Goal: Information Seeking & Learning: Learn about a topic

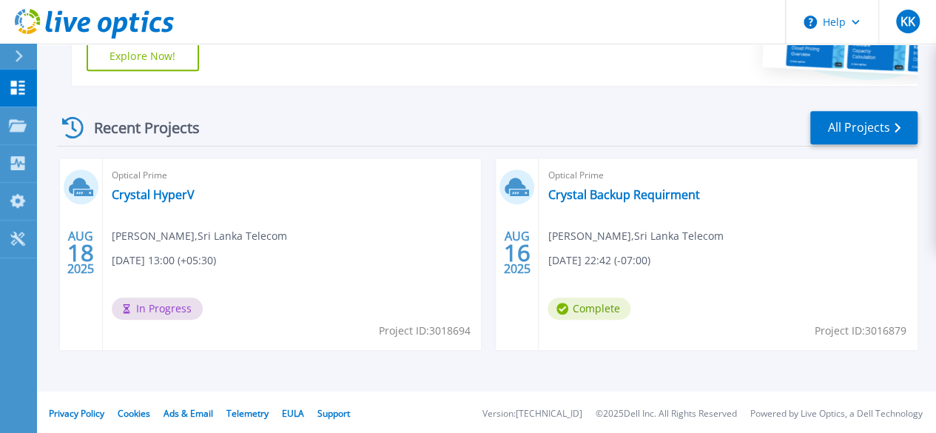
scroll to position [364, 0]
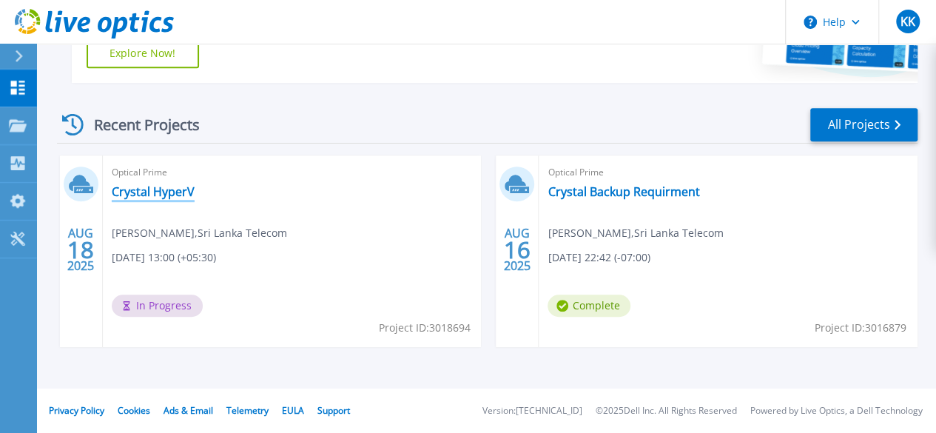
click at [138, 196] on link "Crystal HyperV" at bounding box center [153, 191] width 83 height 15
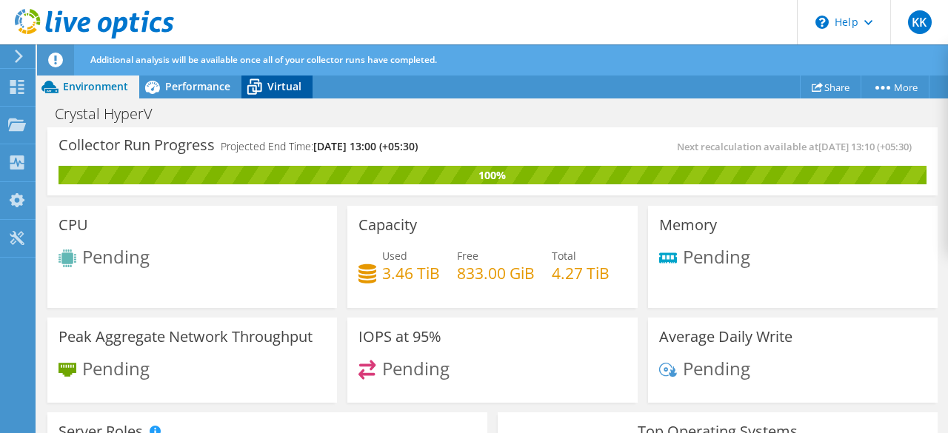
click at [259, 81] on icon at bounding box center [254, 87] width 26 height 26
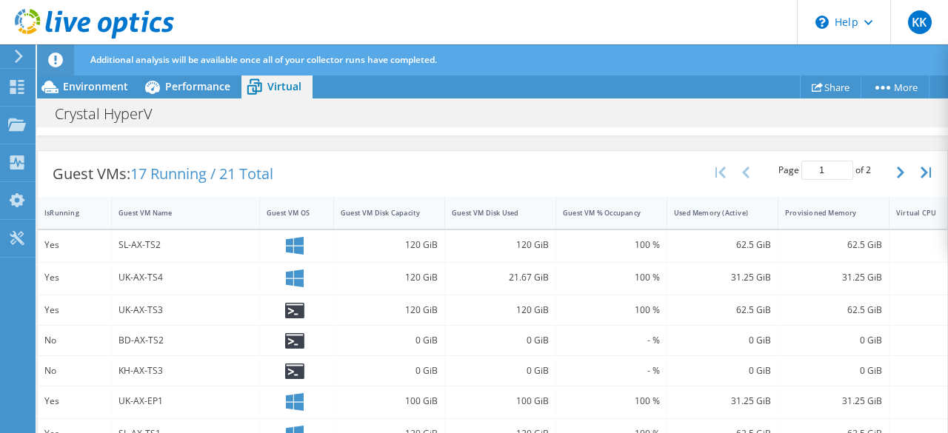
scroll to position [351, 0]
click at [896, 170] on icon "button" at bounding box center [899, 173] width 7 height 12
type input "2"
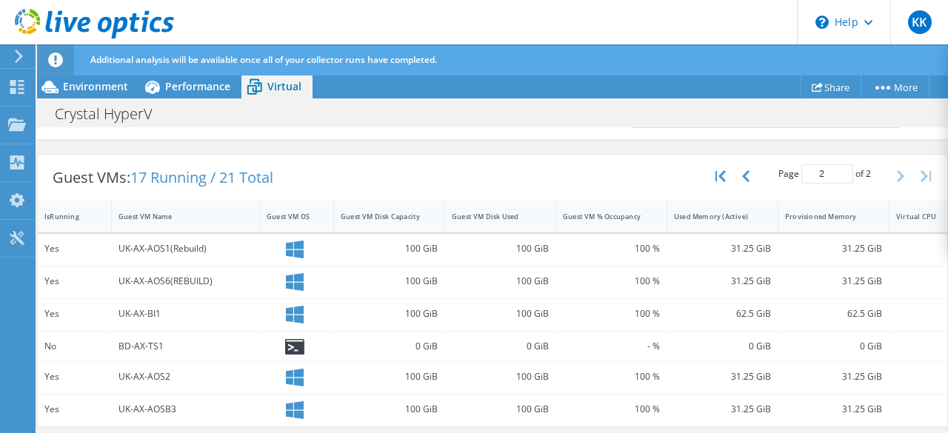
scroll to position [0, 0]
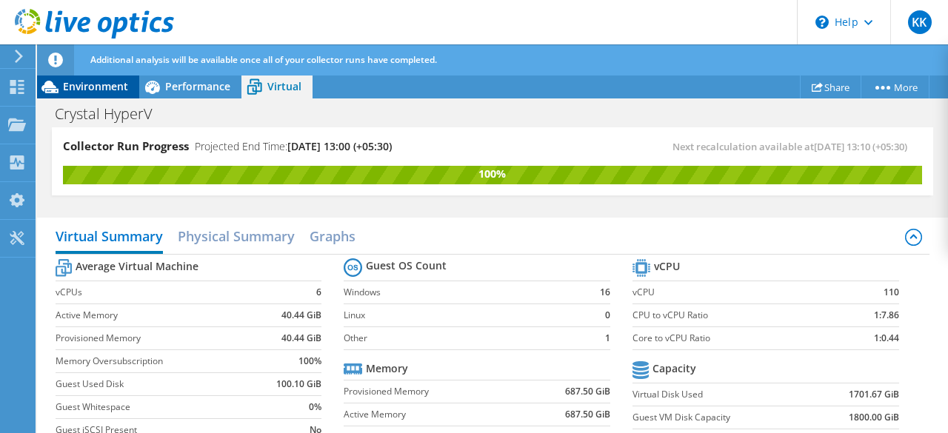
click at [85, 87] on span "Environment" at bounding box center [95, 86] width 65 height 14
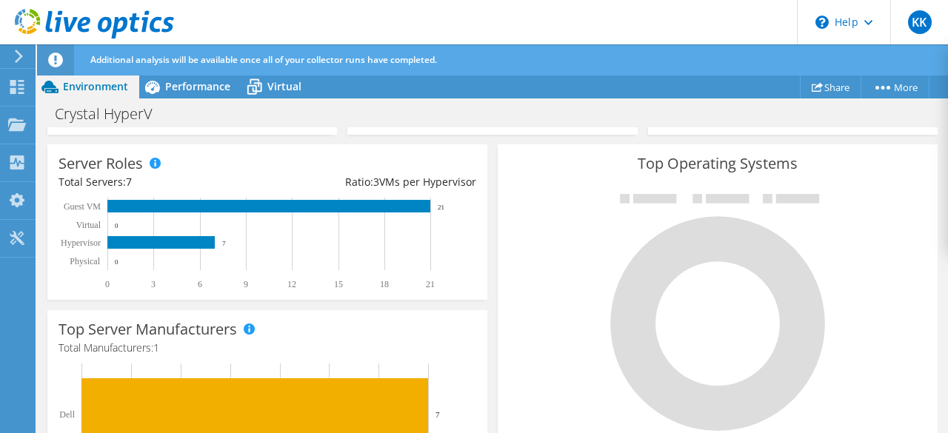
scroll to position [229, 0]
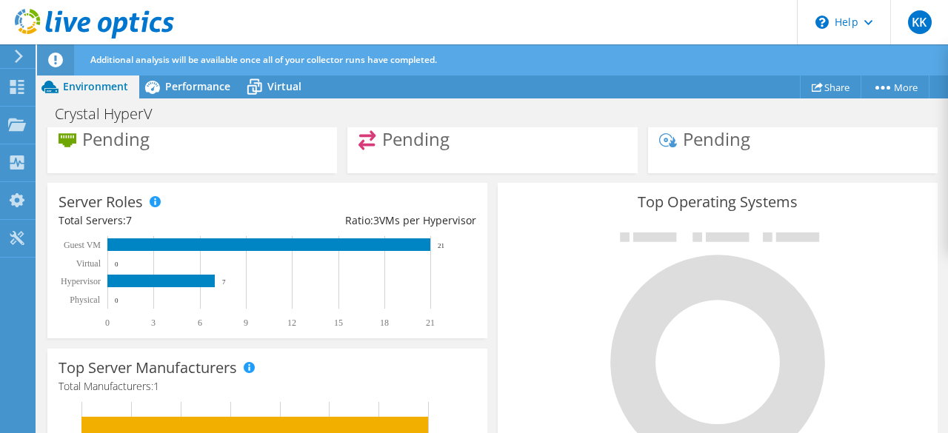
click at [569, 269] on div at bounding box center [718, 349] width 418 height 249
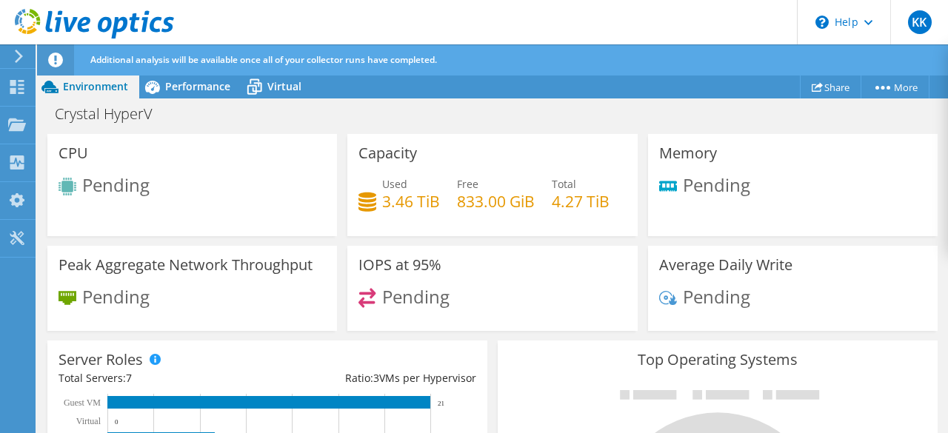
scroll to position [0, 0]
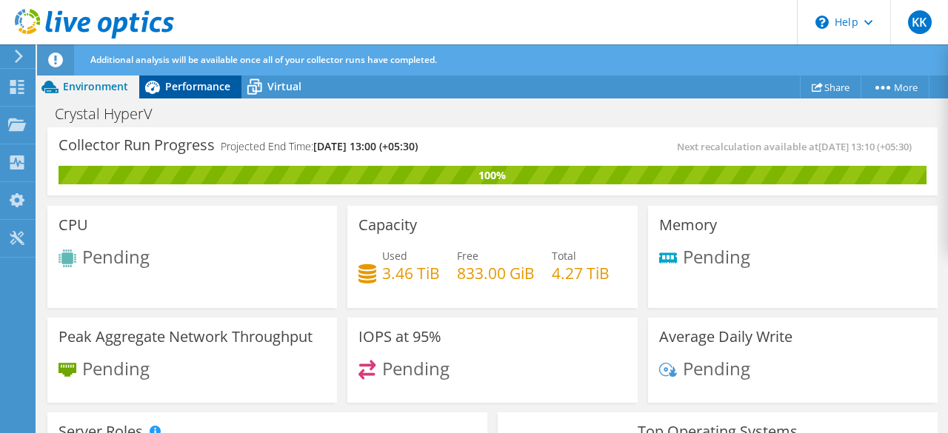
click at [187, 84] on span "Performance" at bounding box center [197, 86] width 65 height 14
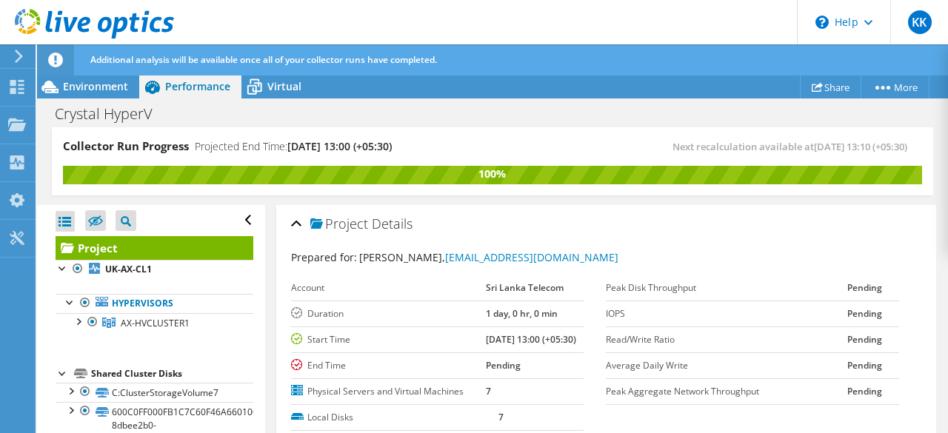
scroll to position [55, 0]
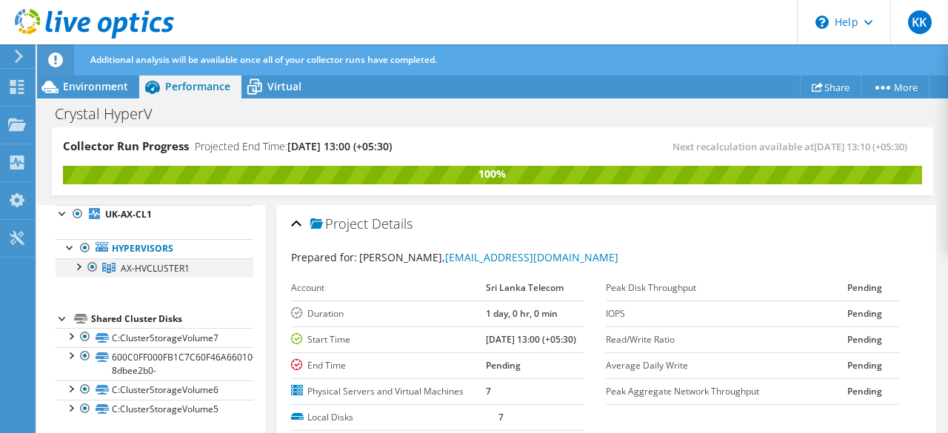
click at [79, 269] on div at bounding box center [77, 265] width 15 height 15
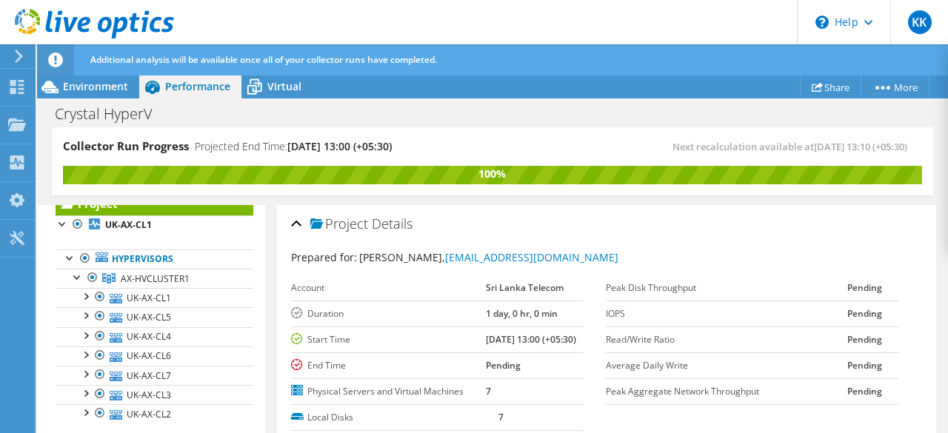
scroll to position [13, 0]
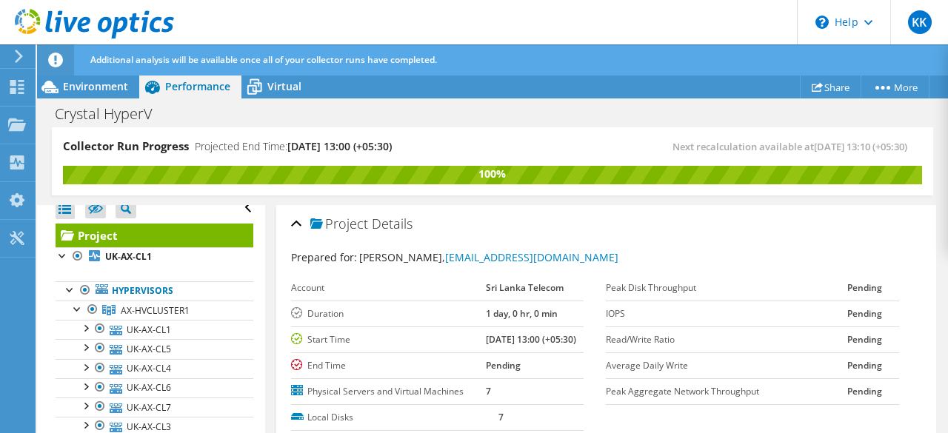
drag, startPoint x: 272, startPoint y: 270, endPoint x: 272, endPoint y: 278, distance: 8.2
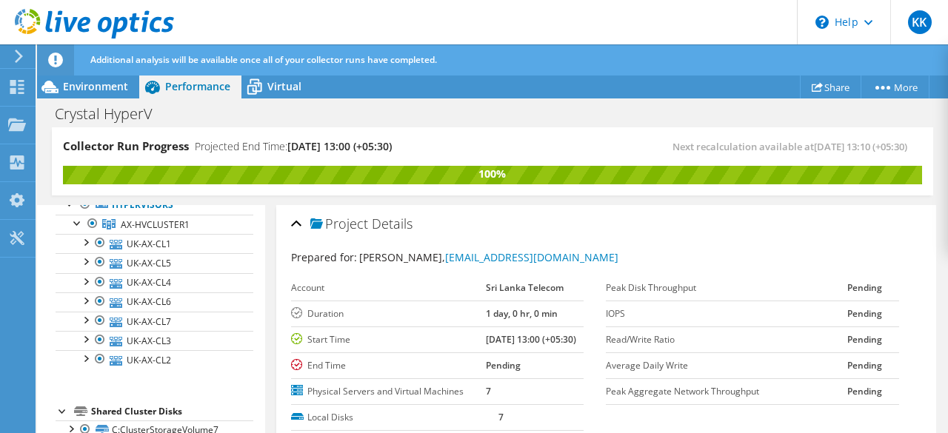
scroll to position [105, 0]
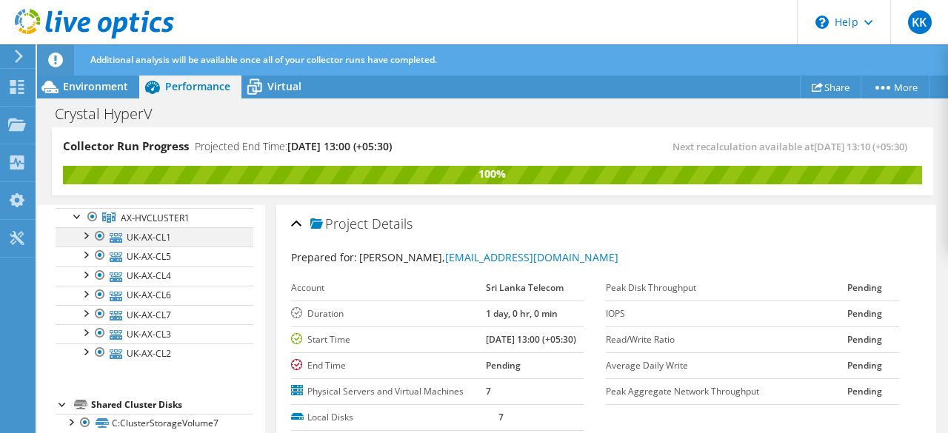
click at [81, 231] on div at bounding box center [85, 234] width 15 height 15
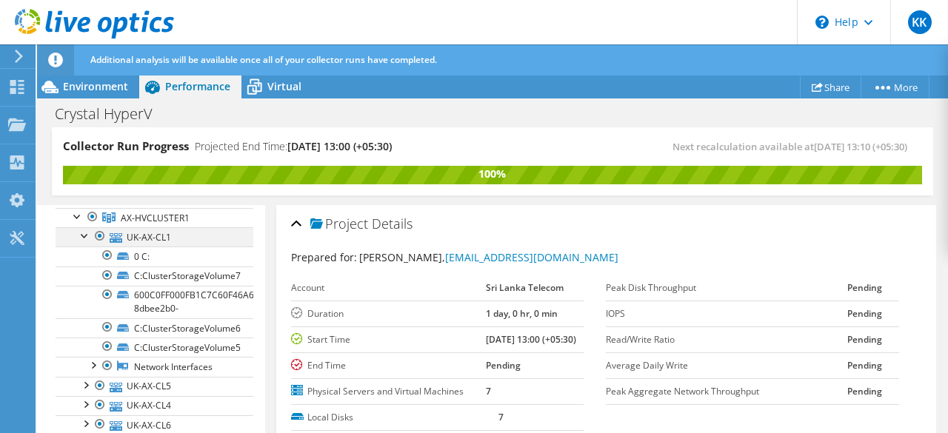
click at [81, 231] on div at bounding box center [85, 234] width 15 height 15
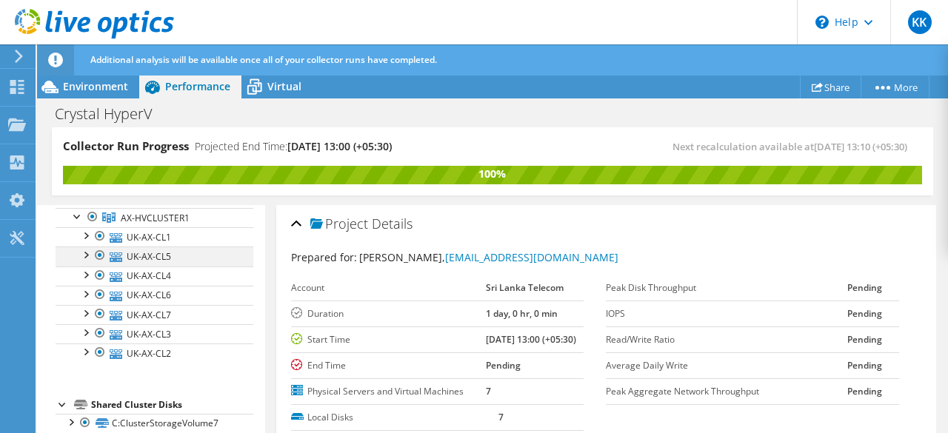
click at [87, 255] on div at bounding box center [85, 254] width 15 height 15
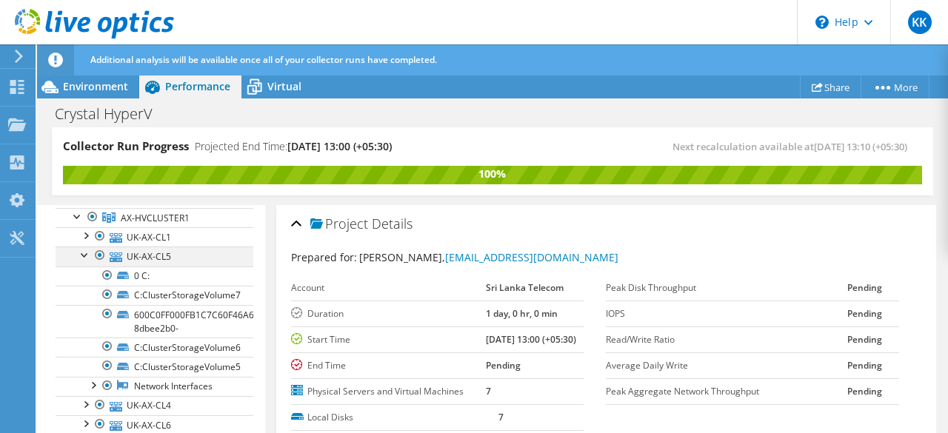
click at [87, 255] on div at bounding box center [85, 254] width 15 height 15
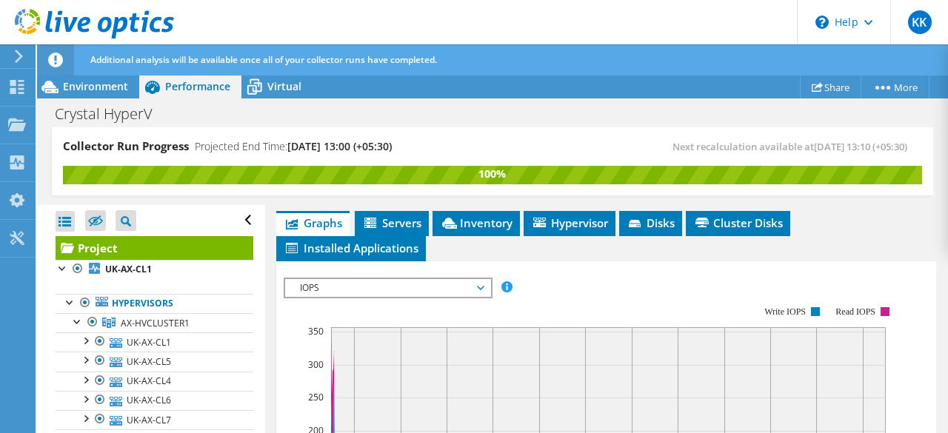
scroll to position [390, 0]
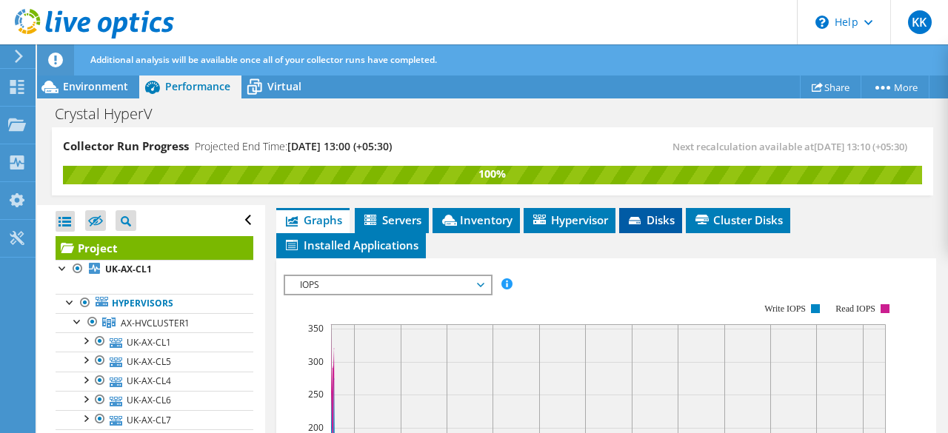
click at [643, 227] on span "Disks" at bounding box center [650, 219] width 48 height 15
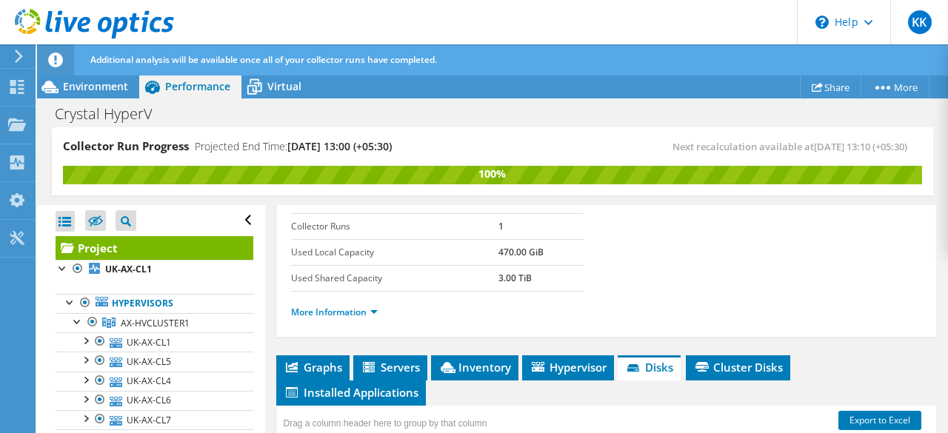
scroll to position [235, 0]
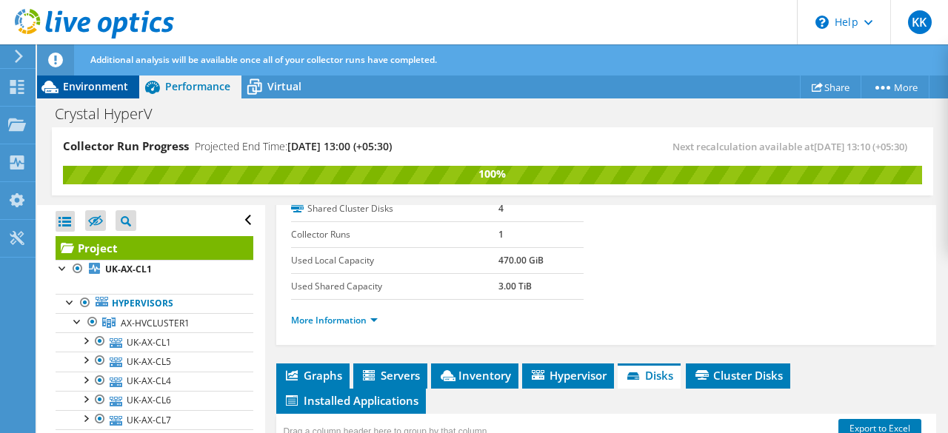
click at [102, 85] on span "Environment" at bounding box center [95, 86] width 65 height 14
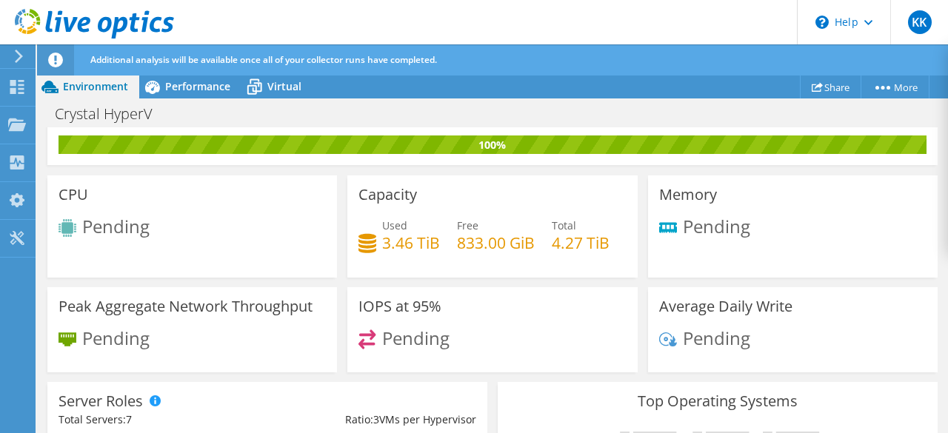
scroll to position [0, 0]
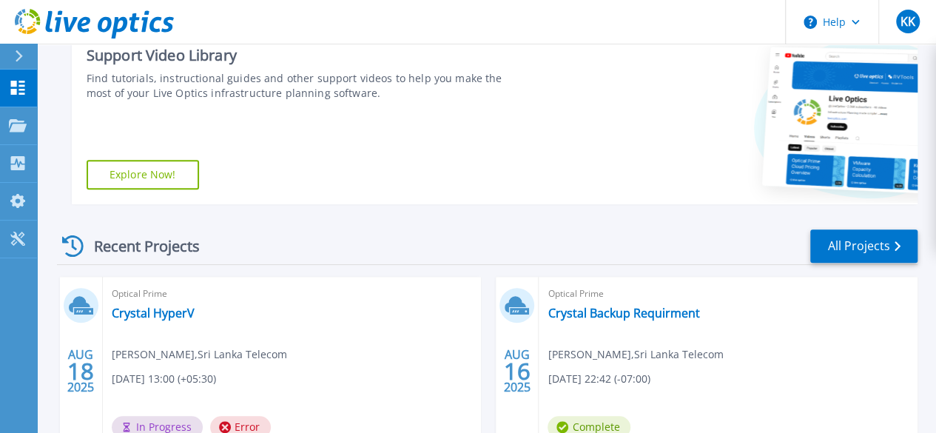
scroll to position [364, 0]
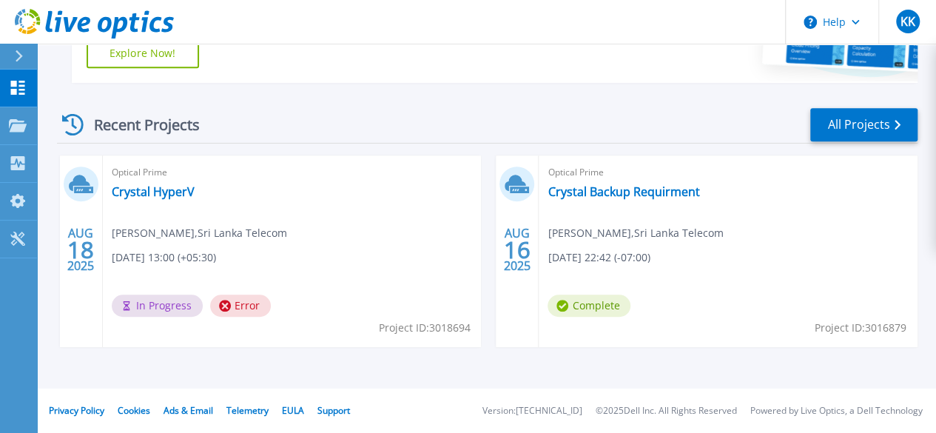
click at [234, 304] on span "Error" at bounding box center [240, 306] width 61 height 22
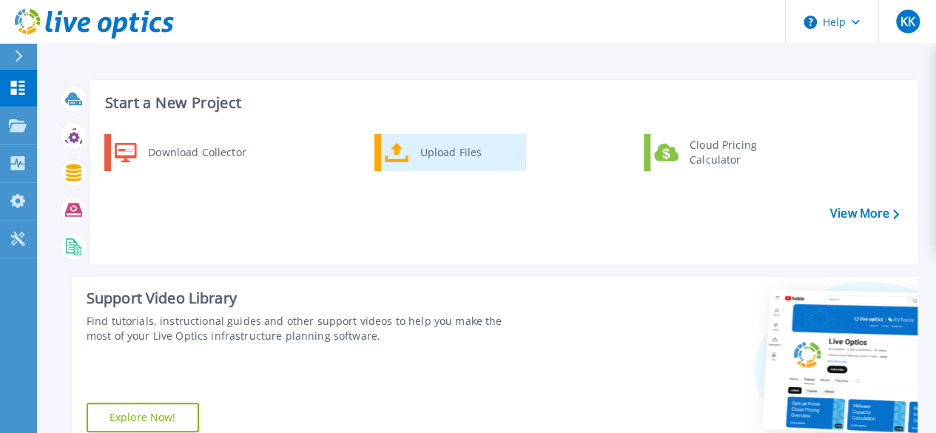
scroll to position [364, 0]
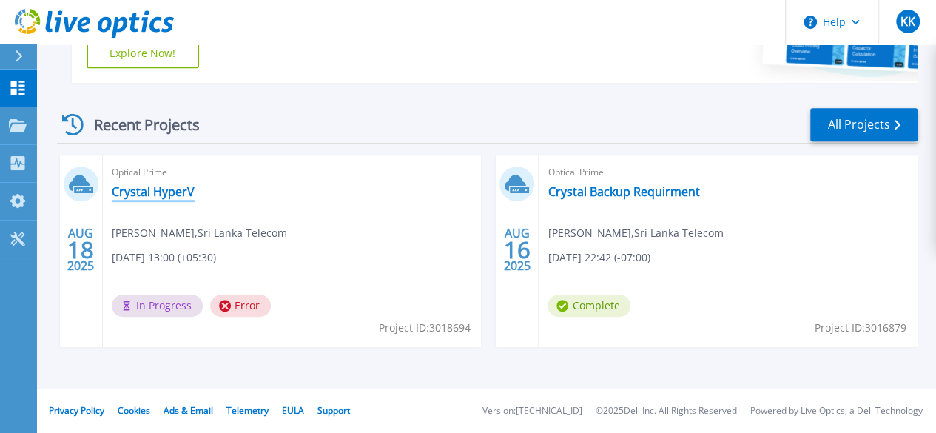
click at [161, 187] on link "Crystal HyperV" at bounding box center [153, 191] width 83 height 15
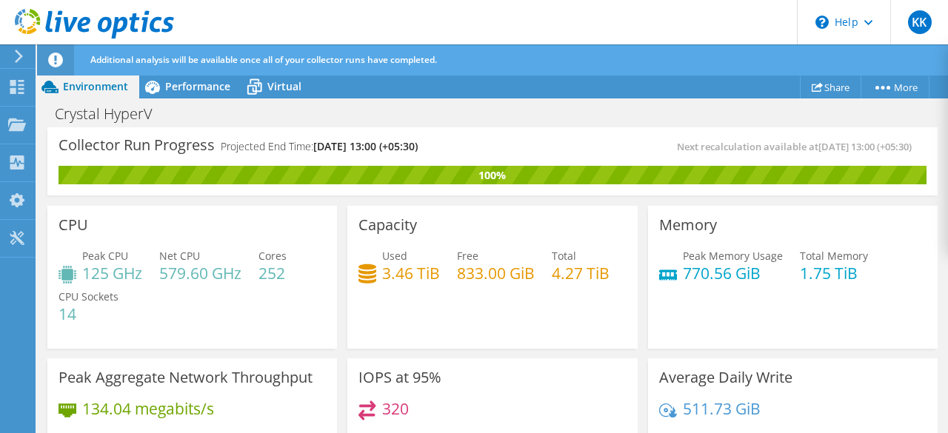
click at [589, 284] on div "Used 3.46 TiB Free 833.00 GiB Total 4.27 TiB" at bounding box center [491, 272] width 267 height 48
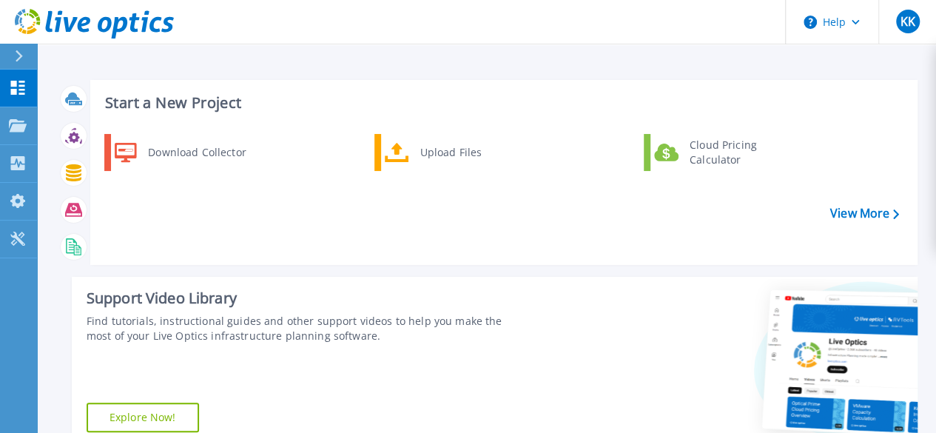
scroll to position [364, 0]
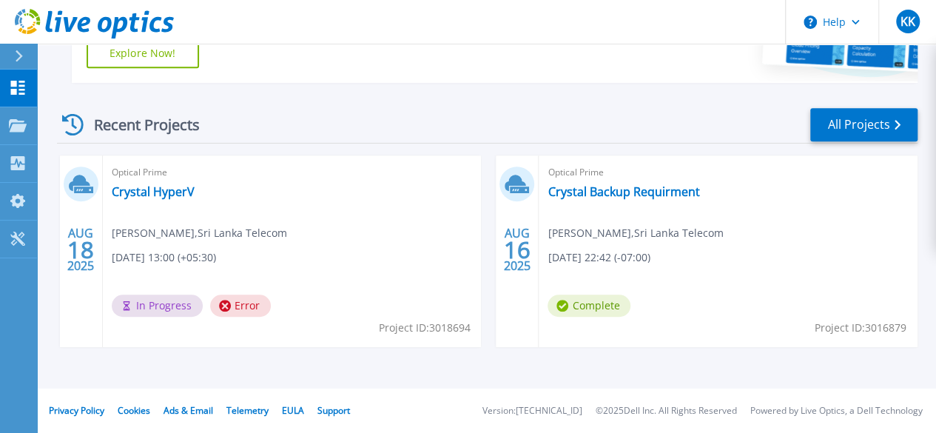
click at [246, 306] on span "Error" at bounding box center [240, 306] width 61 height 22
click at [163, 188] on link "Crystal HyperV" at bounding box center [153, 191] width 83 height 15
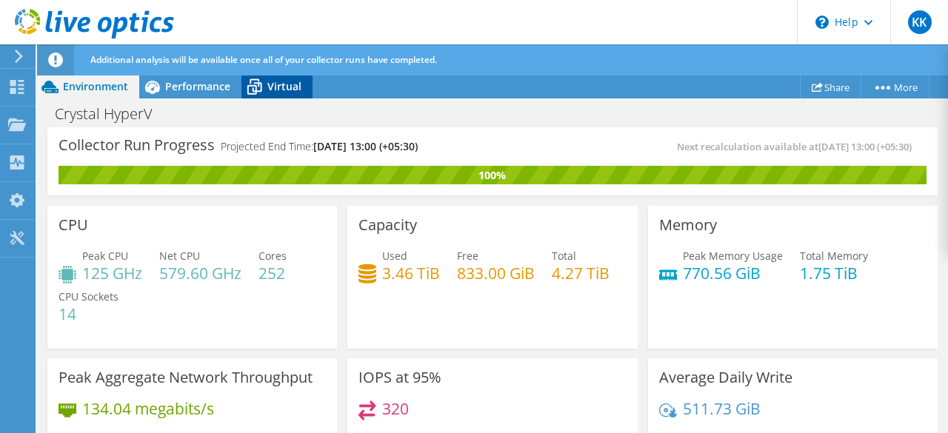
click at [255, 77] on icon at bounding box center [254, 87] width 26 height 26
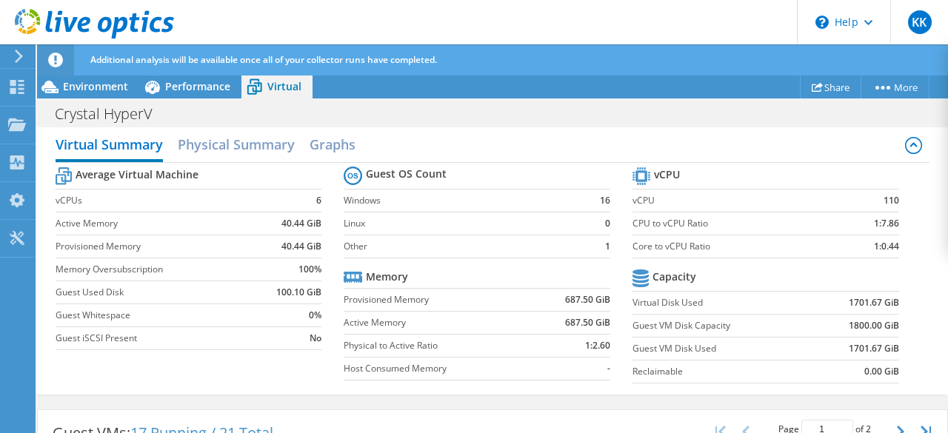
scroll to position [93, 0]
click at [259, 147] on h2 "Physical Summary" at bounding box center [236, 145] width 117 height 33
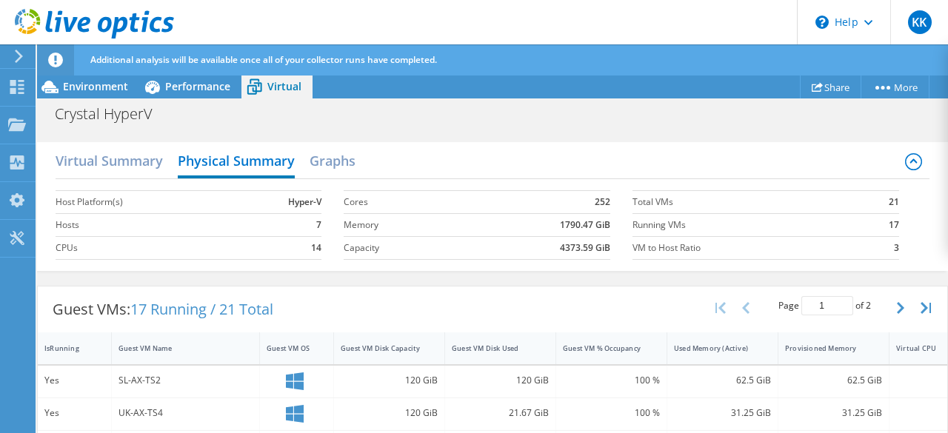
scroll to position [67, 0]
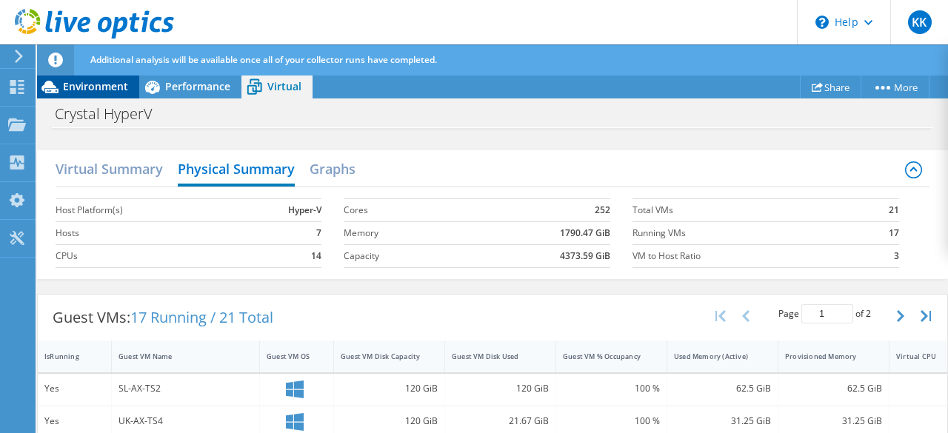
click at [104, 81] on span "Environment" at bounding box center [95, 86] width 65 height 14
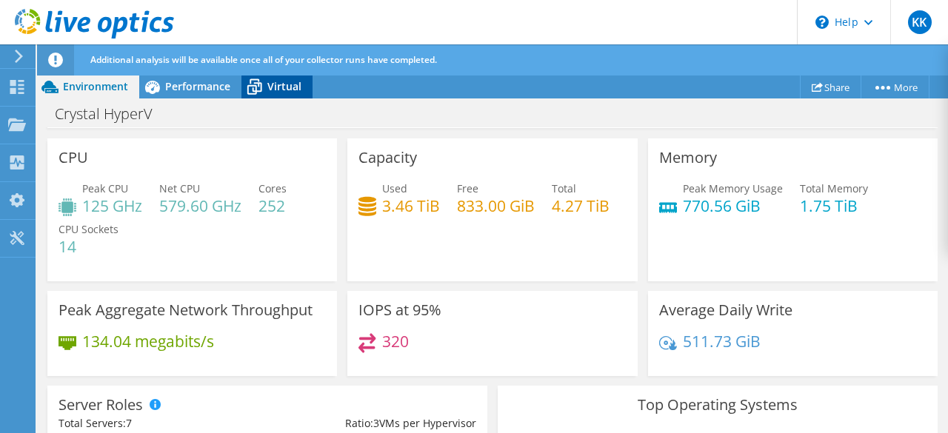
click at [285, 94] on div "Virtual" at bounding box center [276, 87] width 71 height 24
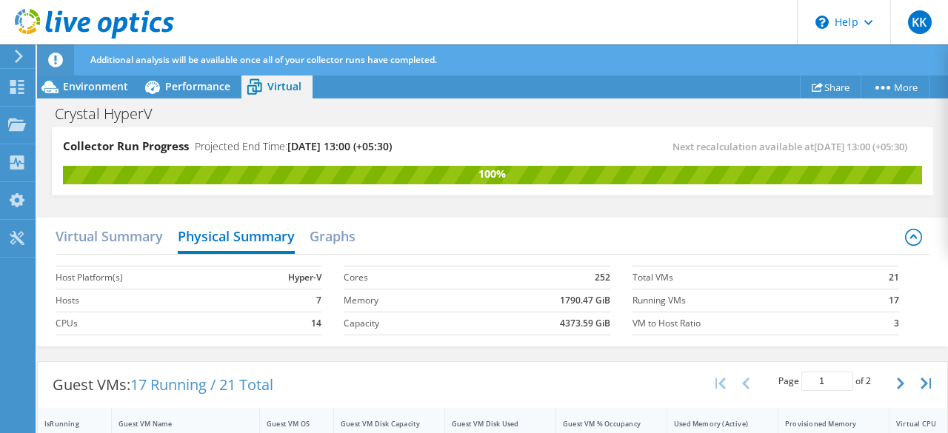
scroll to position [96, 0]
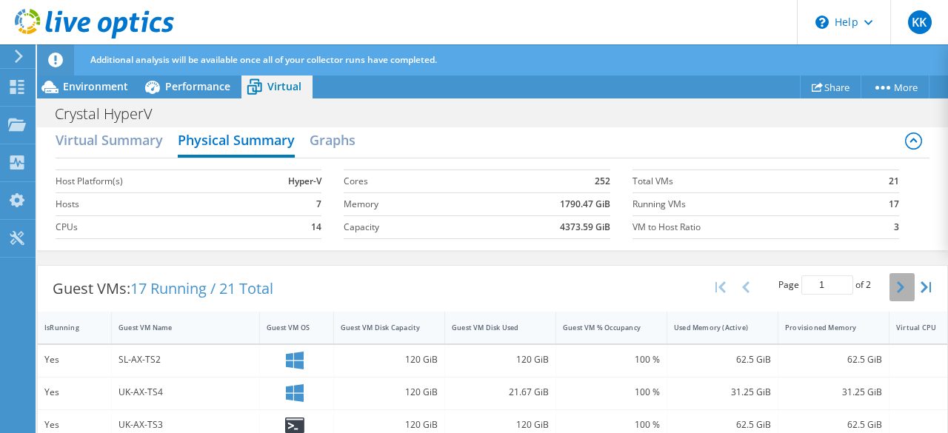
click at [893, 291] on button "button" at bounding box center [901, 287] width 25 height 28
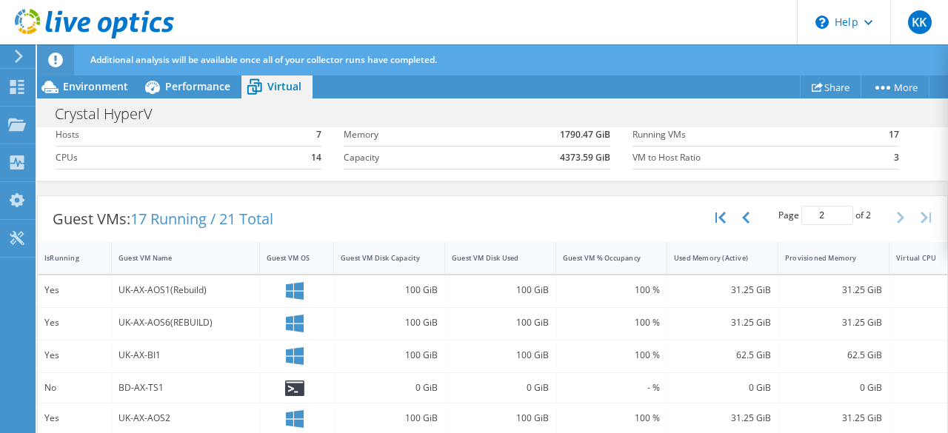
scroll to position [215, 0]
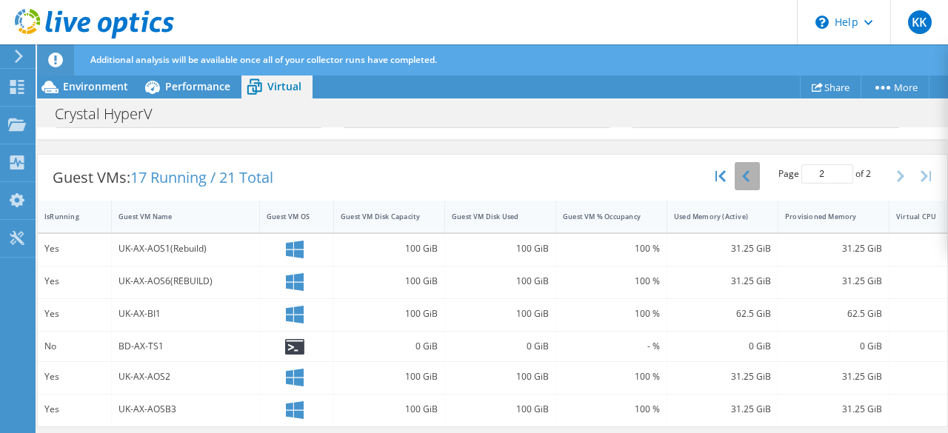
click at [743, 170] on button "button" at bounding box center [746, 176] width 25 height 28
type input "1"
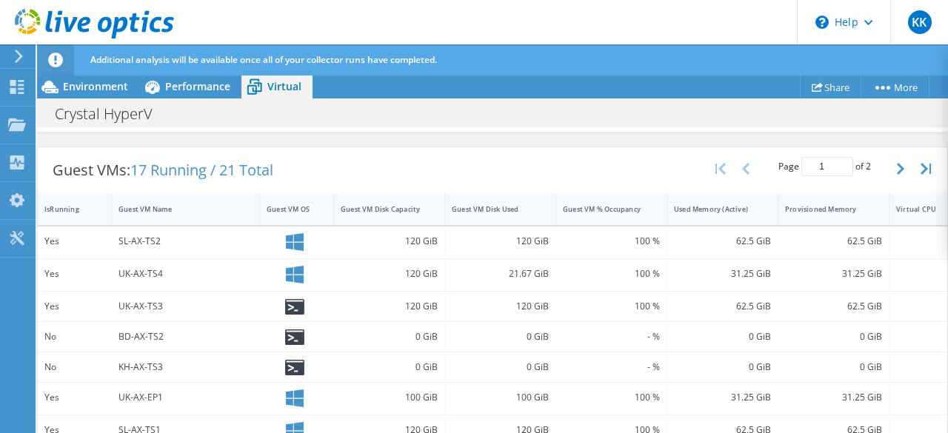
scroll to position [0, 0]
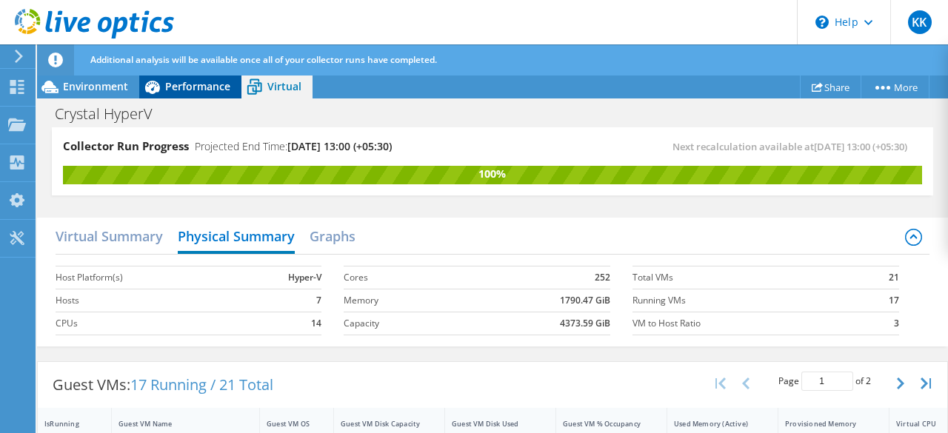
click at [202, 85] on span "Performance" at bounding box center [197, 86] width 65 height 14
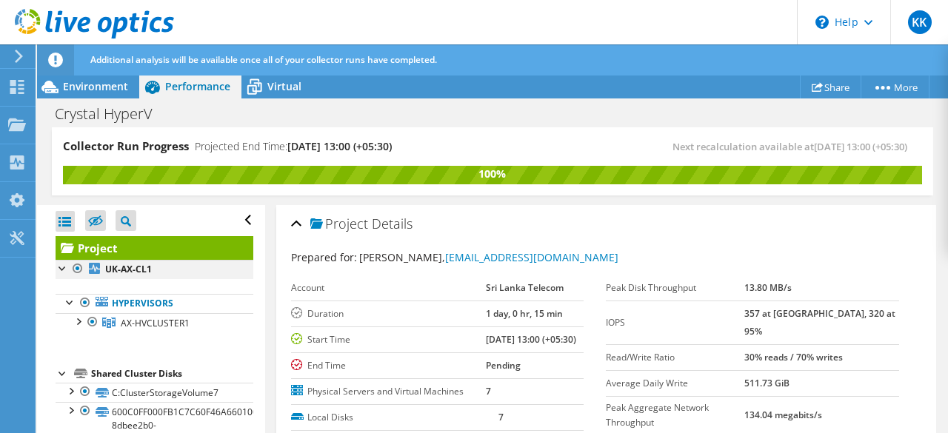
click at [59, 269] on div at bounding box center [63, 267] width 15 height 15
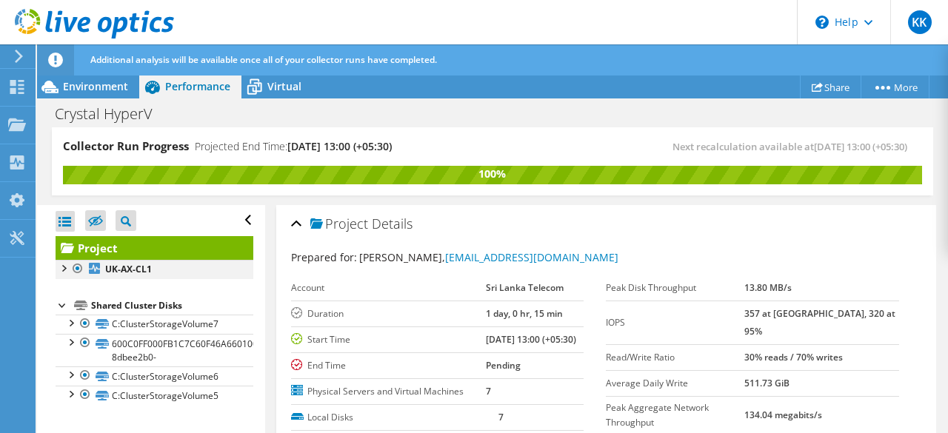
click at [59, 269] on div at bounding box center [63, 267] width 15 height 15
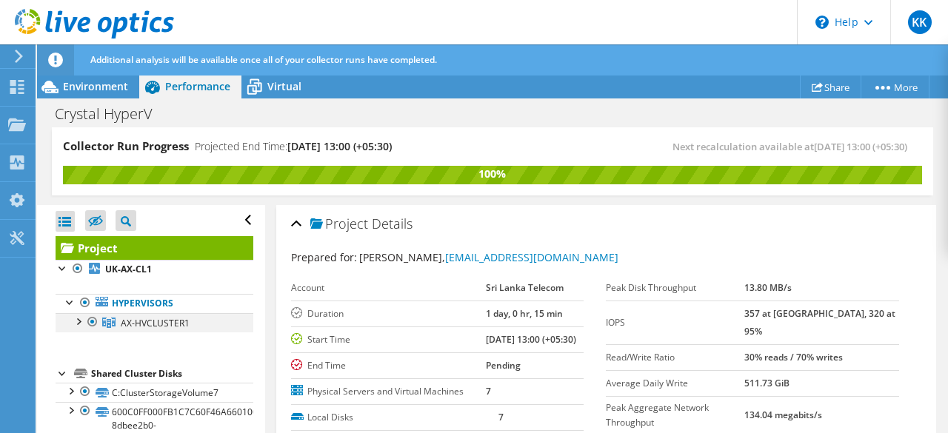
click at [80, 325] on div at bounding box center [77, 320] width 15 height 15
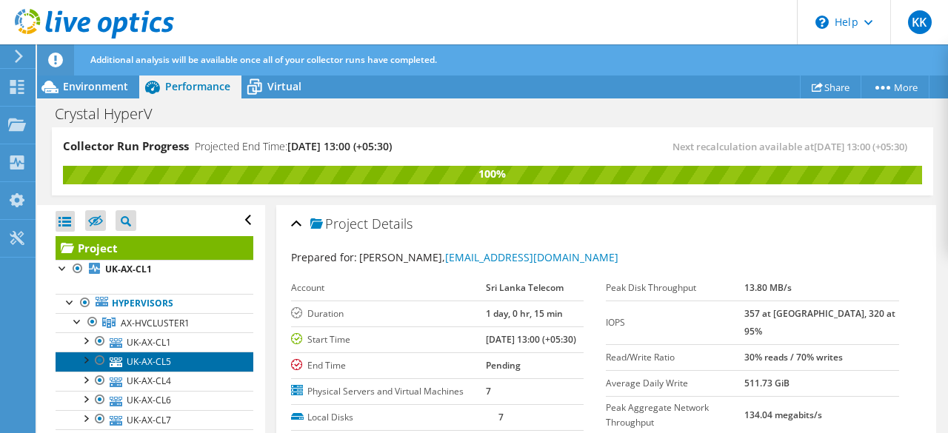
click at [185, 352] on link "UK-AX-CL5" at bounding box center [155, 361] width 198 height 19
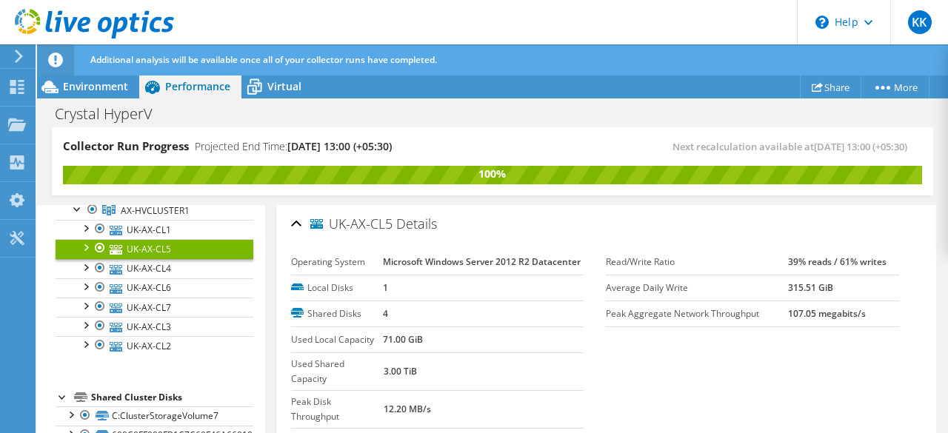
click at [84, 242] on div at bounding box center [85, 246] width 15 height 15
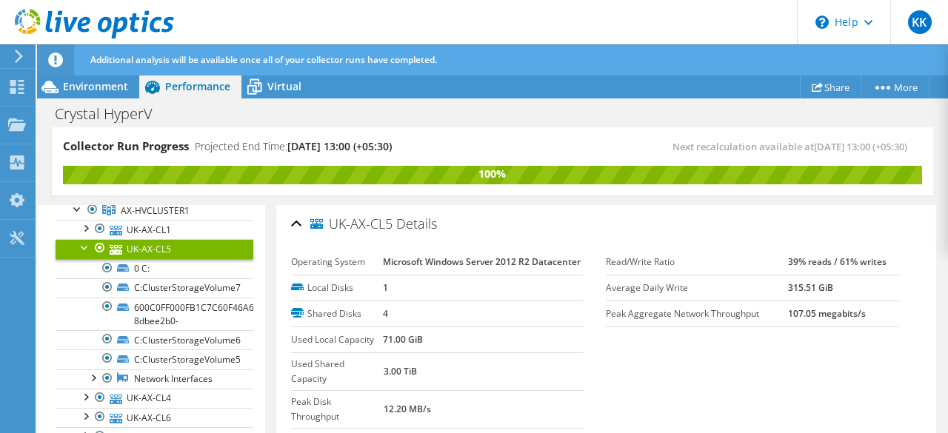
click at [84, 242] on div at bounding box center [85, 246] width 15 height 15
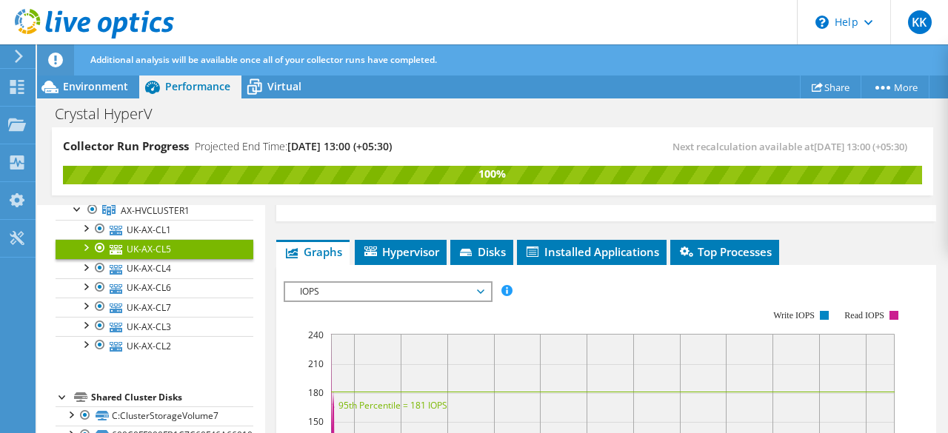
scroll to position [300, 0]
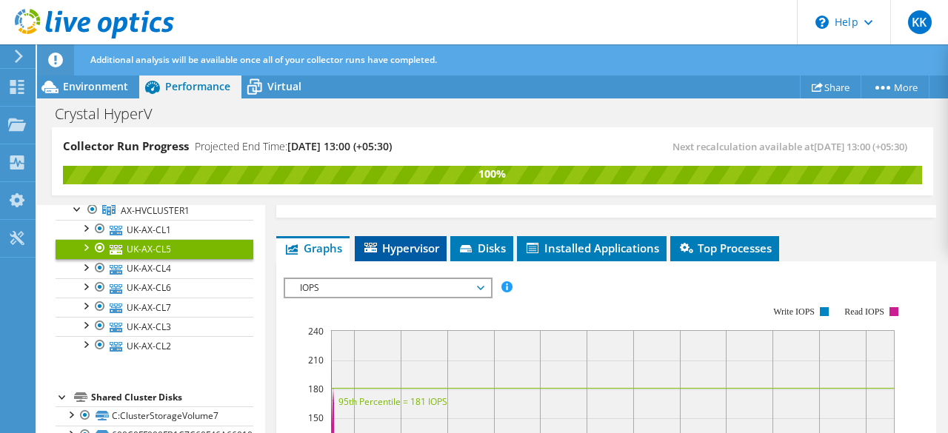
click at [392, 241] on span "Hypervisor" at bounding box center [400, 248] width 77 height 15
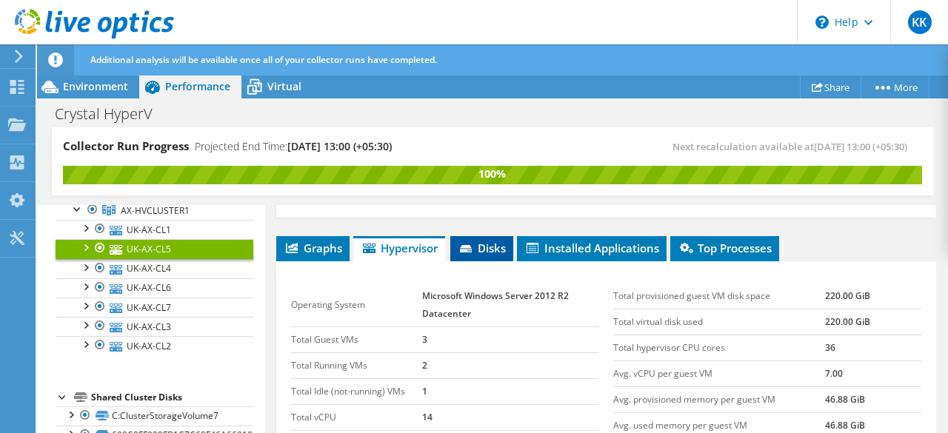
click at [482, 241] on span "Disks" at bounding box center [481, 248] width 48 height 15
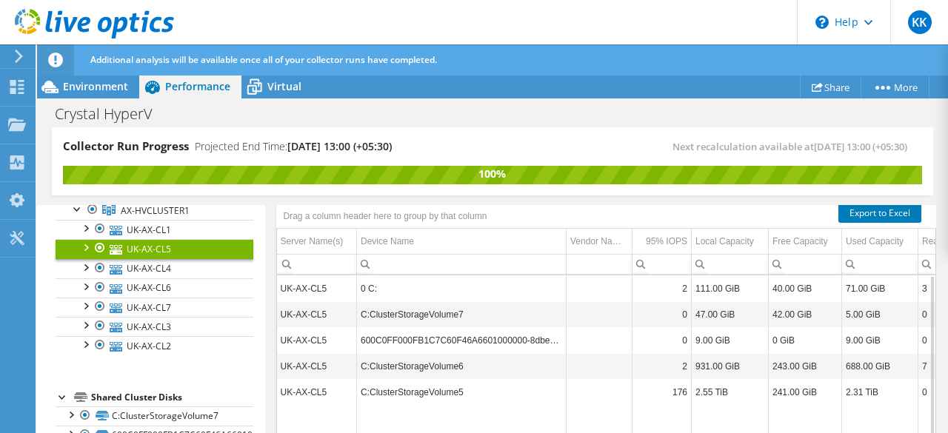
scroll to position [362, 0]
click at [285, 86] on span "Virtual" at bounding box center [284, 86] width 34 height 14
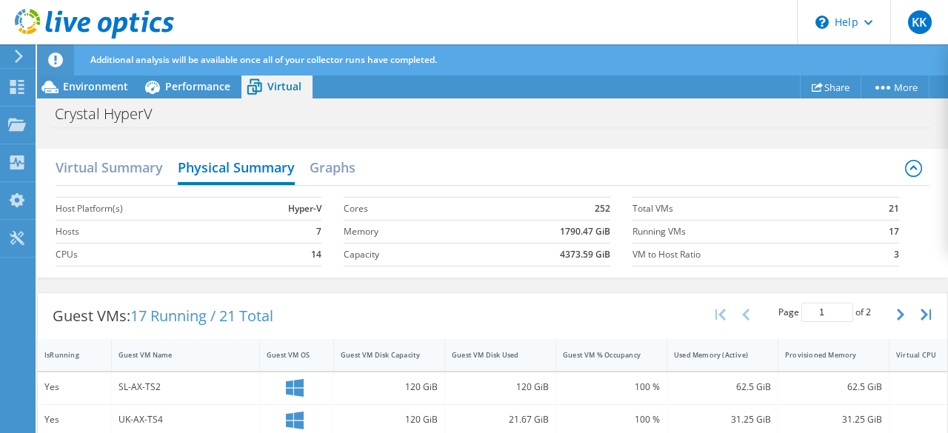
scroll to position [0, 0]
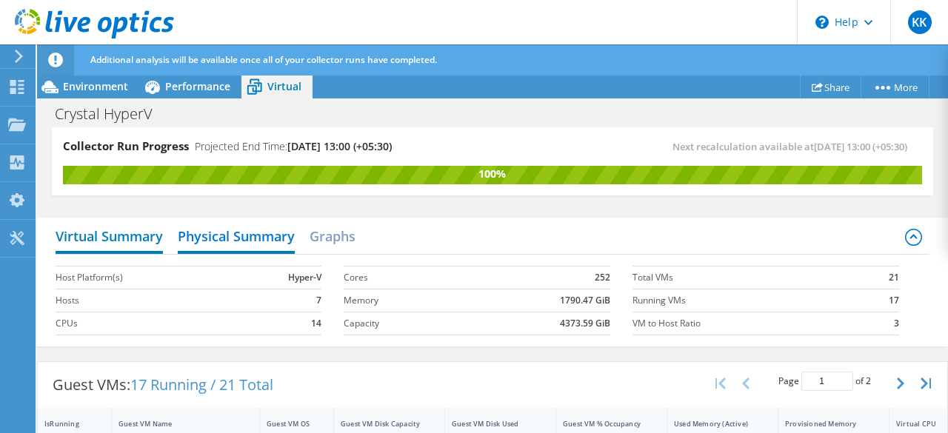
click at [101, 232] on h2 "Virtual Summary" at bounding box center [109, 237] width 107 height 33
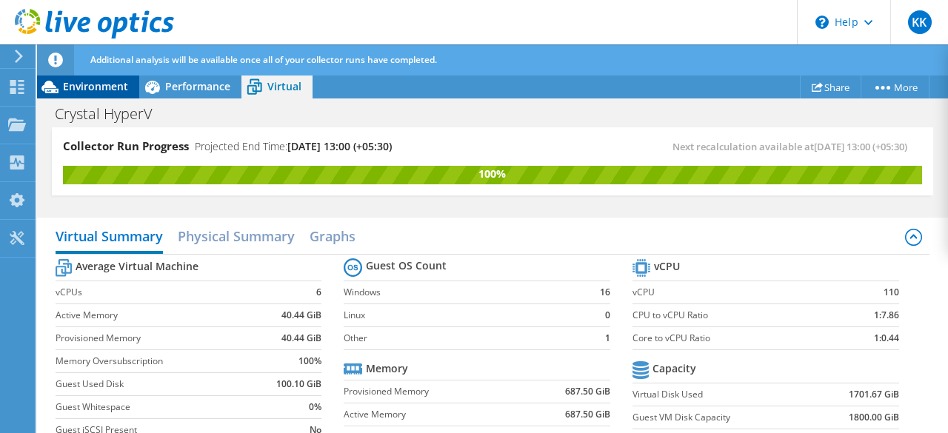
click at [84, 79] on span "Environment" at bounding box center [95, 86] width 65 height 14
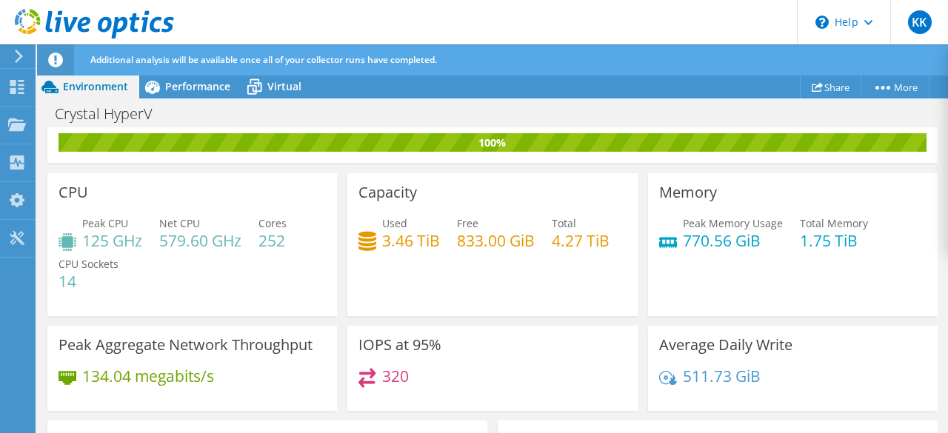
scroll to position [31, 0]
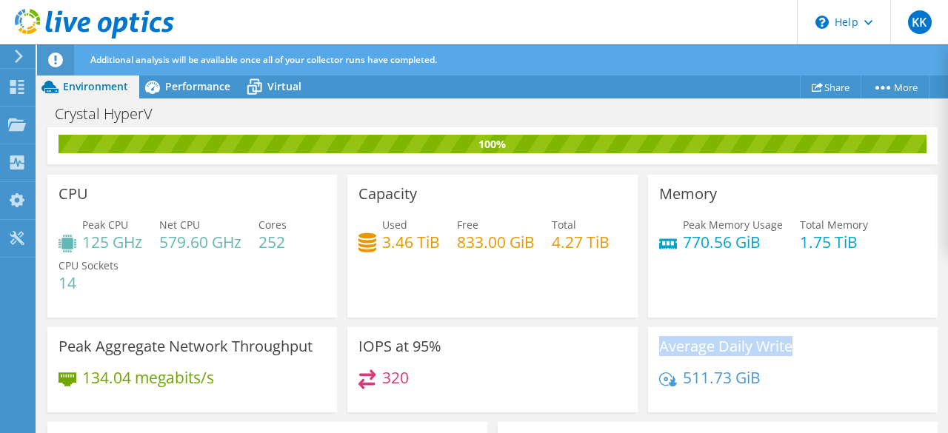
drag, startPoint x: 651, startPoint y: 344, endPoint x: 828, endPoint y: 337, distance: 176.3
click at [828, 337] on div "Average Daily Write 511.73 GiB" at bounding box center [792, 370] width 289 height 86
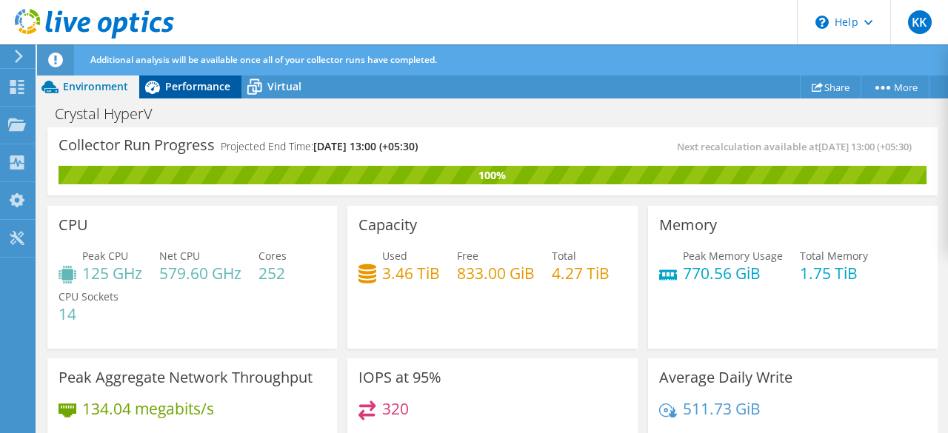
click at [172, 84] on span "Performance" at bounding box center [197, 86] width 65 height 14
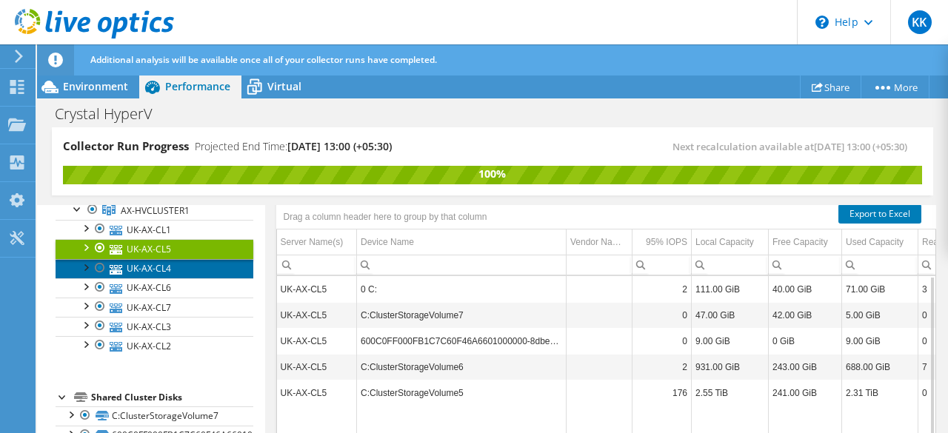
click at [166, 262] on link "UK-AX-CL4" at bounding box center [155, 268] width 198 height 19
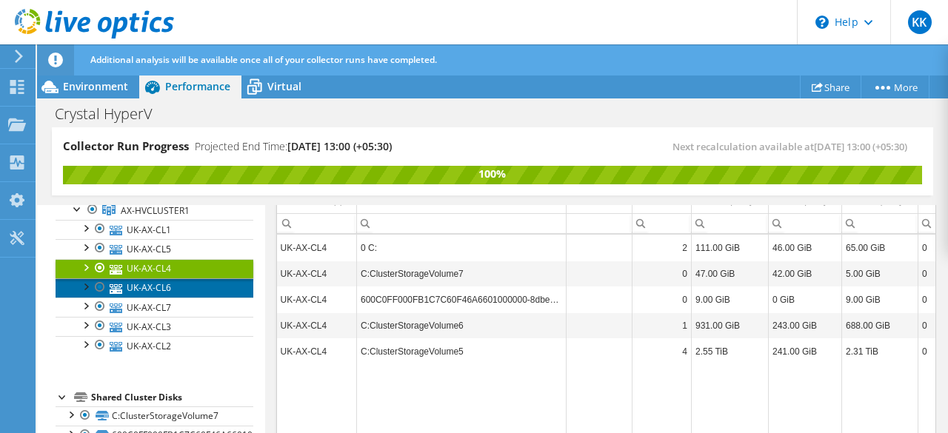
click at [178, 281] on link "UK-AX-CL6" at bounding box center [155, 287] width 198 height 19
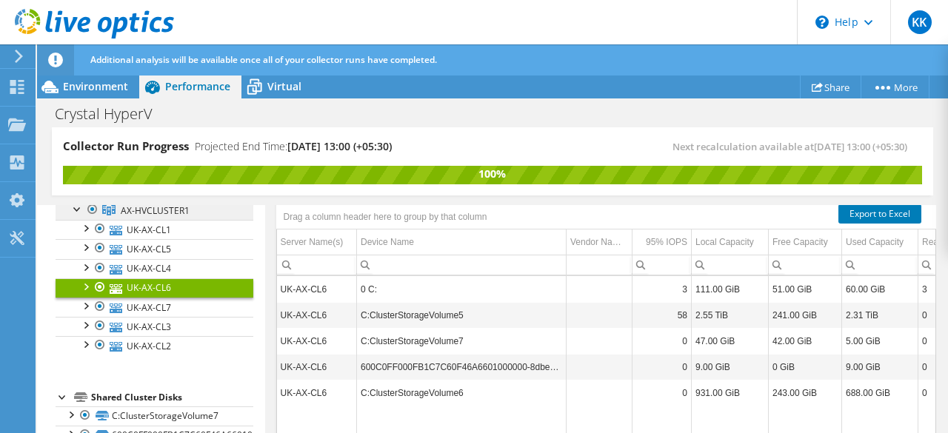
click at [207, 215] on link "AX-HVCLUSTER1" at bounding box center [155, 210] width 198 height 19
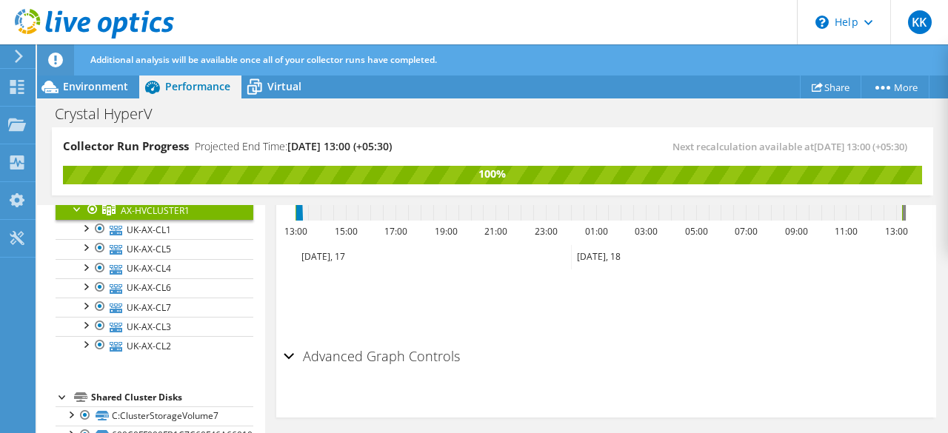
scroll to position [705, 0]
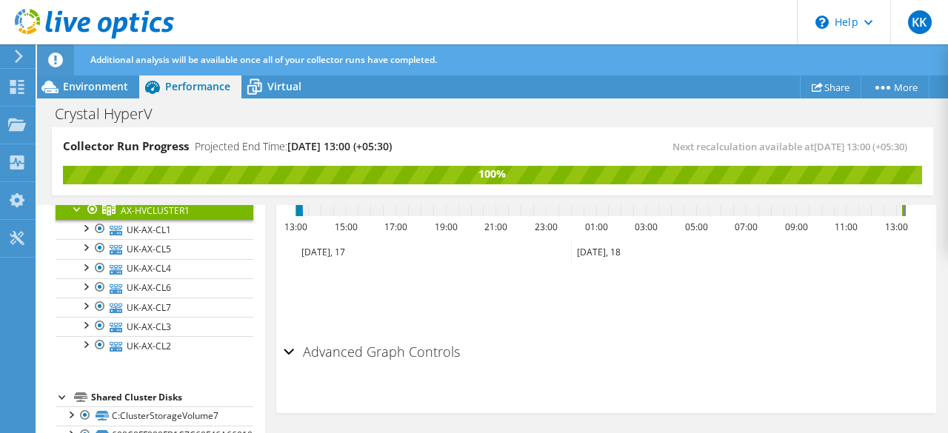
click at [290, 346] on div "Advanced Graph Controls" at bounding box center [607, 353] width 646 height 32
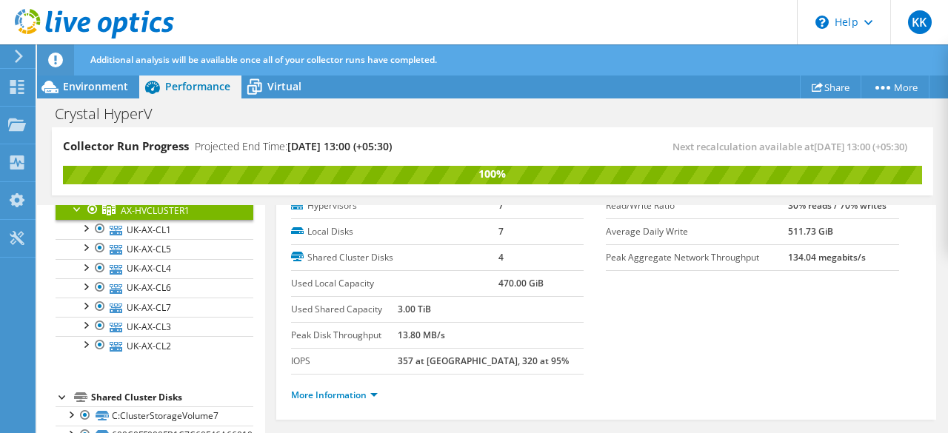
scroll to position [0, 0]
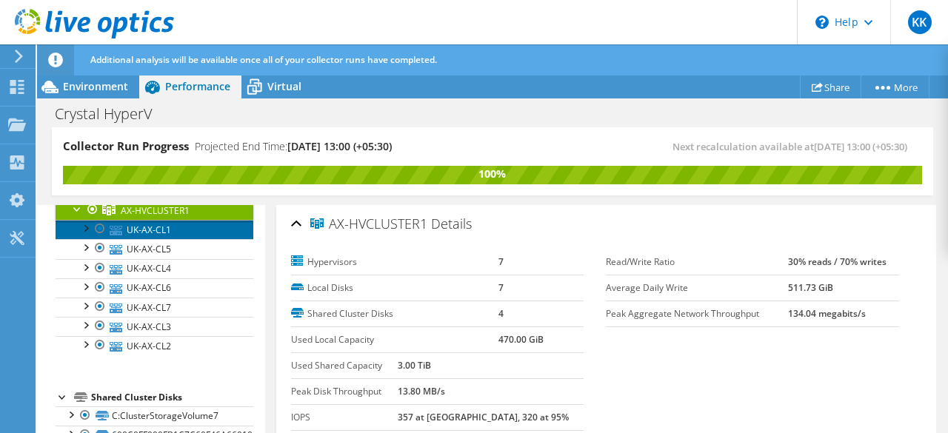
click at [181, 233] on link "UK-AX-CL1" at bounding box center [155, 229] width 198 height 19
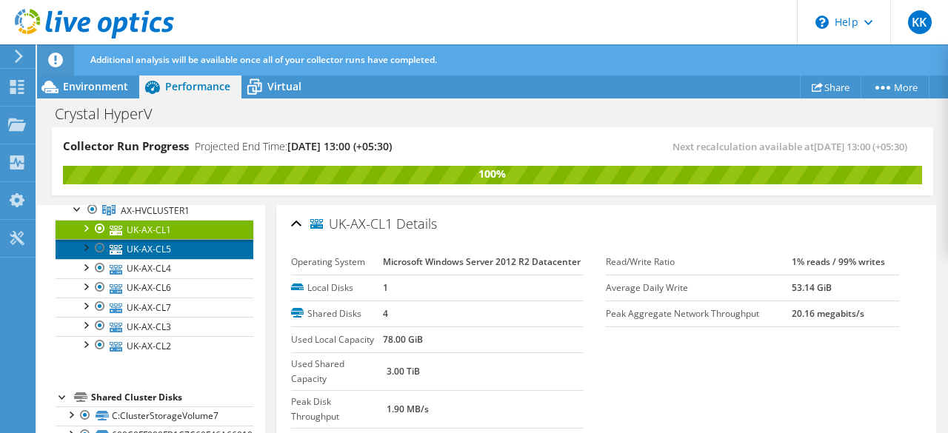
click at [181, 243] on link "UK-AX-CL5" at bounding box center [155, 248] width 198 height 19
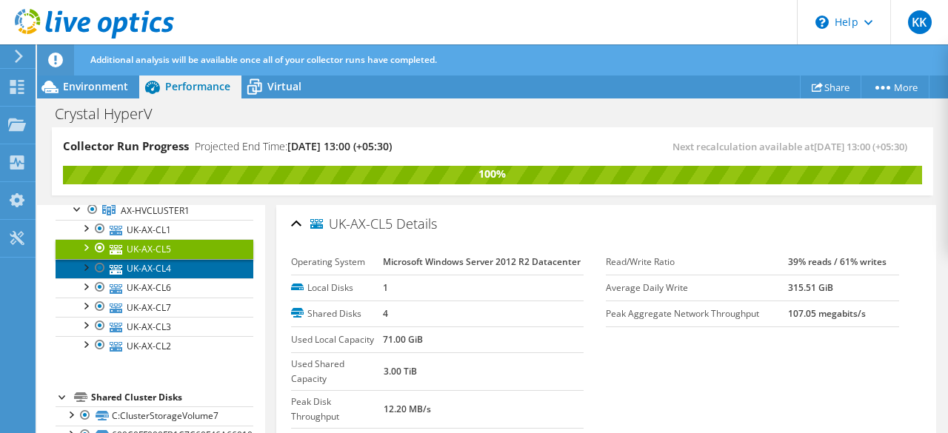
click at [181, 266] on link "UK-AX-CL4" at bounding box center [155, 268] width 198 height 19
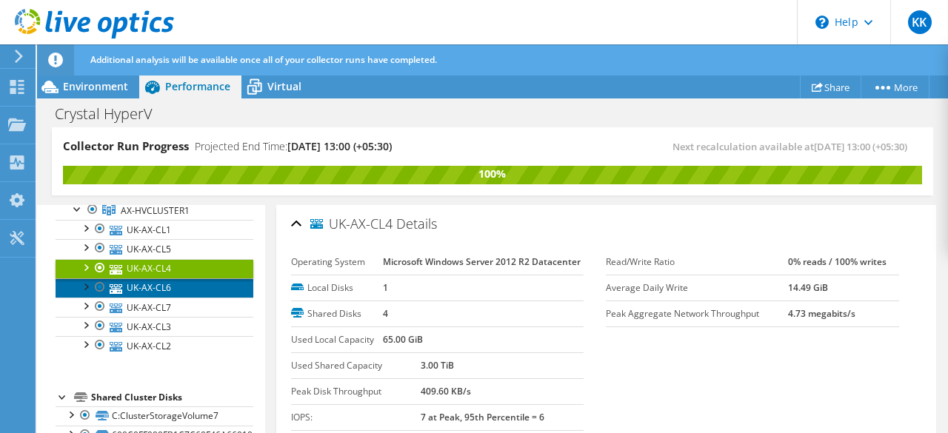
click at [181, 289] on link "UK-AX-CL6" at bounding box center [155, 287] width 198 height 19
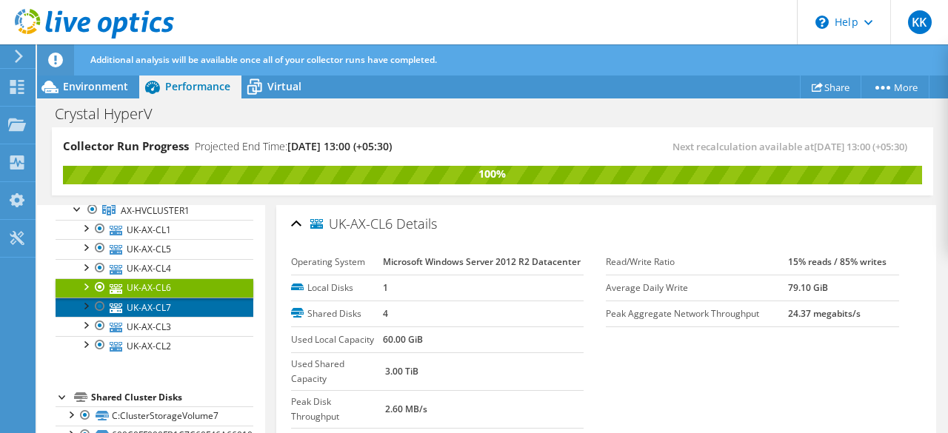
click at [182, 304] on link "UK-AX-CL7" at bounding box center [155, 307] width 198 height 19
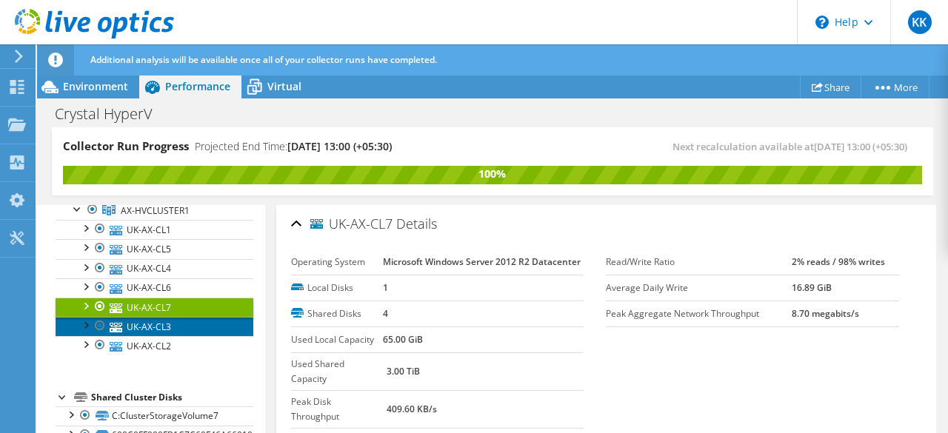
click at [182, 328] on link "UK-AX-CL3" at bounding box center [155, 326] width 198 height 19
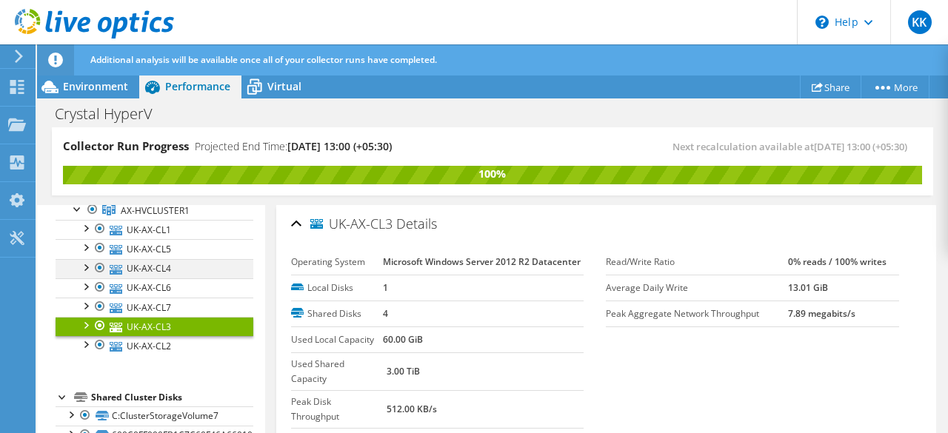
click at [86, 264] on div at bounding box center [85, 266] width 15 height 15
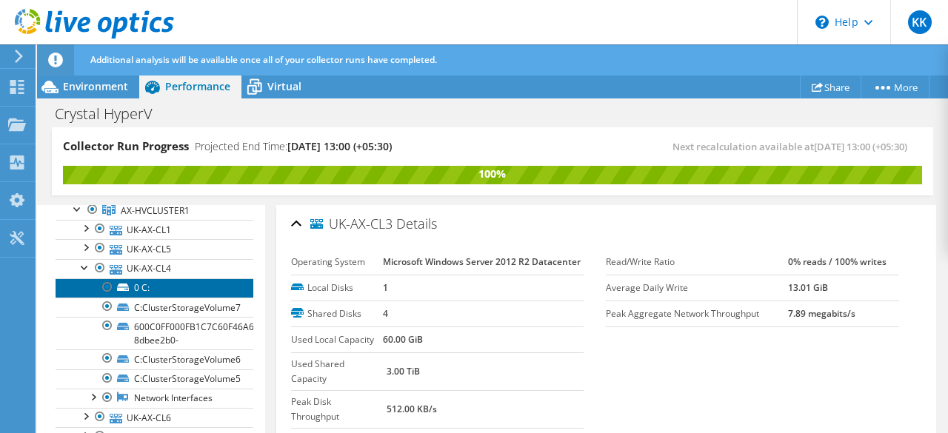
click at [192, 283] on link "0 C:" at bounding box center [155, 287] width 198 height 19
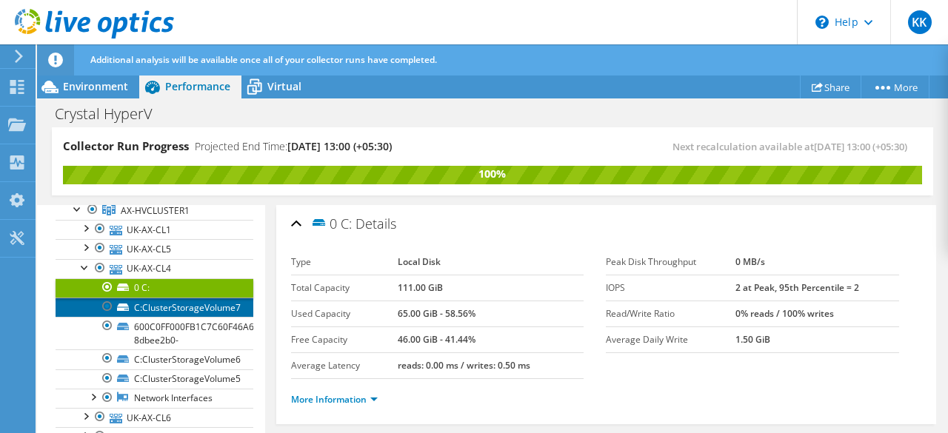
click at [181, 309] on link "C:ClusterStorageVolume7" at bounding box center [155, 307] width 198 height 19
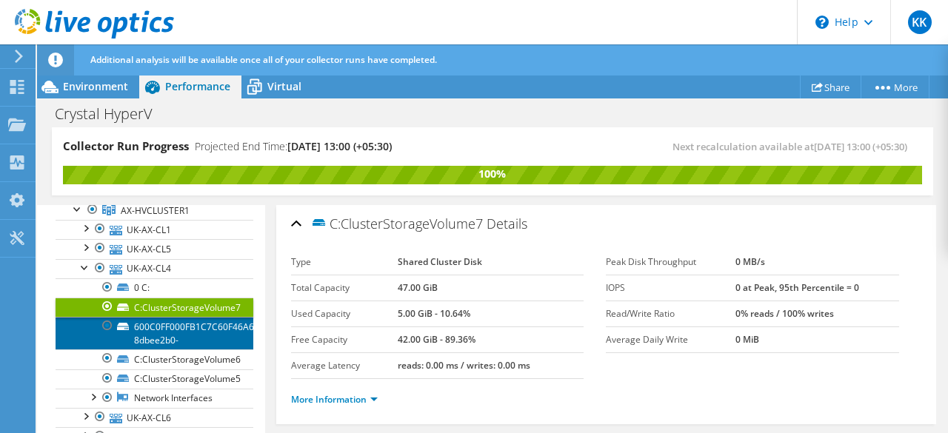
click at [182, 326] on link "600C0FF000FB1C7C60F46A6601000000-8dbee2b0-" at bounding box center [155, 333] width 198 height 33
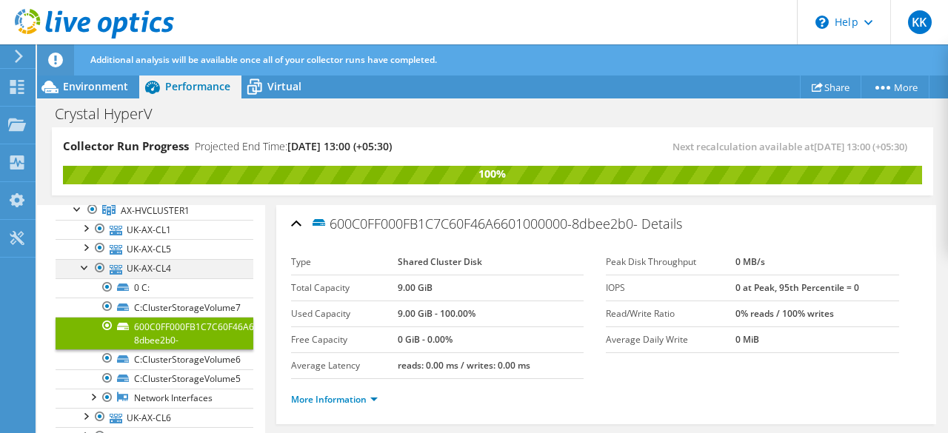
click at [80, 266] on div at bounding box center [85, 266] width 15 height 15
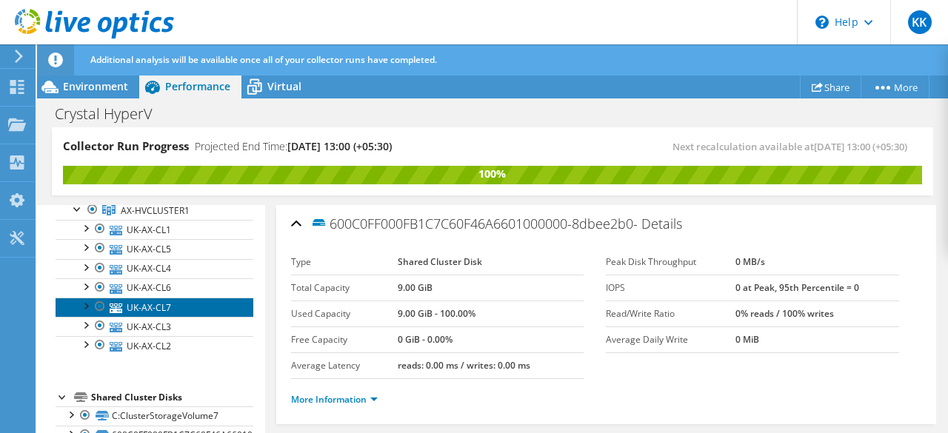
click at [187, 307] on link "UK-AX-CL7" at bounding box center [155, 307] width 198 height 19
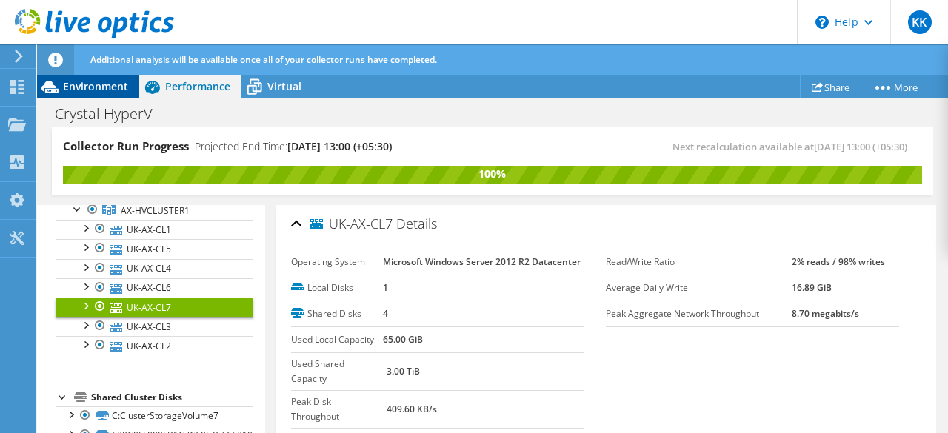
click at [93, 80] on span "Environment" at bounding box center [95, 86] width 65 height 14
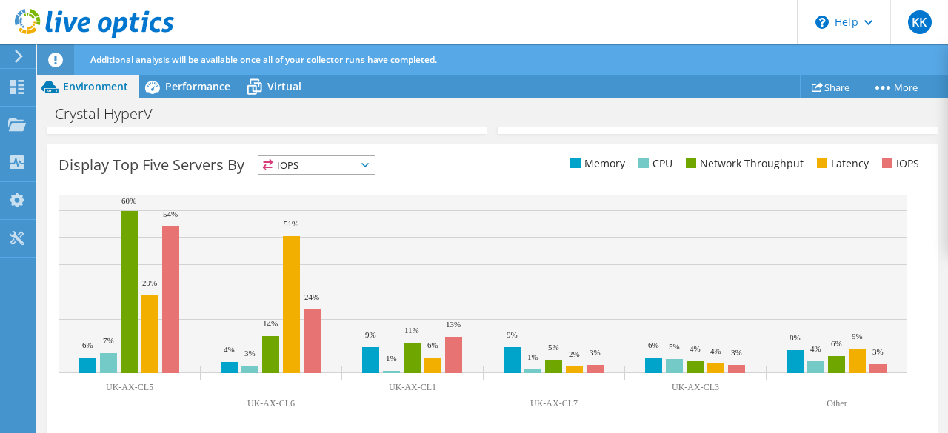
scroll to position [676, 0]
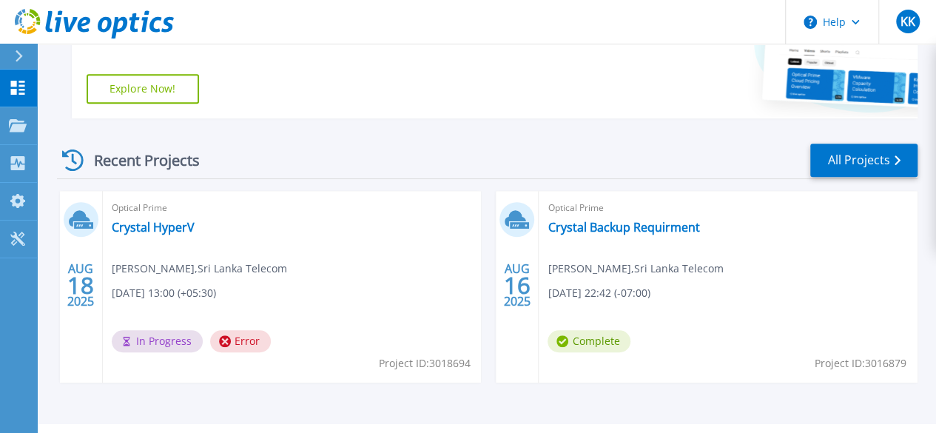
scroll to position [331, 0]
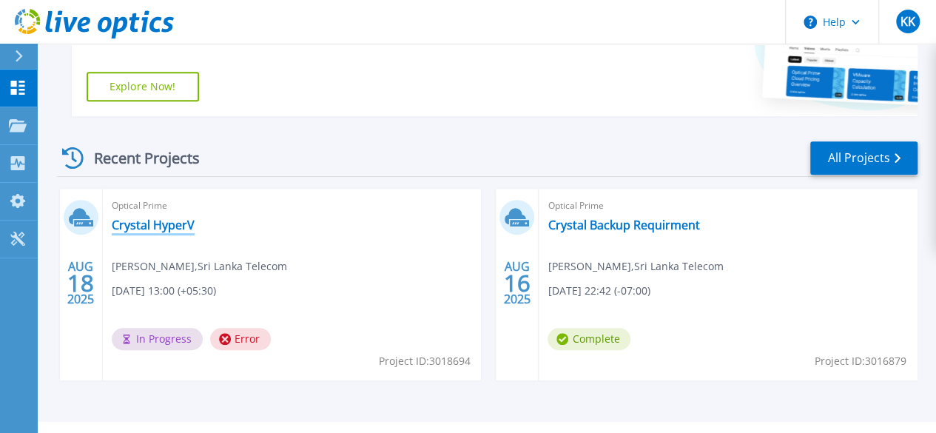
click at [160, 218] on link "Crystal HyperV" at bounding box center [153, 225] width 83 height 15
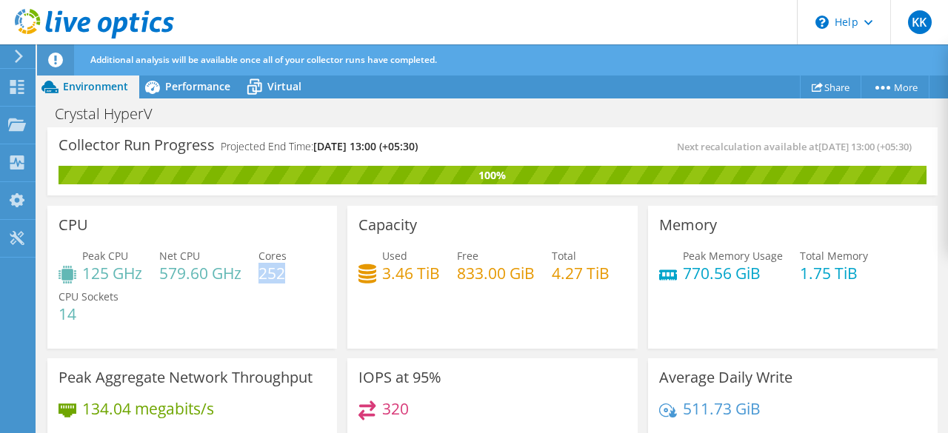
drag, startPoint x: 261, startPoint y: 274, endPoint x: 283, endPoint y: 276, distance: 22.3
click at [283, 276] on h4 "252" at bounding box center [272, 273] width 28 height 16
drag, startPoint x: 84, startPoint y: 324, endPoint x: 58, endPoint y: 312, distance: 28.8
click at [58, 312] on div "CPU Peak CPU 125 GHz Net CPU 579.60 GHz Cores 252 CPU Sockets 14" at bounding box center [191, 277] width 289 height 143
click at [158, 323] on div "Peak CPU 125 GHz Net CPU 579.60 GHz Cores 252 CPU Sockets 14" at bounding box center [191, 292] width 267 height 89
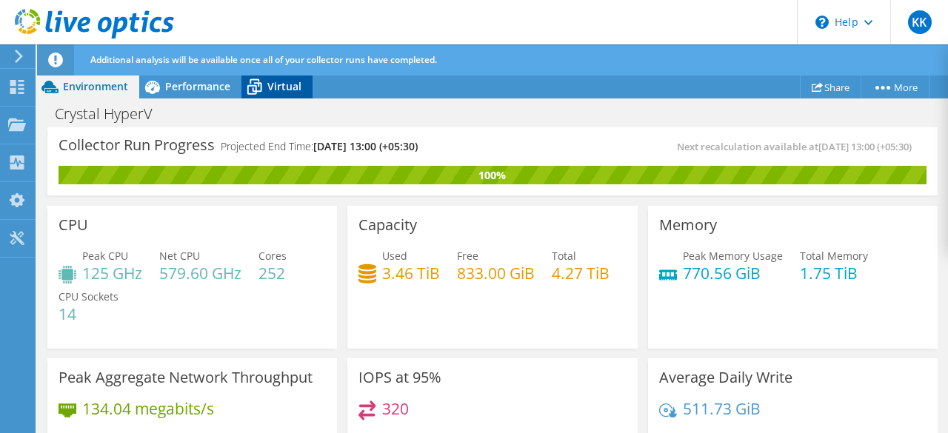
click at [280, 82] on span "Virtual" at bounding box center [284, 86] width 34 height 14
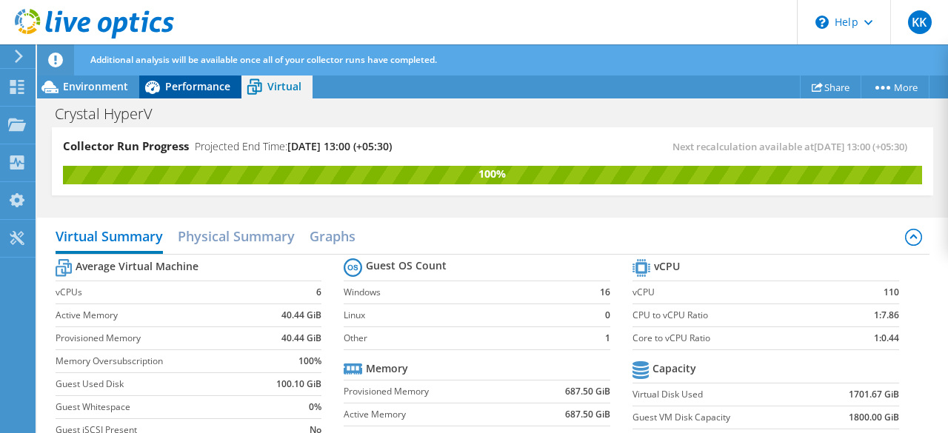
click at [188, 88] on span "Performance" at bounding box center [197, 86] width 65 height 14
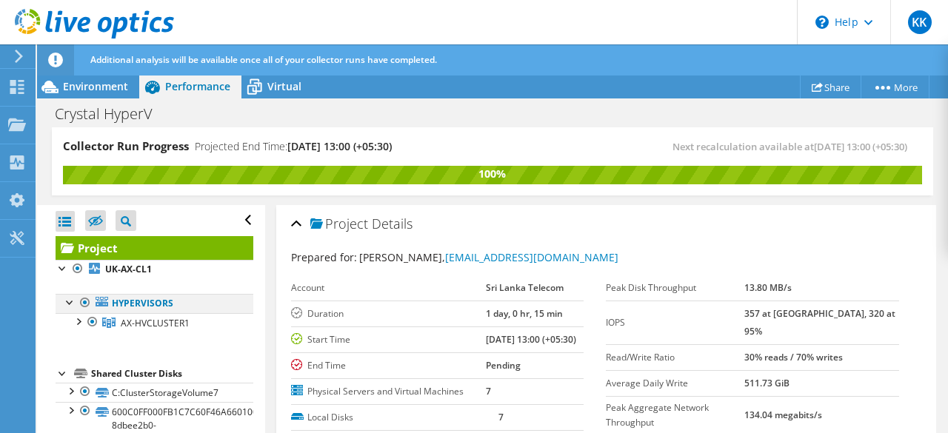
click at [68, 302] on div at bounding box center [70, 301] width 15 height 15
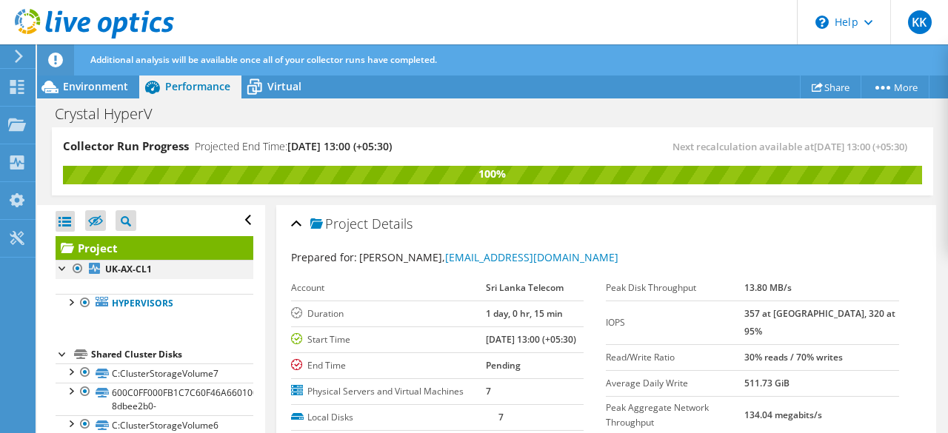
click at [61, 272] on div at bounding box center [63, 267] width 15 height 15
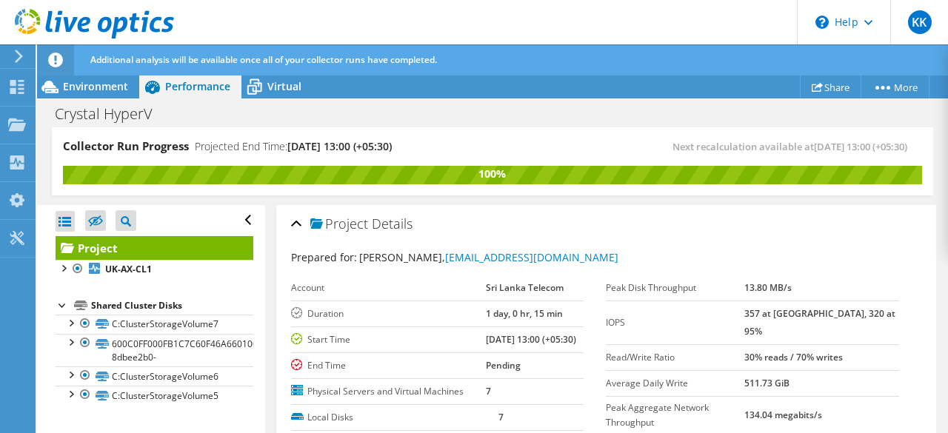
click at [62, 306] on div at bounding box center [63, 304] width 15 height 15
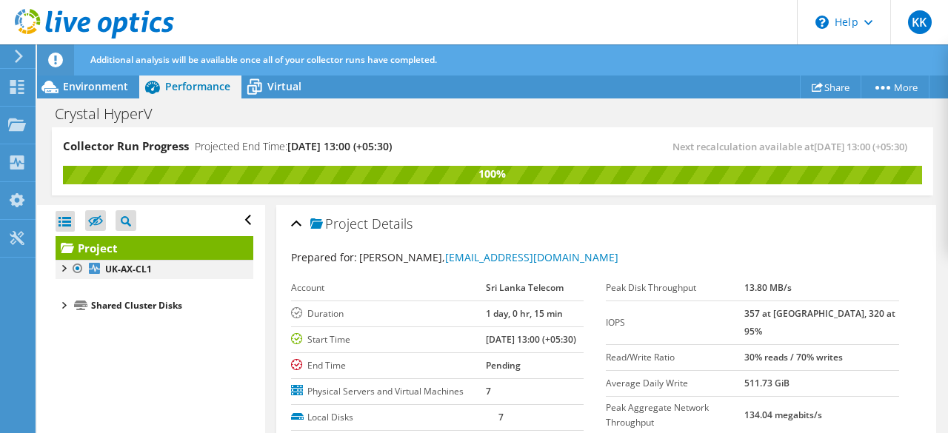
click at [64, 270] on div at bounding box center [63, 267] width 15 height 15
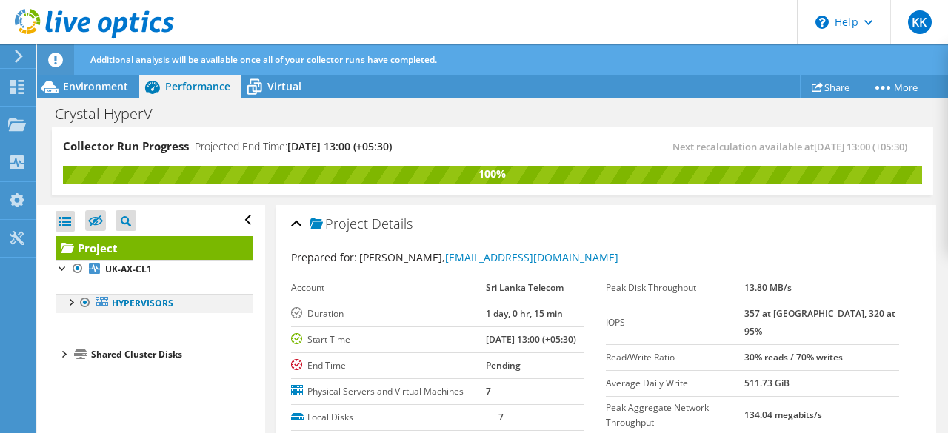
click at [74, 303] on div at bounding box center [70, 301] width 15 height 15
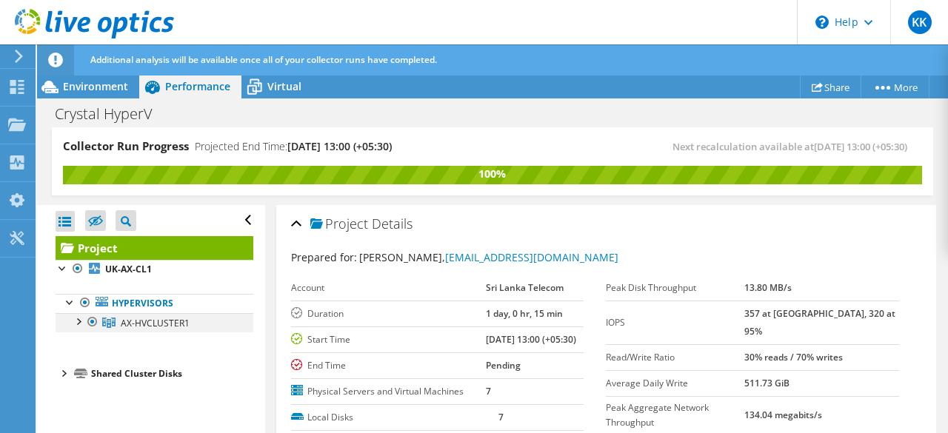
click at [79, 322] on div at bounding box center [77, 320] width 15 height 15
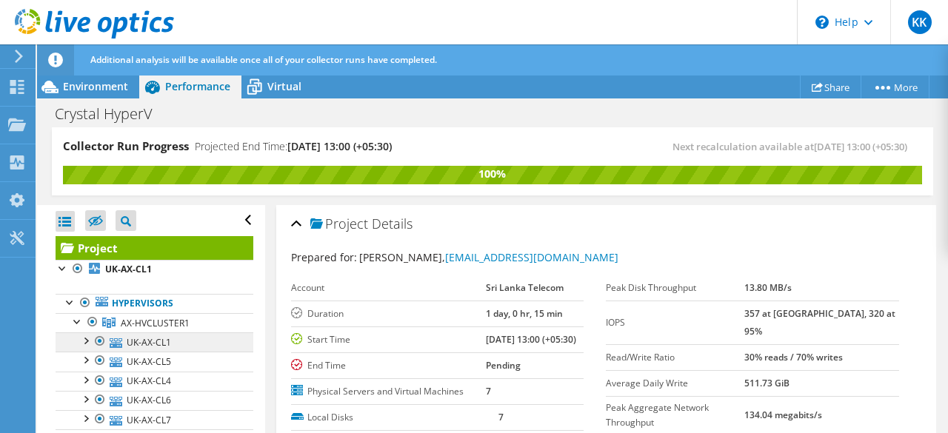
scroll to position [99, 0]
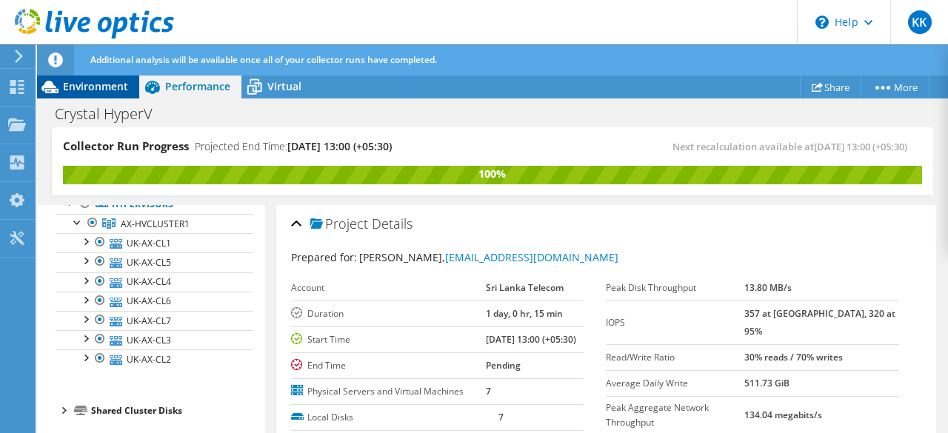
click at [95, 83] on span "Environment" at bounding box center [95, 86] width 65 height 14
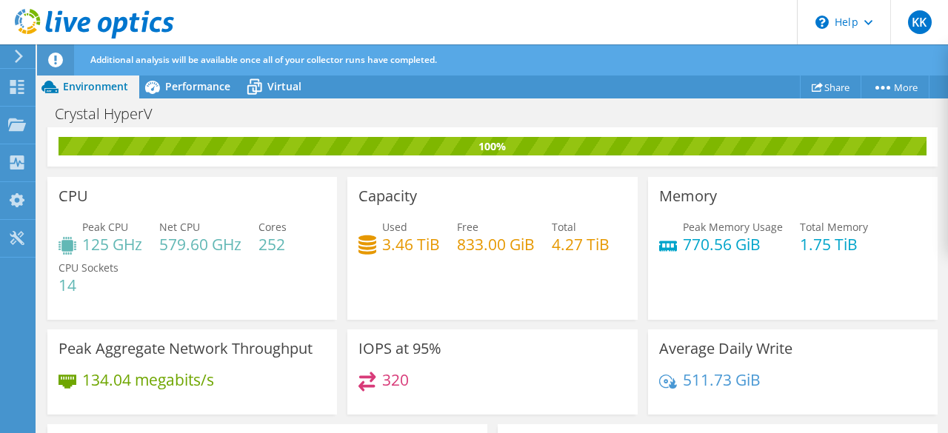
scroll to position [0, 0]
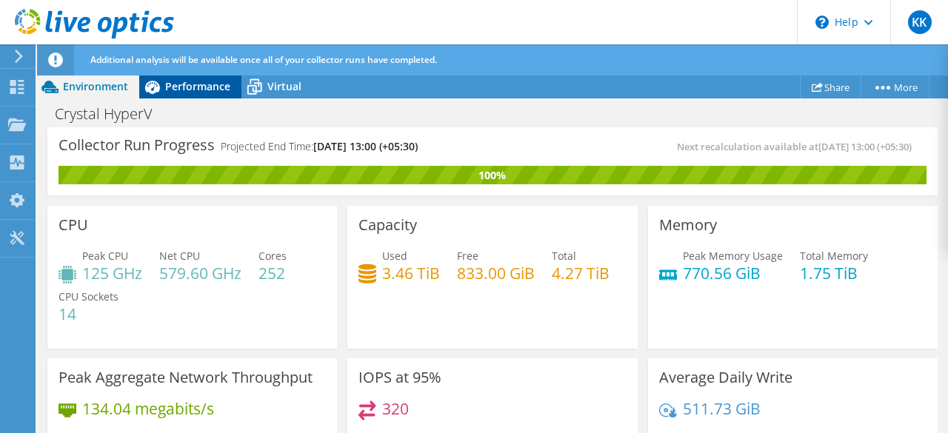
click at [200, 91] on span "Performance" at bounding box center [197, 86] width 65 height 14
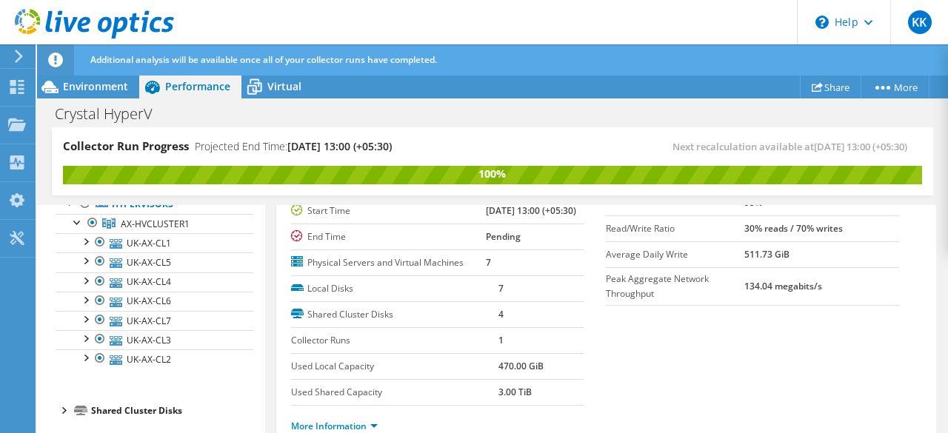
scroll to position [130, 0]
drag, startPoint x: 483, startPoint y: 317, endPoint x: 502, endPoint y: 315, distance: 19.3
click at [502, 301] on tr "Local Disks 7" at bounding box center [437, 288] width 293 height 26
click at [534, 352] on td "1" at bounding box center [541, 339] width 86 height 26
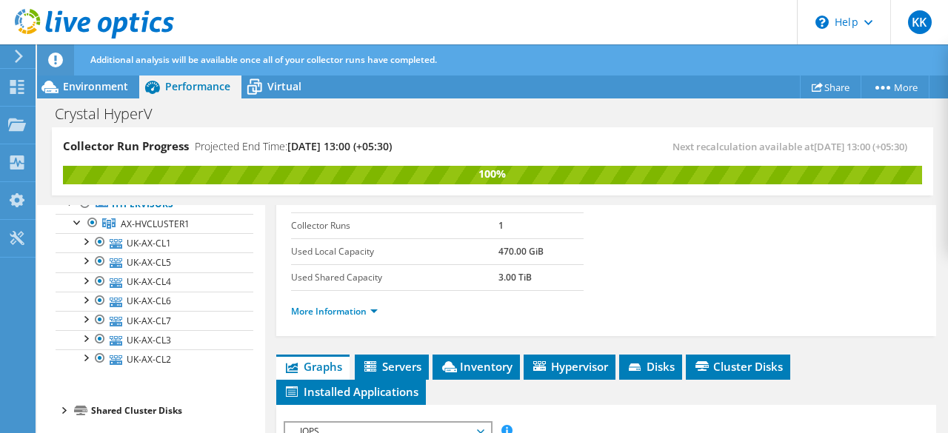
scroll to position [245, 0]
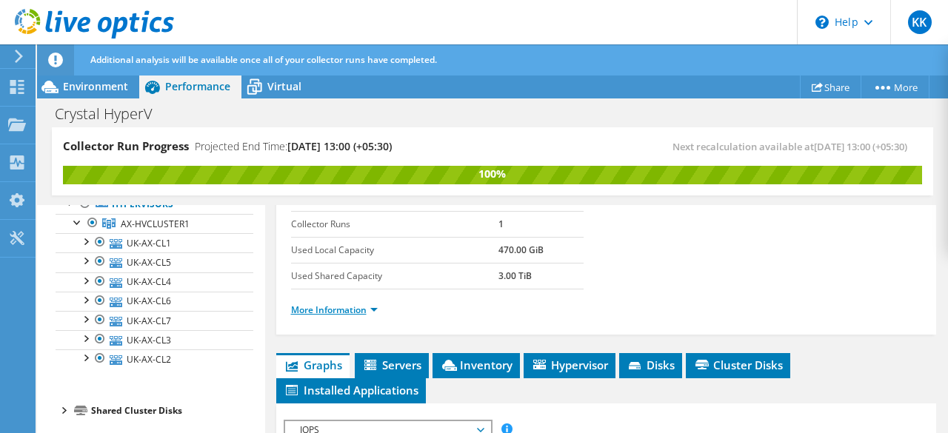
click at [372, 316] on link "More Information" at bounding box center [334, 310] width 87 height 13
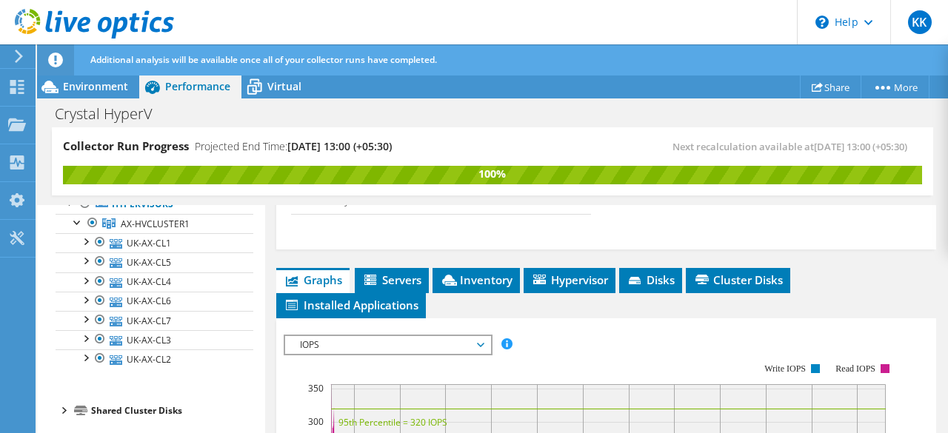
scroll to position [746, 0]
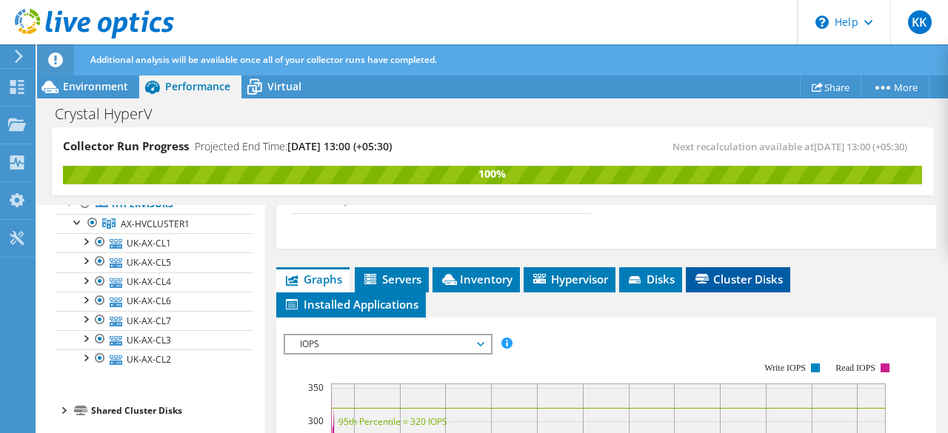
click at [748, 286] on span "Cluster Disks" at bounding box center [738, 279] width 90 height 15
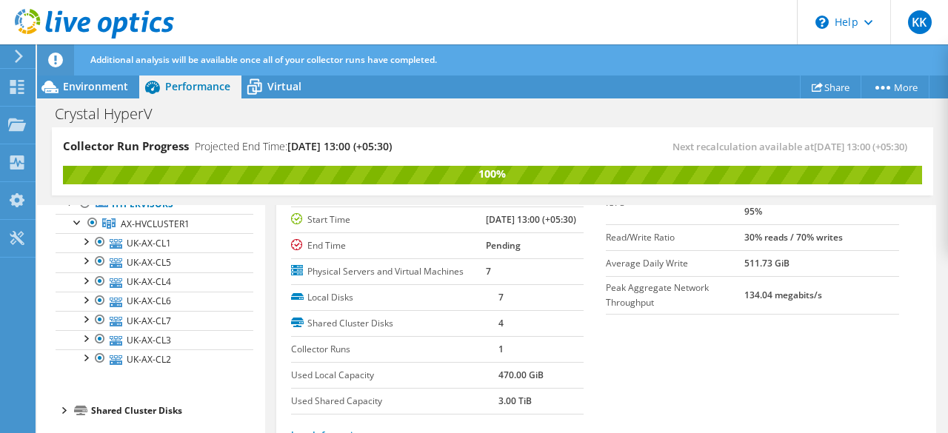
scroll to position [114, 0]
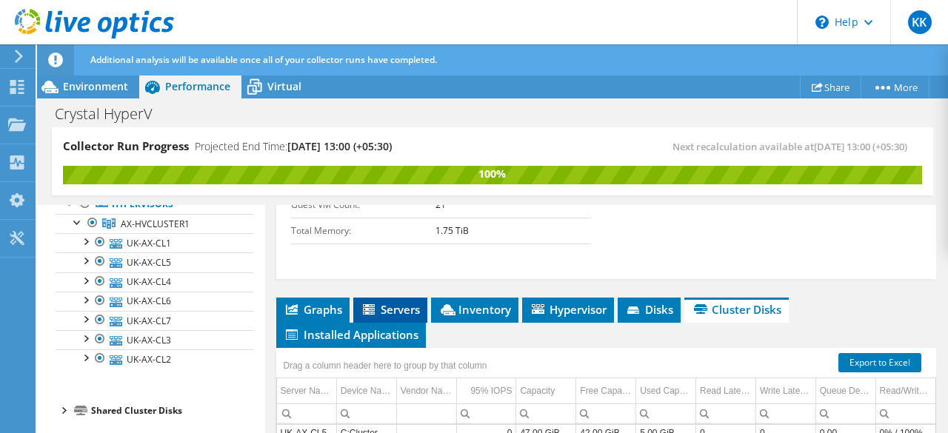
click at [383, 317] on span "Servers" at bounding box center [390, 309] width 59 height 15
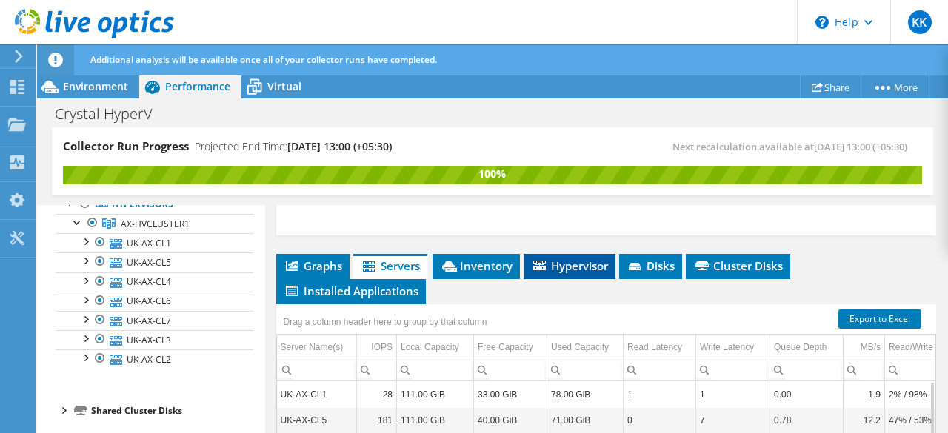
click at [564, 273] on span "Hypervisor" at bounding box center [569, 265] width 77 height 15
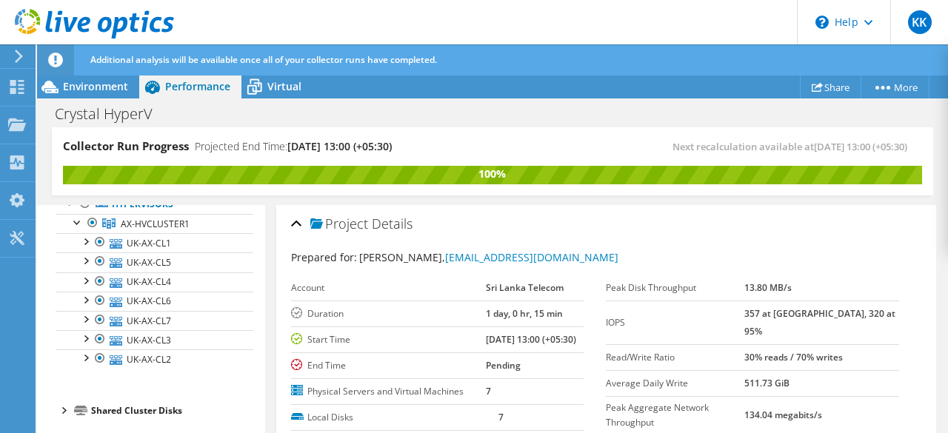
click at [58, 408] on div at bounding box center [63, 409] width 15 height 15
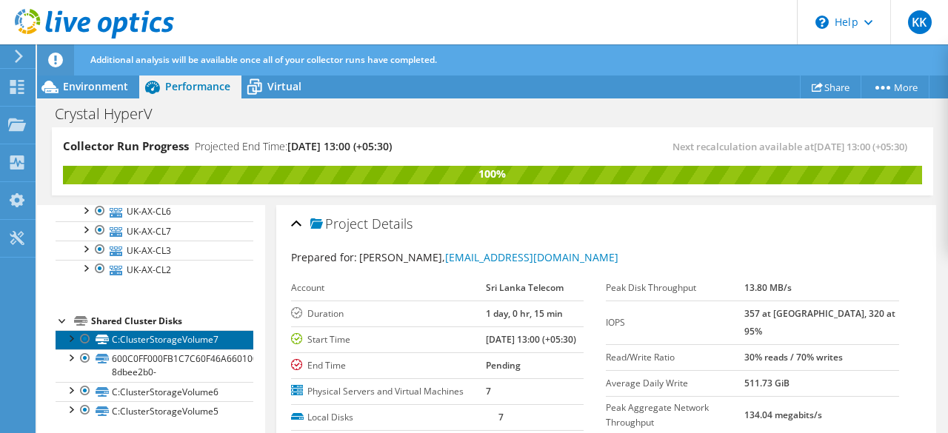
click at [224, 340] on link "C:ClusterStorageVolume7" at bounding box center [155, 339] width 198 height 19
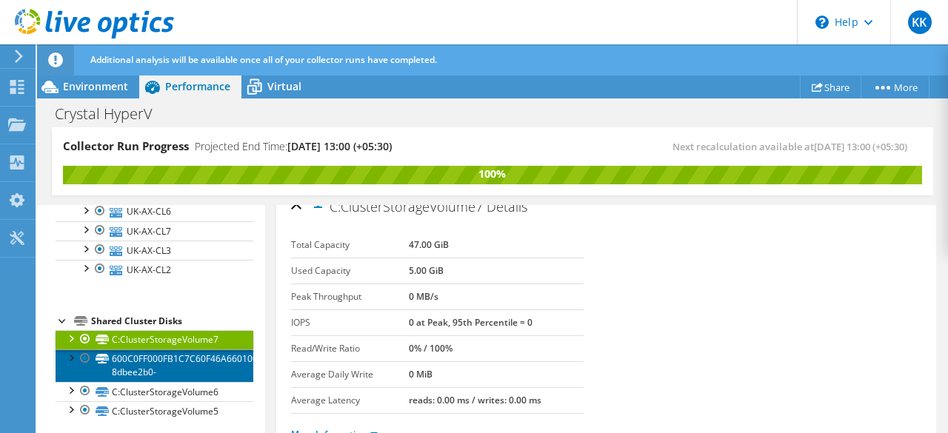
click at [183, 359] on link "600C0FF000FB1C7C60F46A6601000000-8dbee2b0-" at bounding box center [155, 365] width 198 height 33
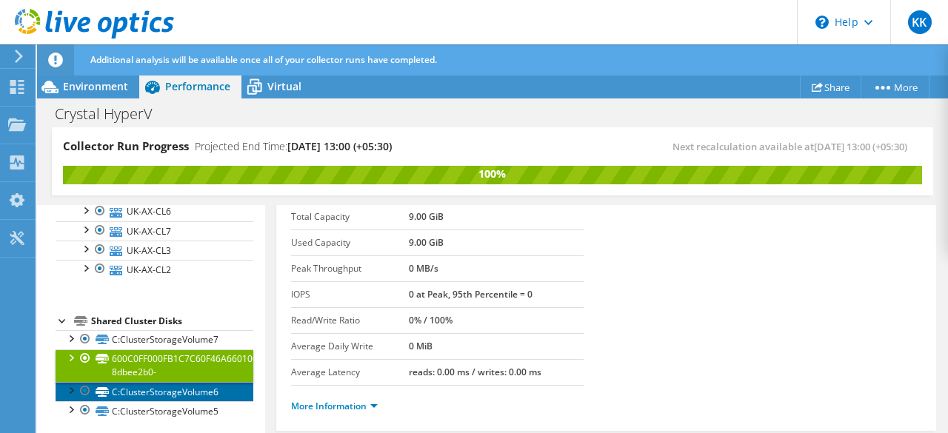
click at [150, 383] on link "C:ClusterStorageVolume6" at bounding box center [155, 391] width 198 height 19
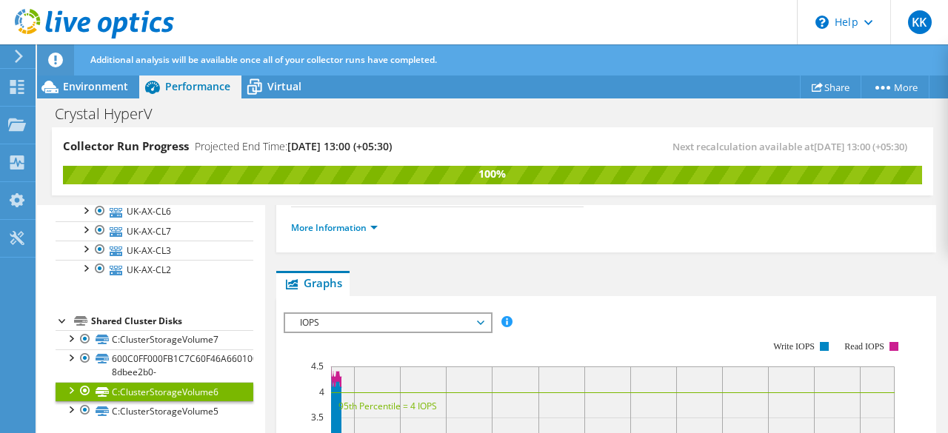
scroll to position [228, 0]
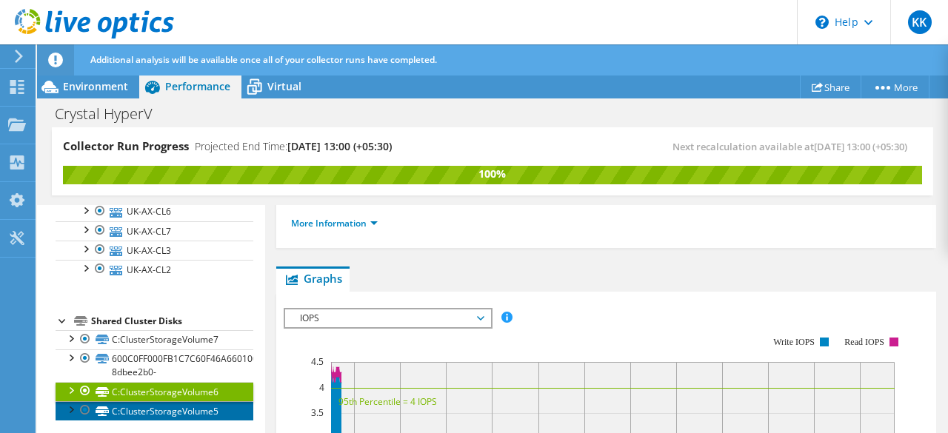
click at [199, 409] on link "C:ClusterStorageVolume5" at bounding box center [155, 410] width 198 height 19
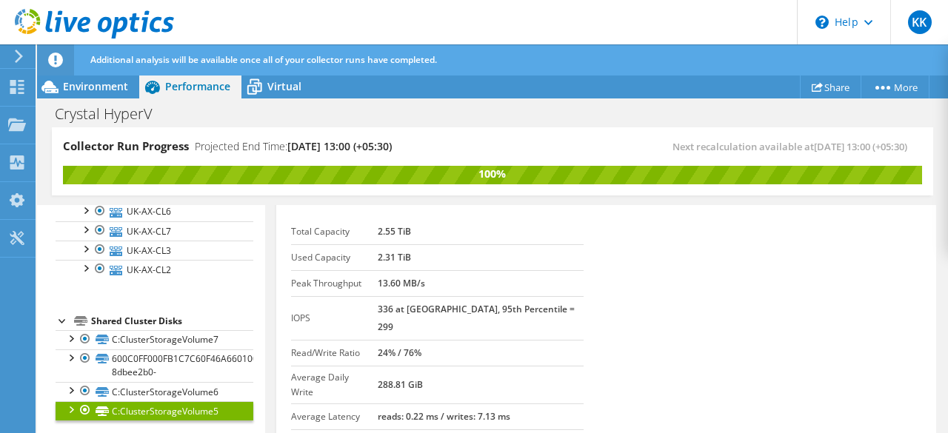
scroll to position [0, 0]
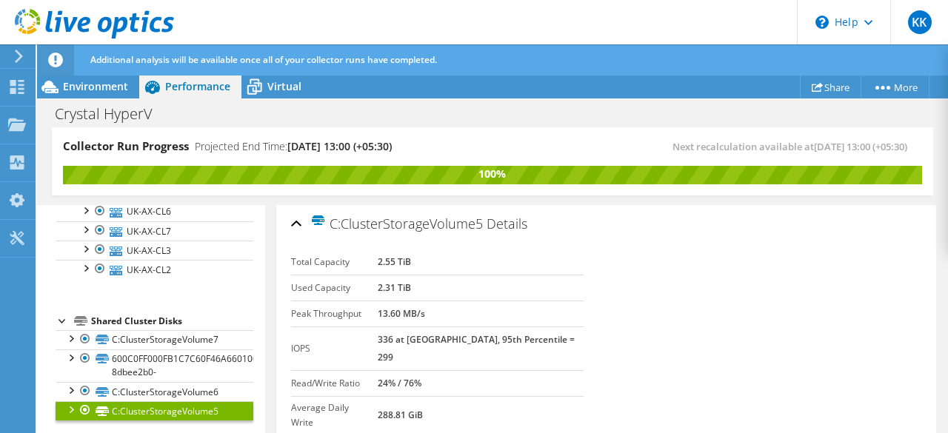
click at [61, 321] on div at bounding box center [63, 319] width 15 height 15
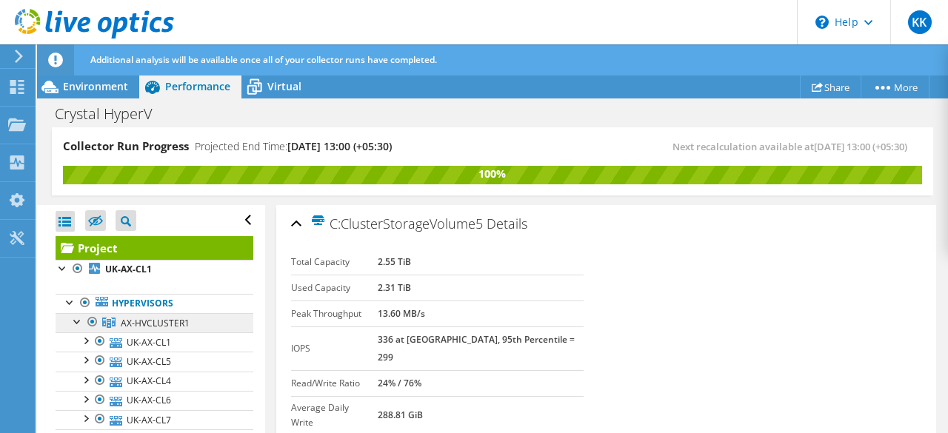
click at [195, 329] on link "AX-HVCLUSTER1" at bounding box center [155, 322] width 198 height 19
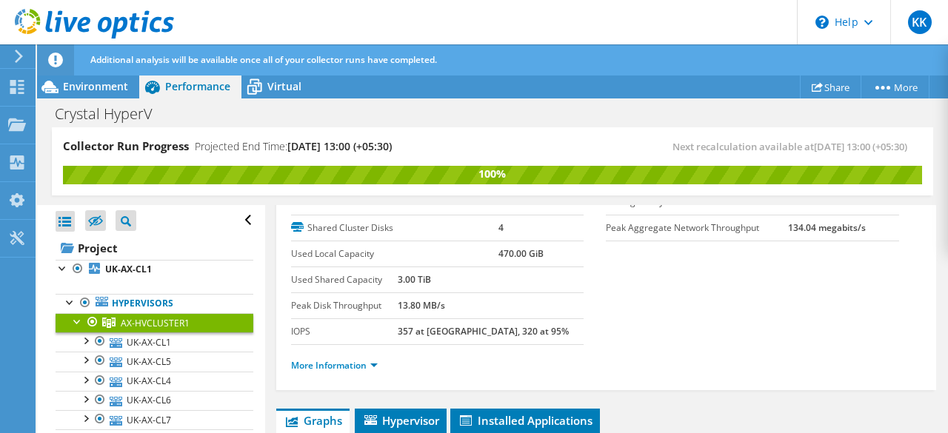
scroll to position [89, 0]
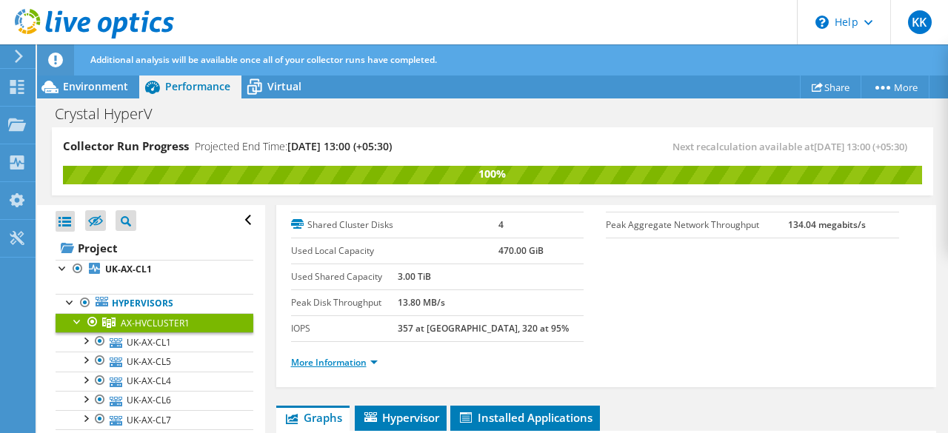
click at [375, 362] on link "More Information" at bounding box center [334, 362] width 87 height 13
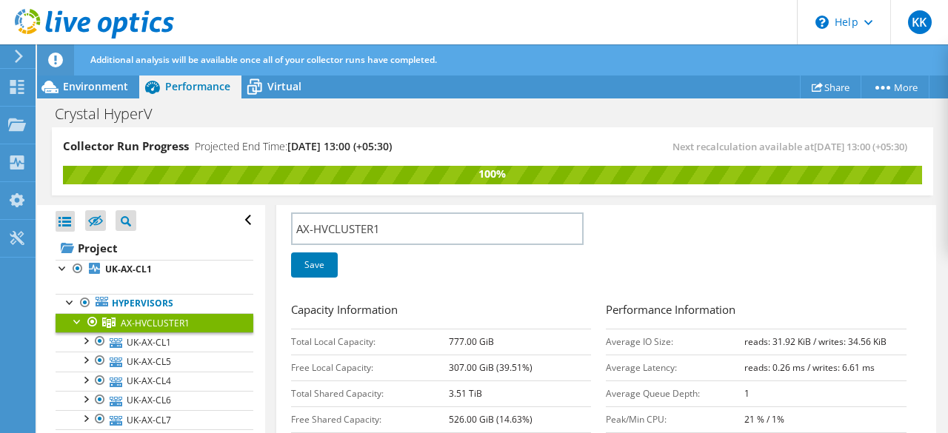
scroll to position [283, 0]
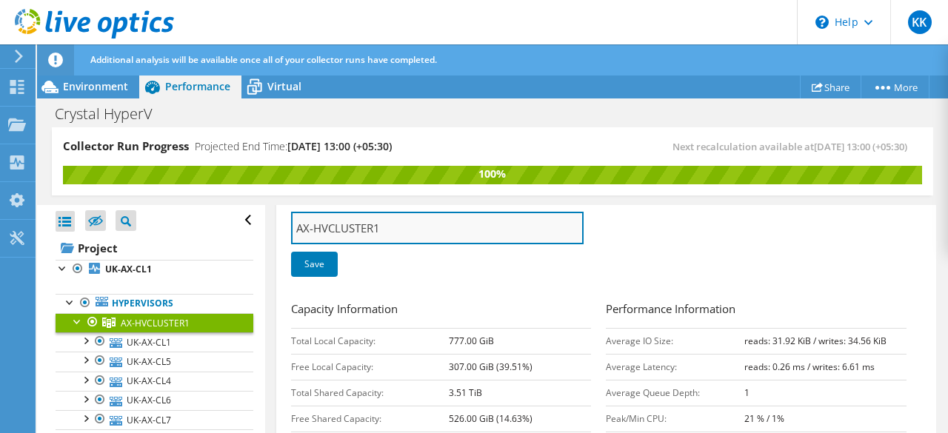
click at [392, 230] on input "AX-HVCLUSTER1" at bounding box center [437, 228] width 293 height 33
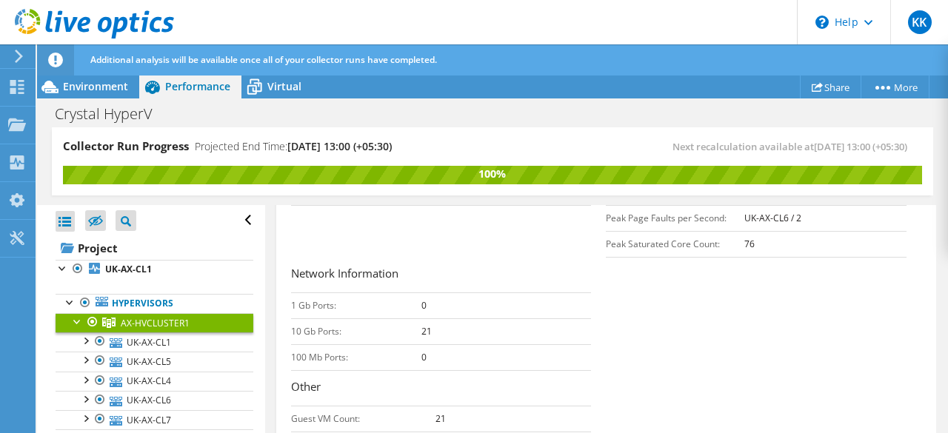
scroll to position [794, 0]
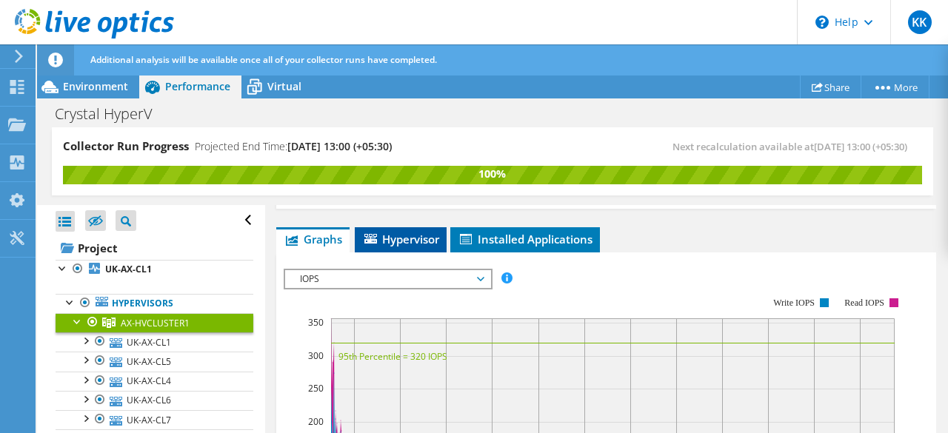
click at [394, 232] on span "Hypervisor" at bounding box center [400, 239] width 77 height 15
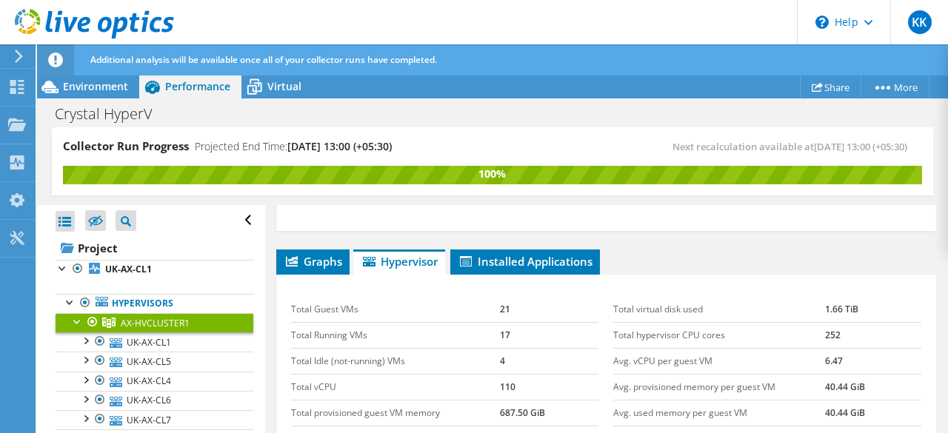
scroll to position [733, 0]
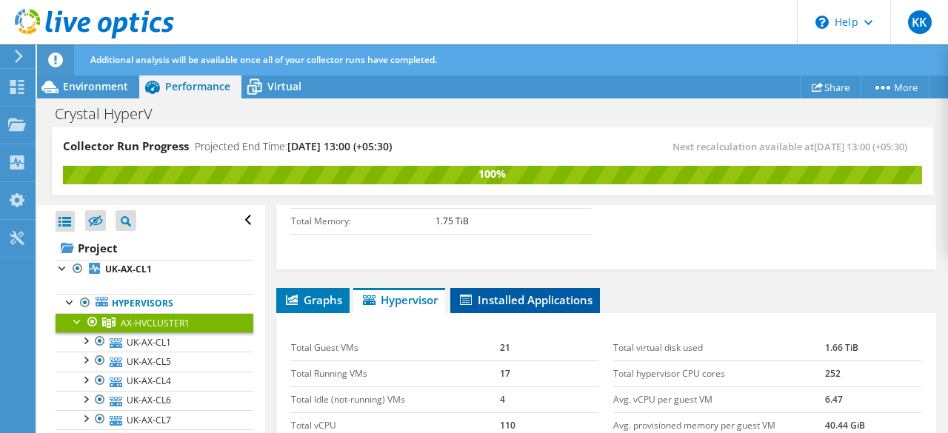
click at [560, 292] on span "Installed Applications" at bounding box center [524, 299] width 135 height 15
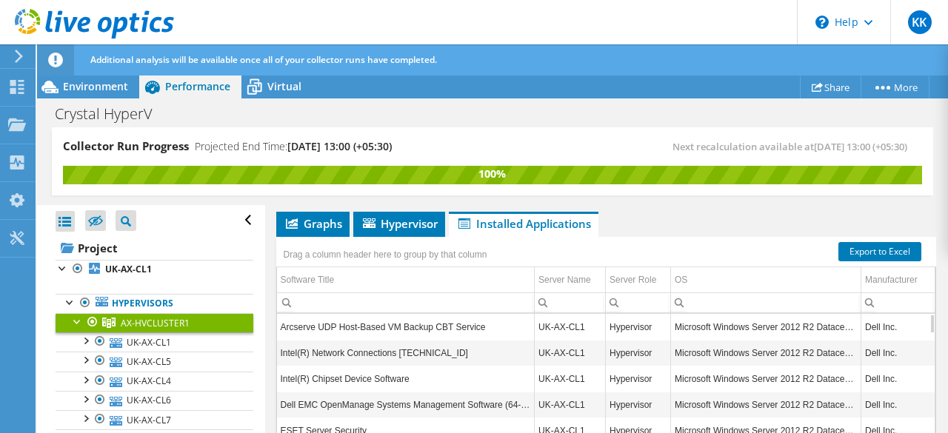
scroll to position [811, 0]
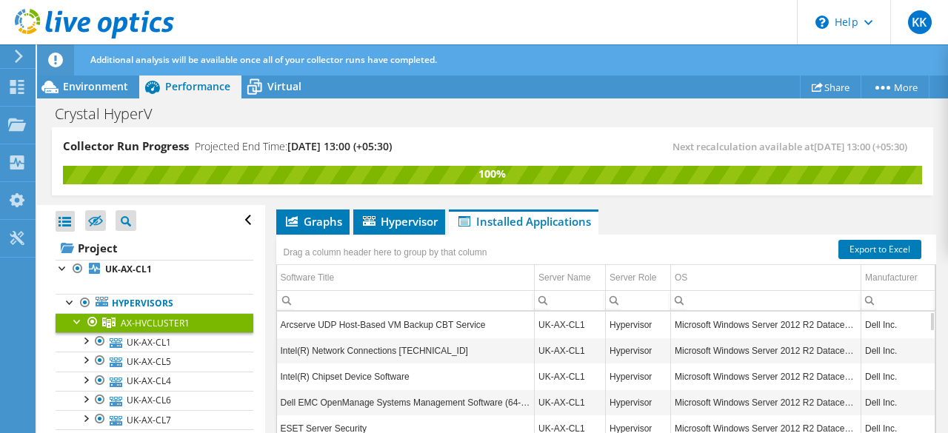
click at [475, 322] on td "Arcserve UDP Host-Based VM Backup CBT Service" at bounding box center [406, 325] width 258 height 26
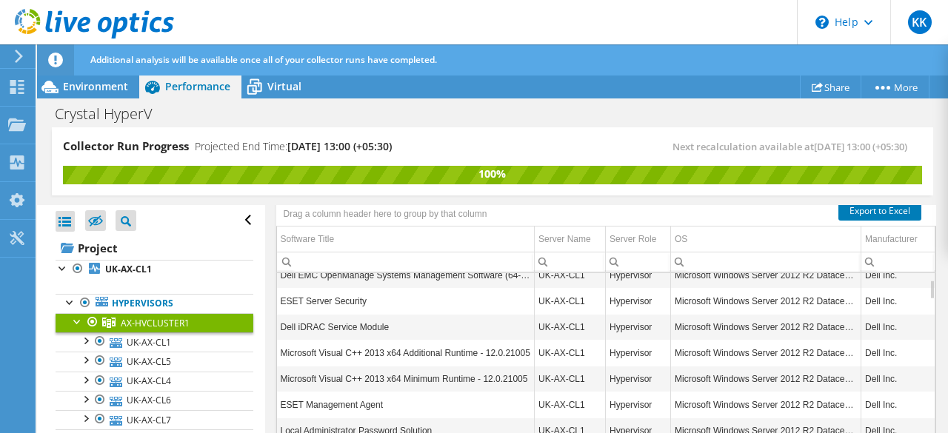
scroll to position [124, 0]
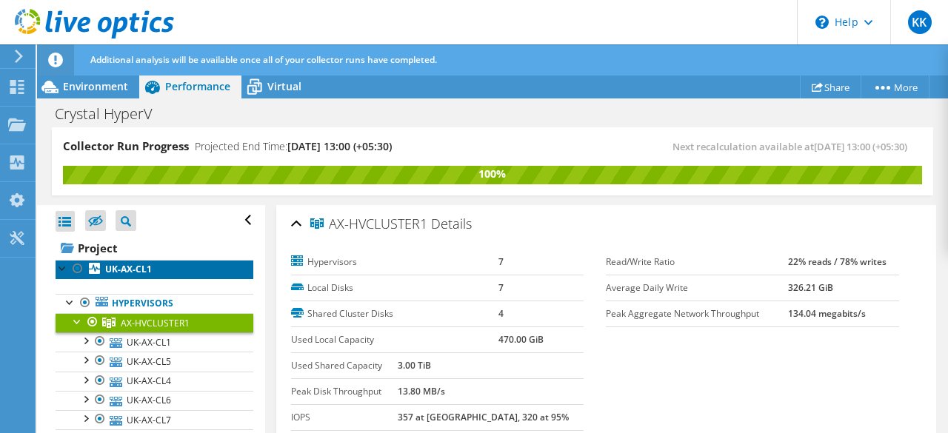
click at [154, 269] on link "UK-AX-CL1" at bounding box center [155, 269] width 198 height 19
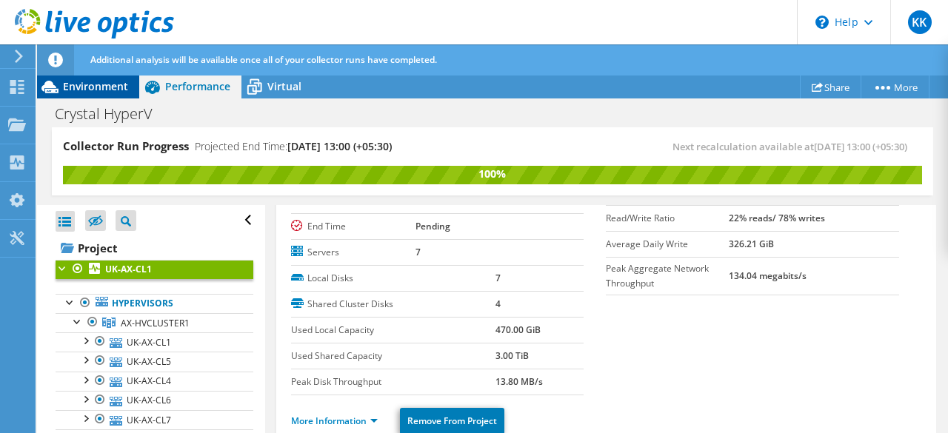
click at [107, 87] on span "Environment" at bounding box center [95, 86] width 65 height 14
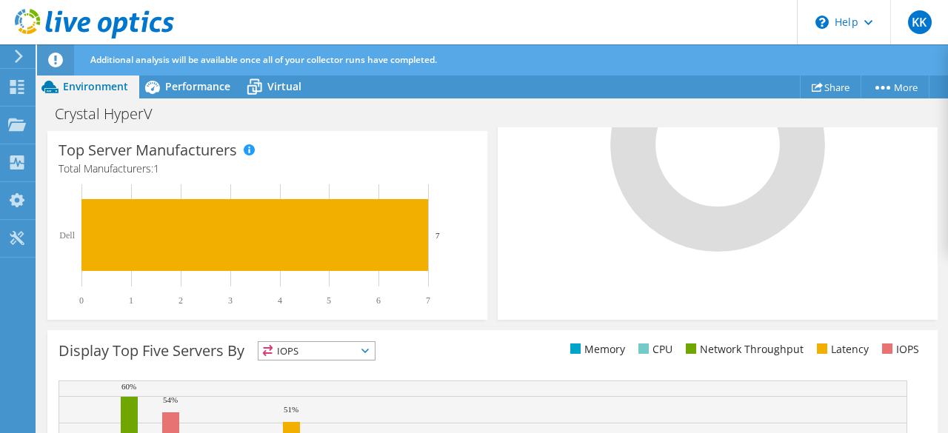
scroll to position [0, 0]
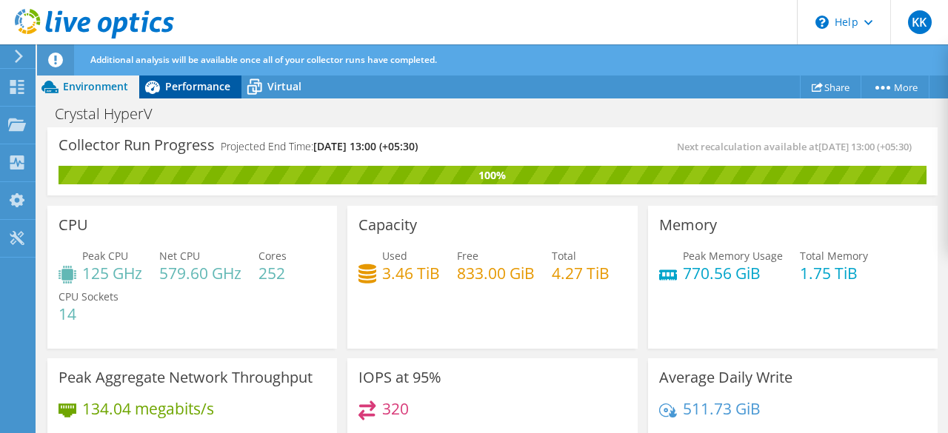
click at [184, 88] on span "Performance" at bounding box center [197, 86] width 65 height 14
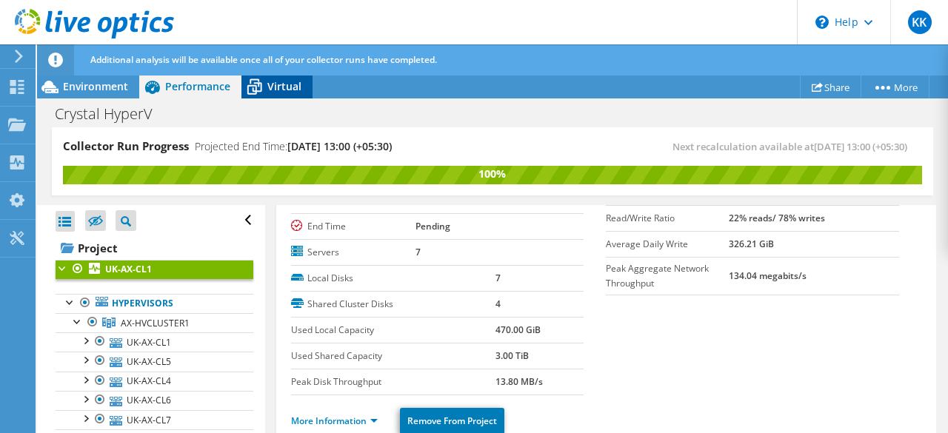
click at [292, 93] on span "Virtual" at bounding box center [284, 86] width 34 height 14
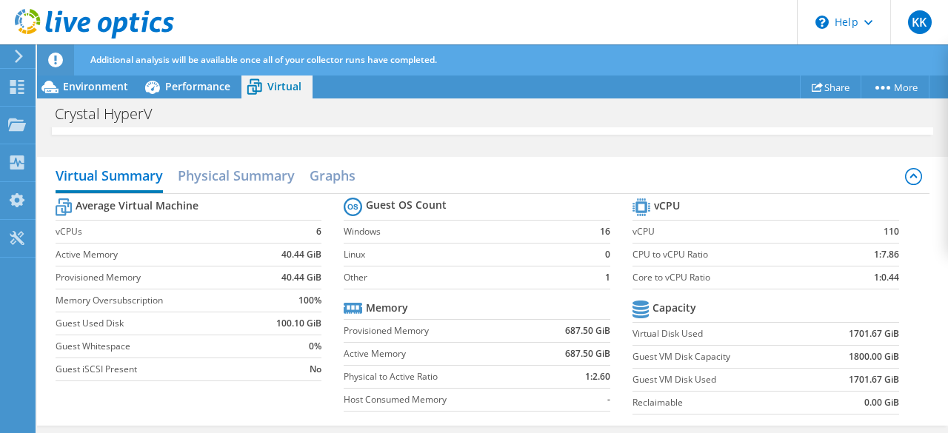
scroll to position [60, 0]
click at [247, 180] on h2 "Physical Summary" at bounding box center [236, 177] width 117 height 33
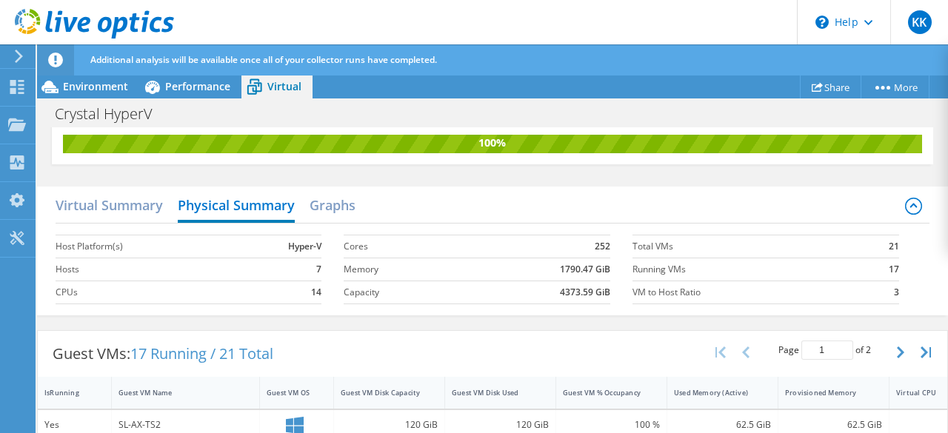
scroll to position [0, 0]
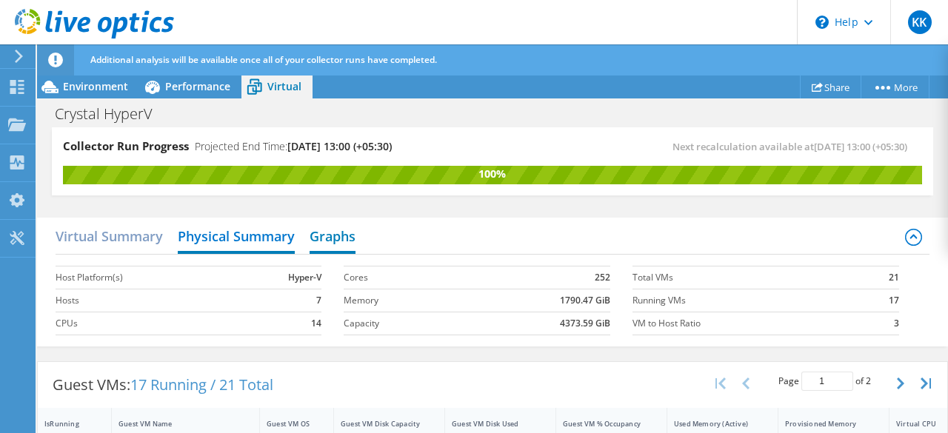
click at [336, 240] on h2 "Graphs" at bounding box center [332, 237] width 46 height 33
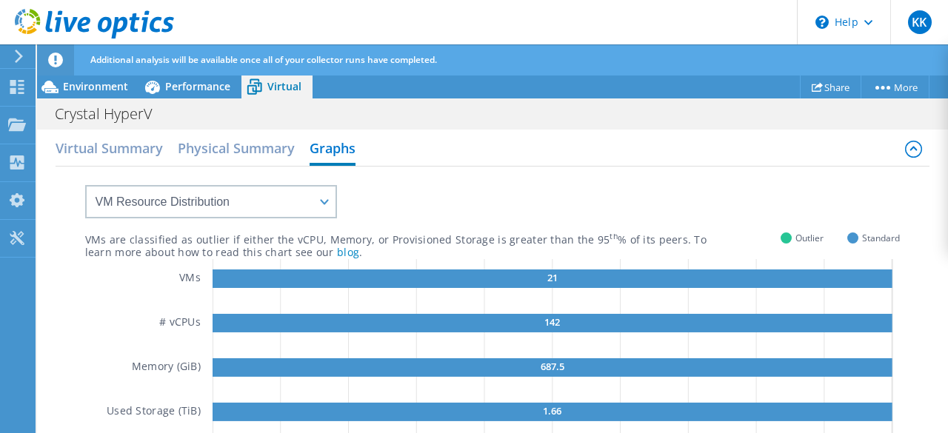
scroll to position [67, 0]
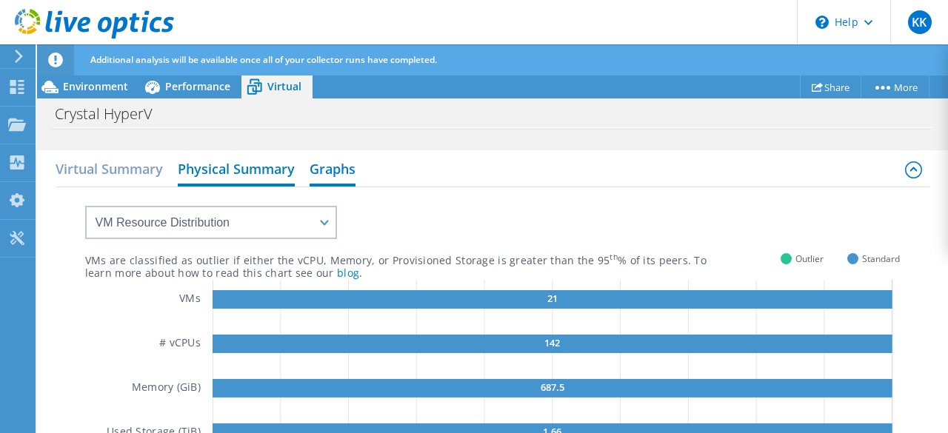
click at [249, 177] on h2 "Physical Summary" at bounding box center [236, 170] width 117 height 33
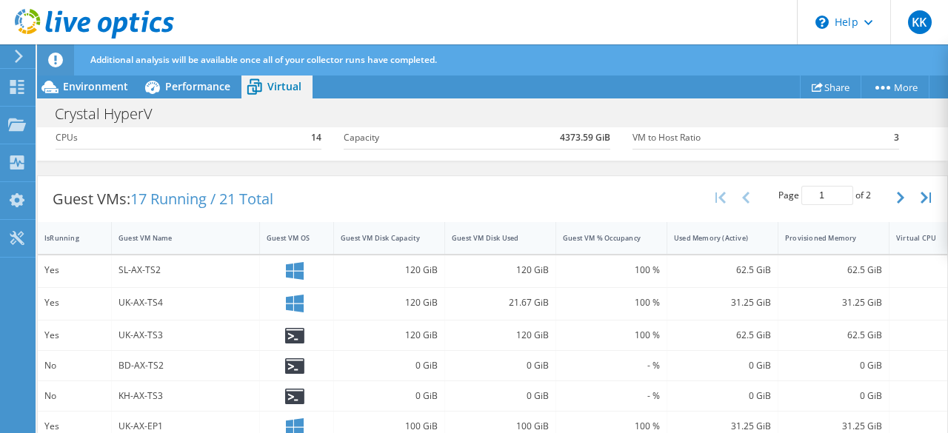
scroll to position [0, 0]
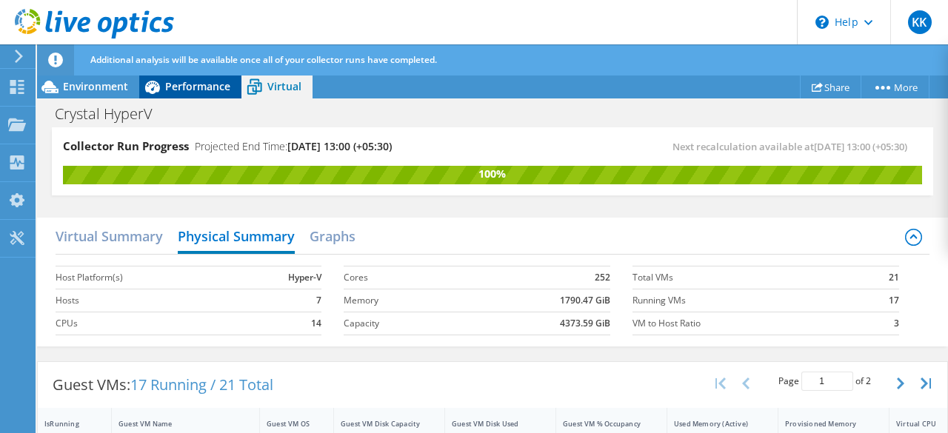
click at [178, 82] on span "Performance" at bounding box center [197, 86] width 65 height 14
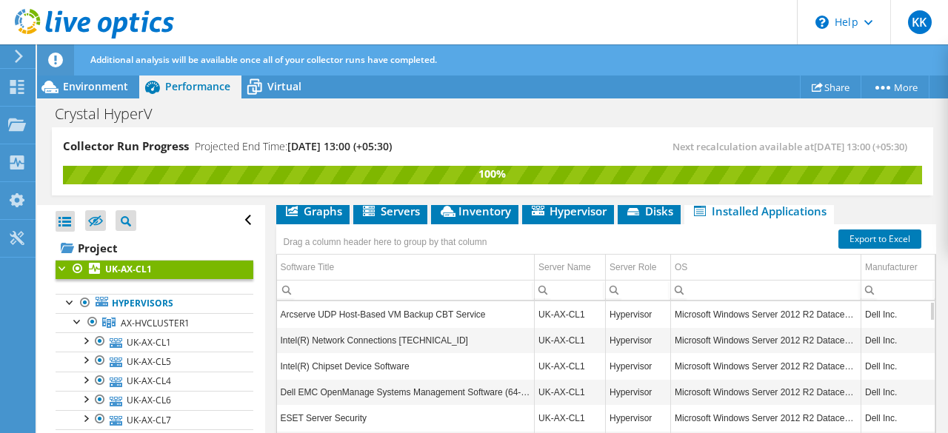
scroll to position [295, 0]
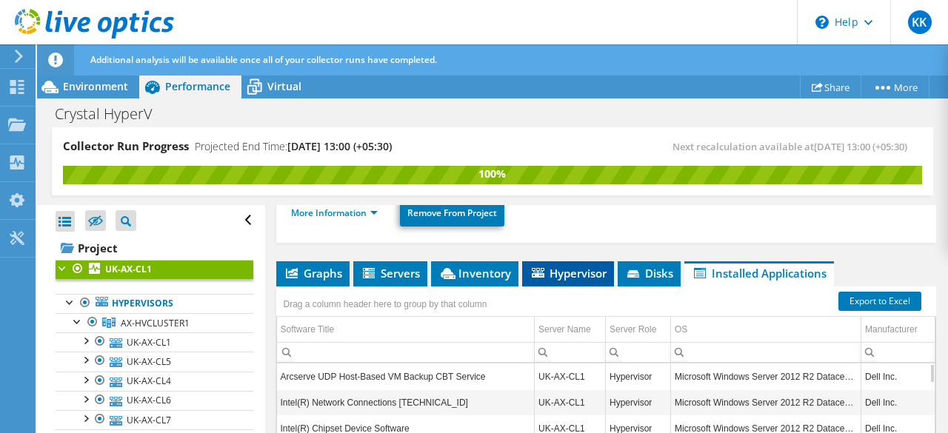
click at [571, 267] on span "Hypervisor" at bounding box center [567, 273] width 77 height 15
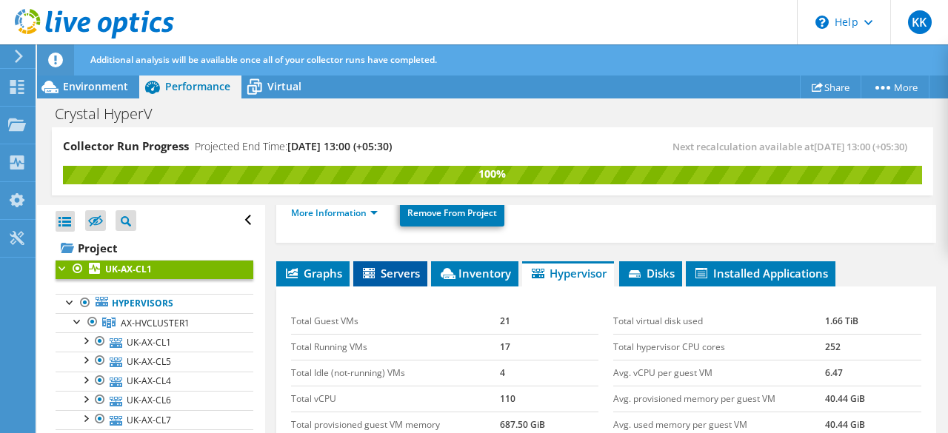
click at [389, 266] on span "Servers" at bounding box center [390, 273] width 59 height 15
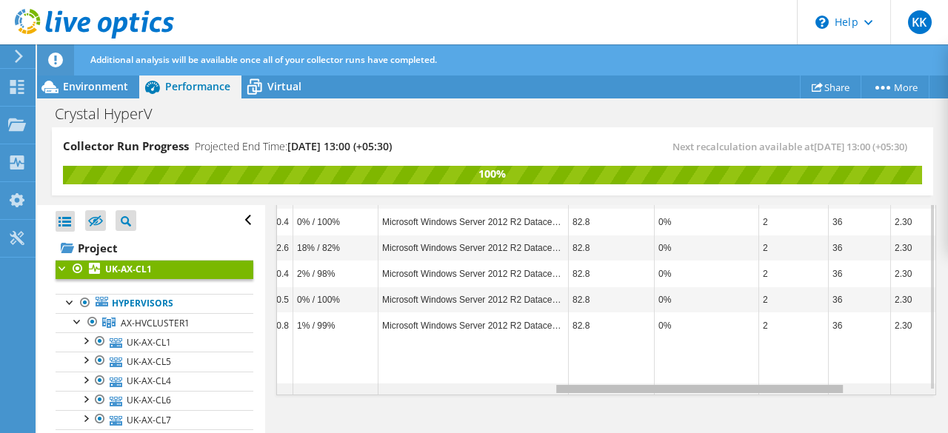
scroll to position [0, 632]
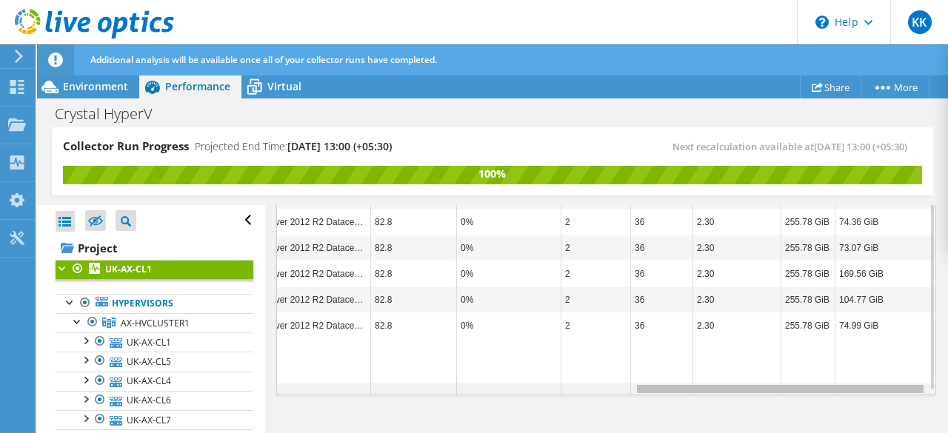
drag, startPoint x: 543, startPoint y: 386, endPoint x: 905, endPoint y: 352, distance: 363.6
click at [905, 352] on body "KK End User Kasintha Kalhara kasinthak@netsys.lk Sri Lanka Telecom My Profile L…" at bounding box center [474, 216] width 948 height 433
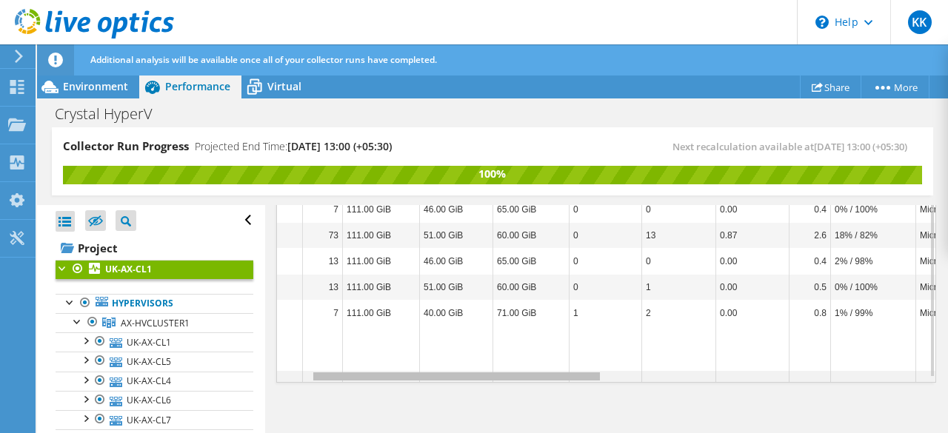
drag, startPoint x: 688, startPoint y: 373, endPoint x: 342, endPoint y: 390, distance: 346.9
click at [342, 390] on body "KK End User Kasintha Kalhara kasinthak@netsys.lk Sri Lanka Telecom My Profile L…" at bounding box center [474, 216] width 948 height 433
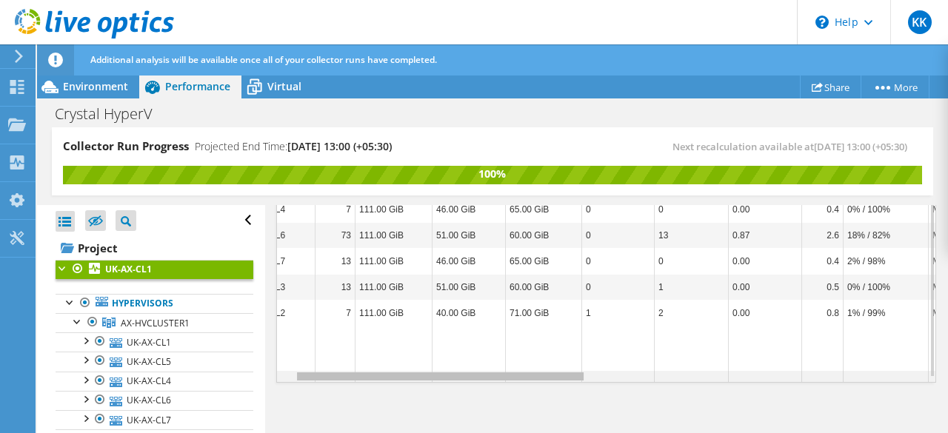
drag, startPoint x: 349, startPoint y: 372, endPoint x: 307, endPoint y: 371, distance: 42.2
click at [307, 371] on body "KK End User Kasintha Kalhara kasinthak@netsys.lk Sri Lanka Telecom My Profile L…" at bounding box center [474, 216] width 948 height 433
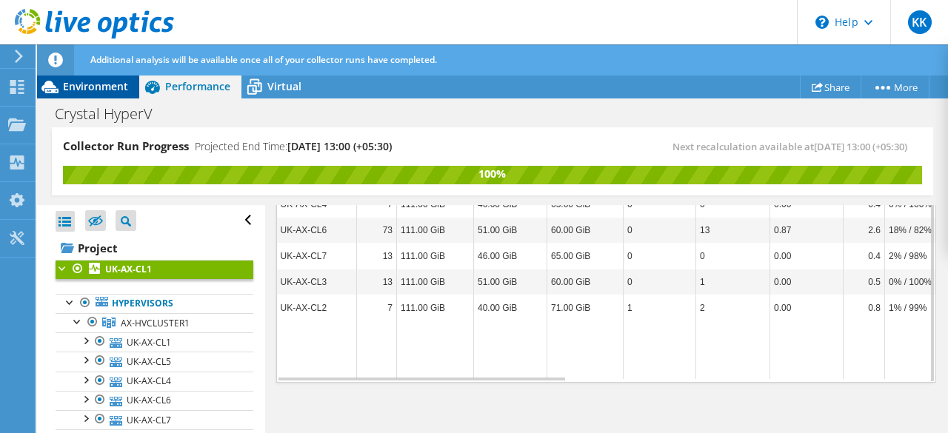
click at [88, 82] on span "Environment" at bounding box center [95, 86] width 65 height 14
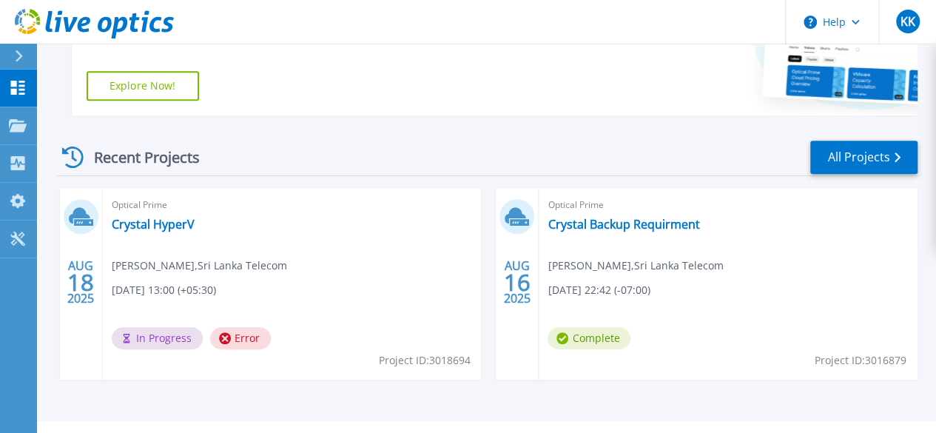
scroll to position [331, 0]
click at [548, 232] on link "Crystal Backup Requirment" at bounding box center [624, 225] width 152 height 15
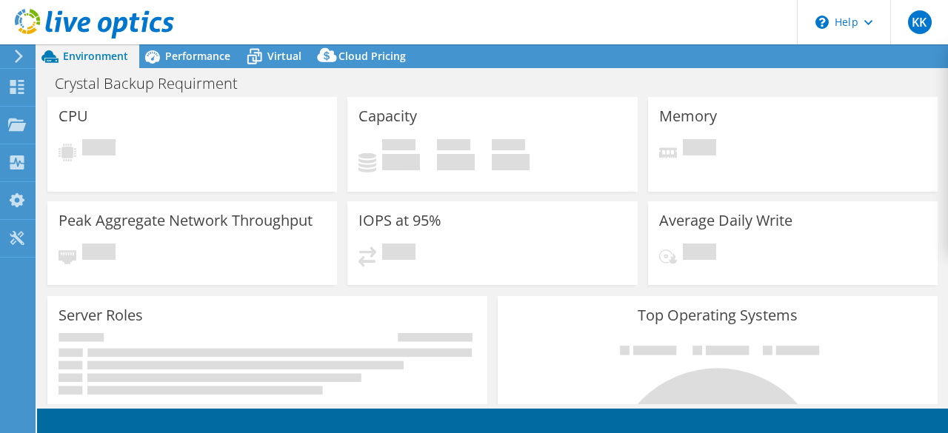
select select "USD"
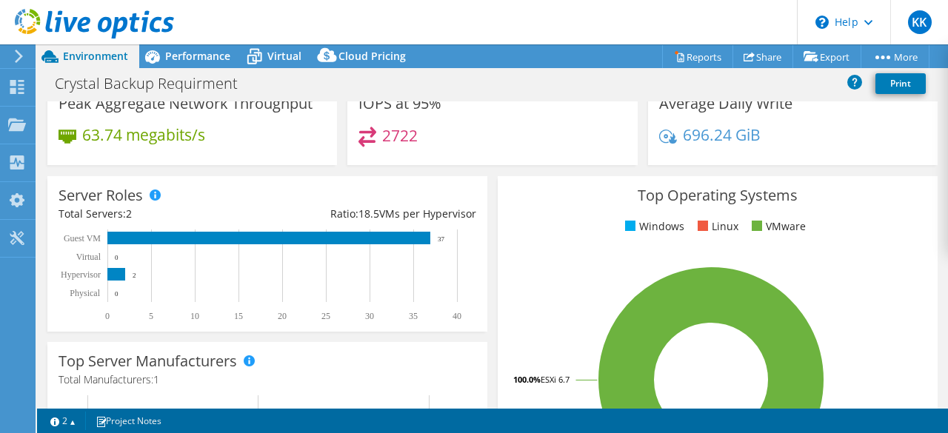
scroll to position [165, 0]
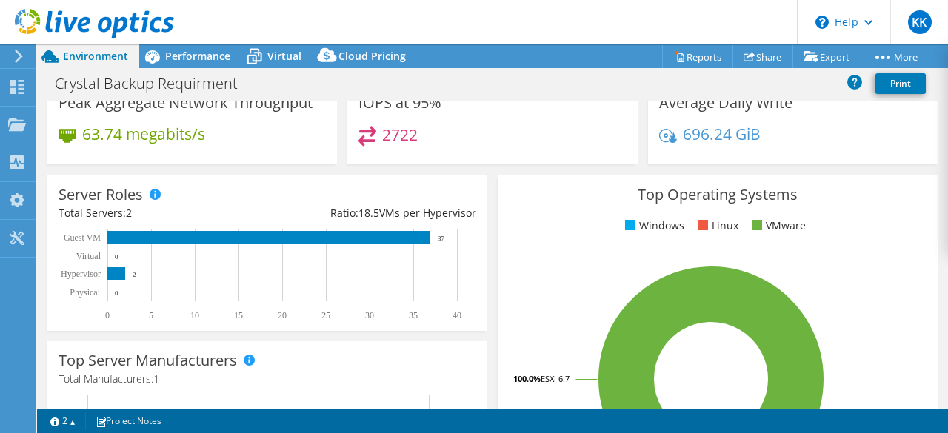
click at [438, 238] on text "37" at bounding box center [441, 238] width 7 height 7
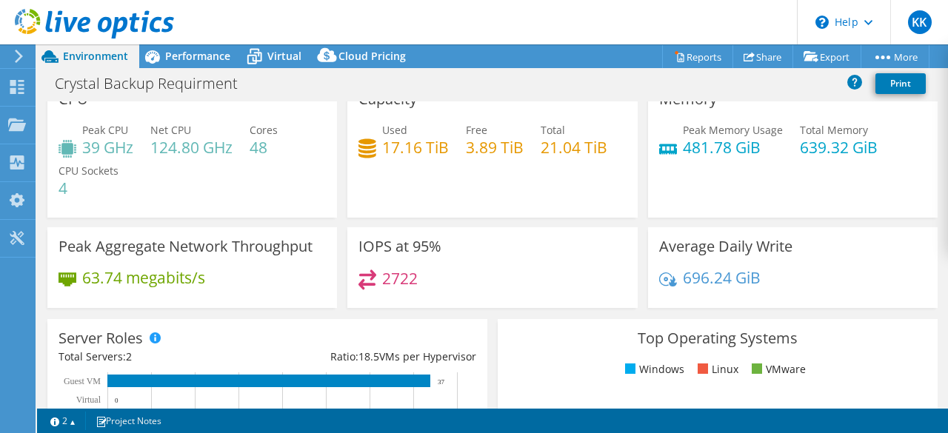
scroll to position [0, 0]
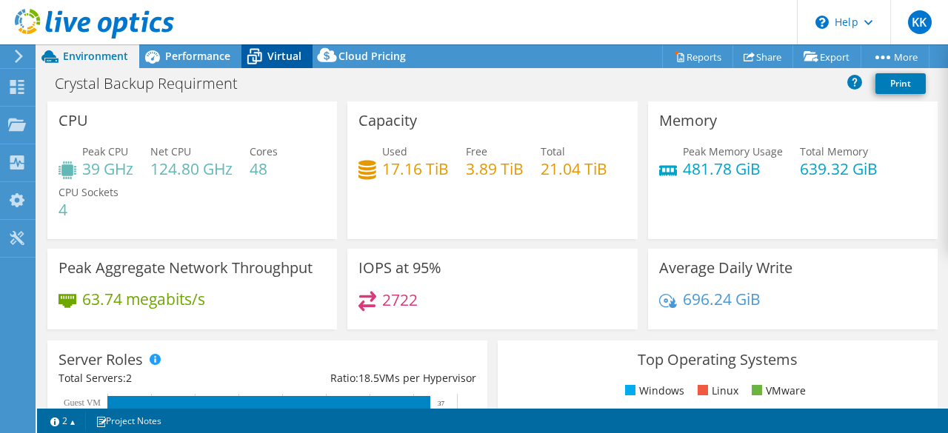
click at [278, 51] on span "Virtual" at bounding box center [284, 56] width 34 height 14
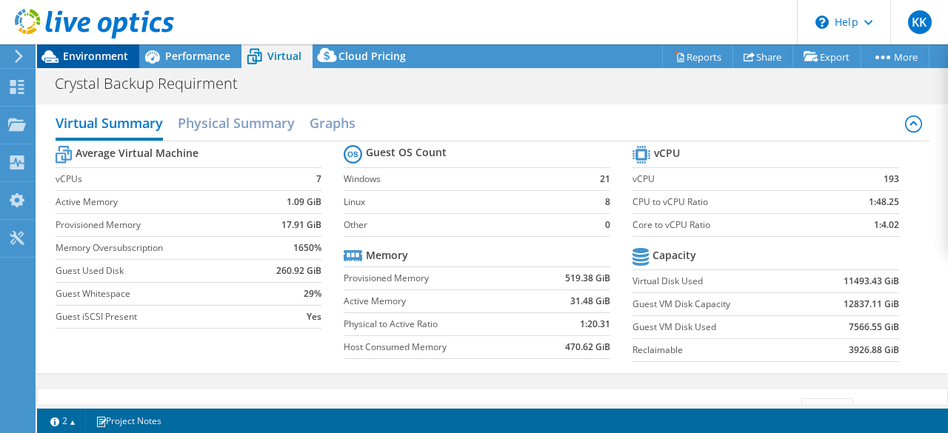
click at [94, 61] on span "Environment" at bounding box center [95, 56] width 65 height 14
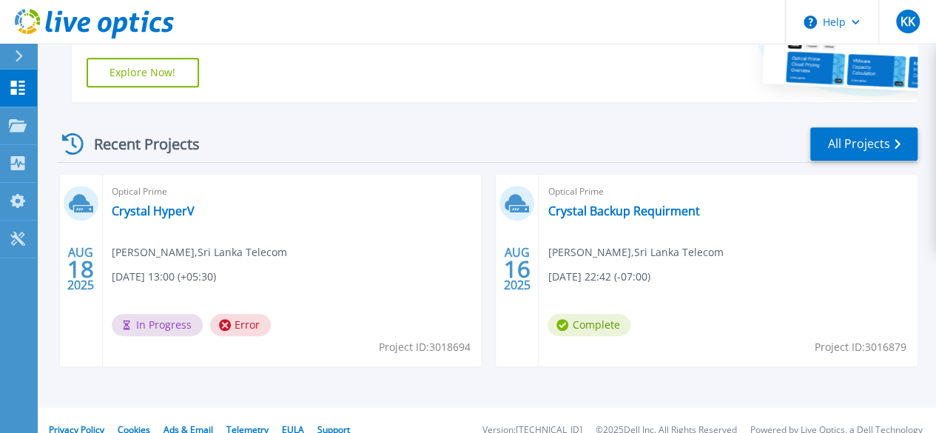
scroll to position [364, 0]
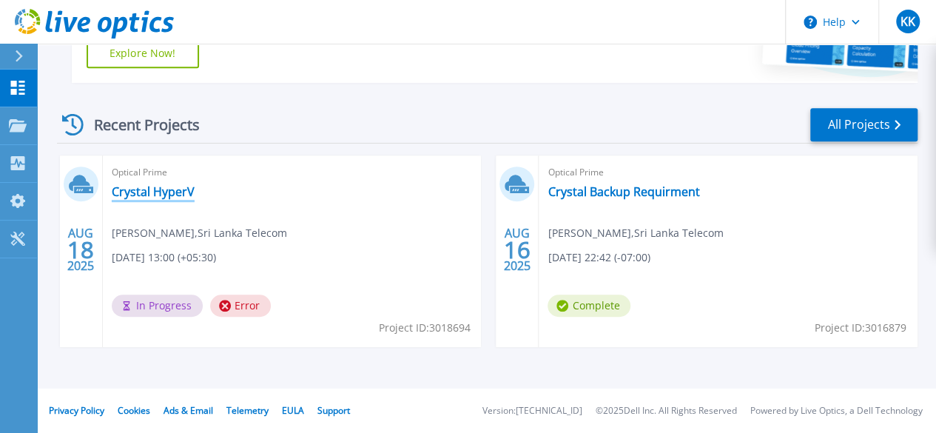
click at [170, 197] on link "Crystal HyperV" at bounding box center [153, 191] width 83 height 15
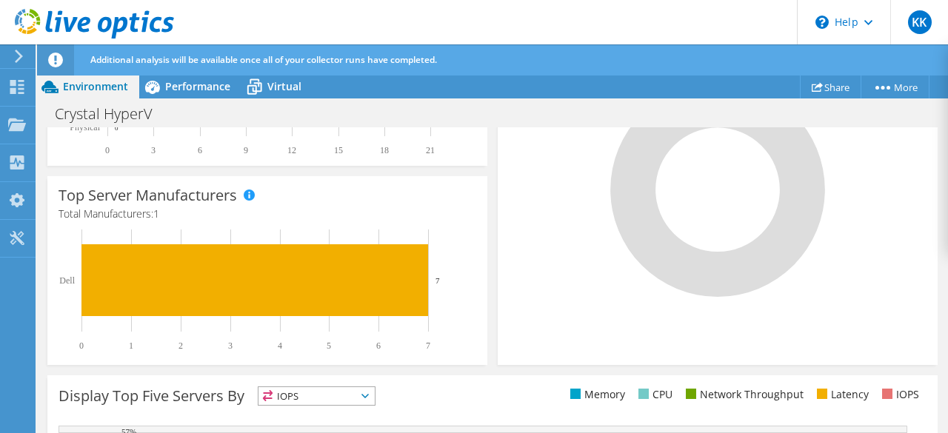
scroll to position [518, 0]
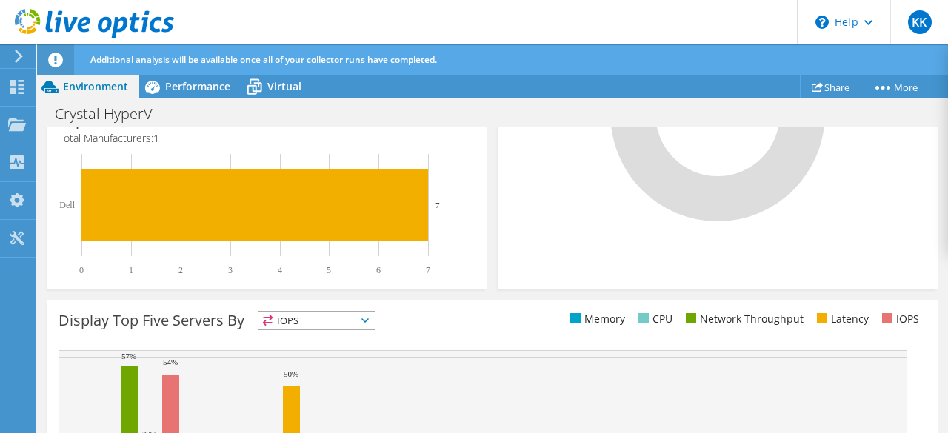
click at [330, 322] on span "IOPS" at bounding box center [316, 321] width 116 height 18
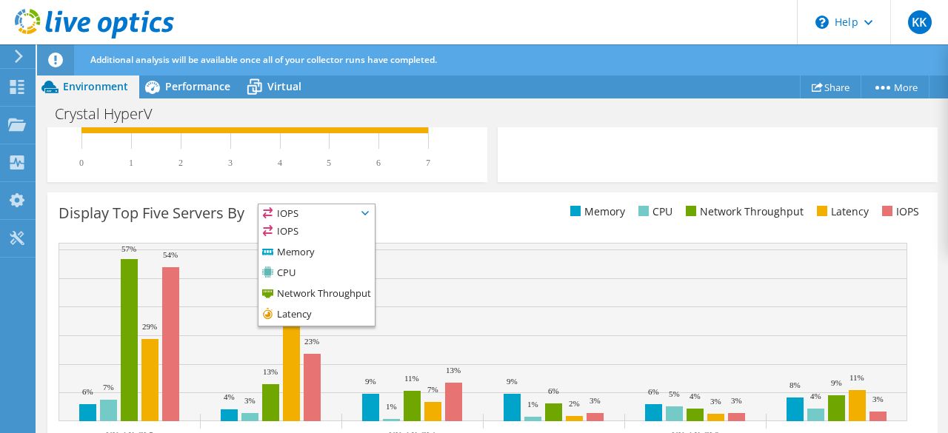
scroll to position [626, 0]
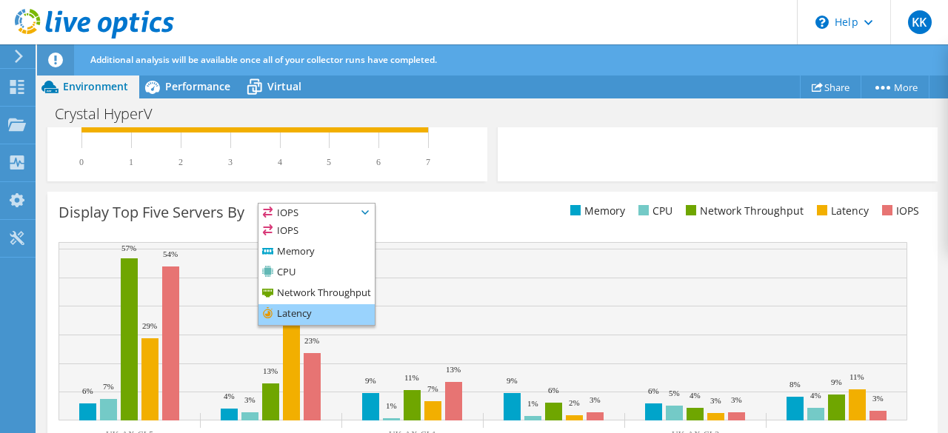
click at [318, 306] on li "Latency" at bounding box center [316, 314] width 116 height 21
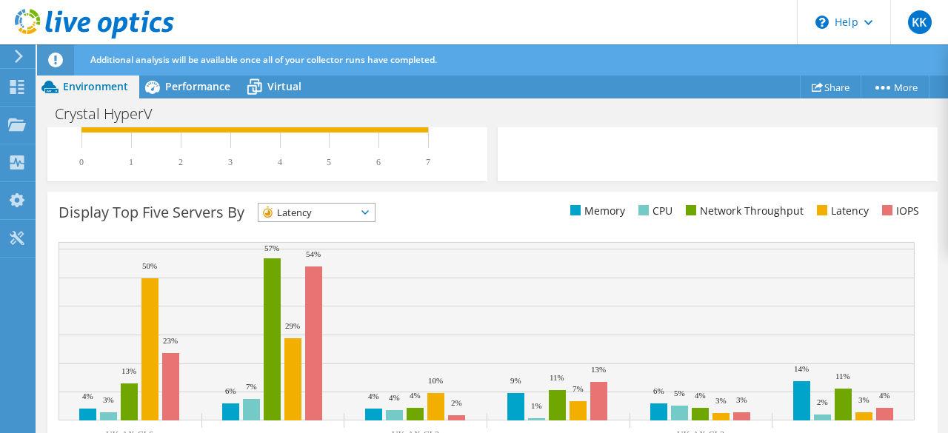
scroll to position [682, 0]
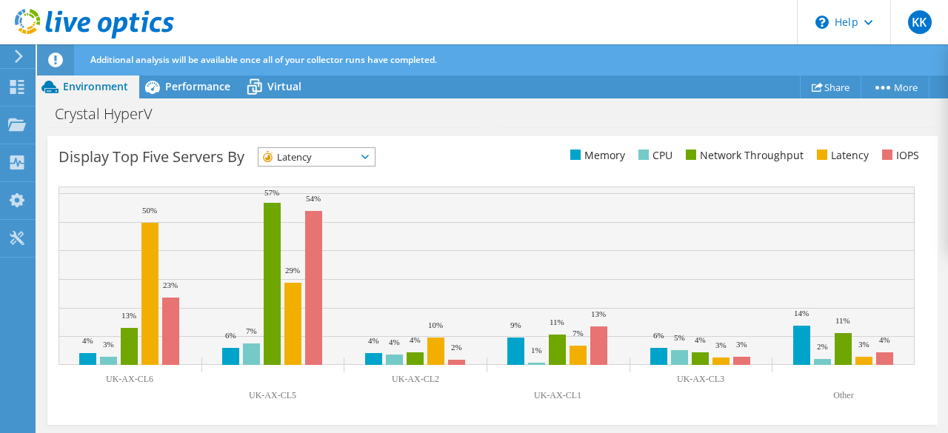
click at [356, 152] on span "Latency" at bounding box center [307, 157] width 98 height 18
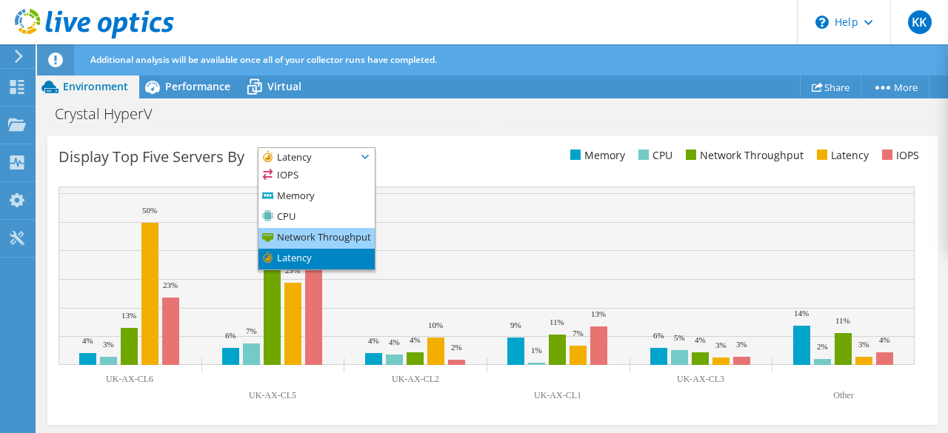
click at [345, 232] on li "Network Throughput" at bounding box center [316, 238] width 116 height 21
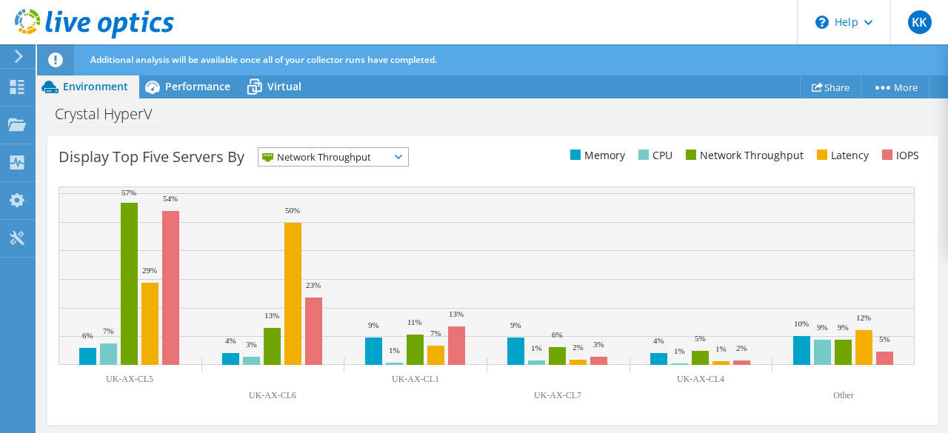
scroll to position [634, 0]
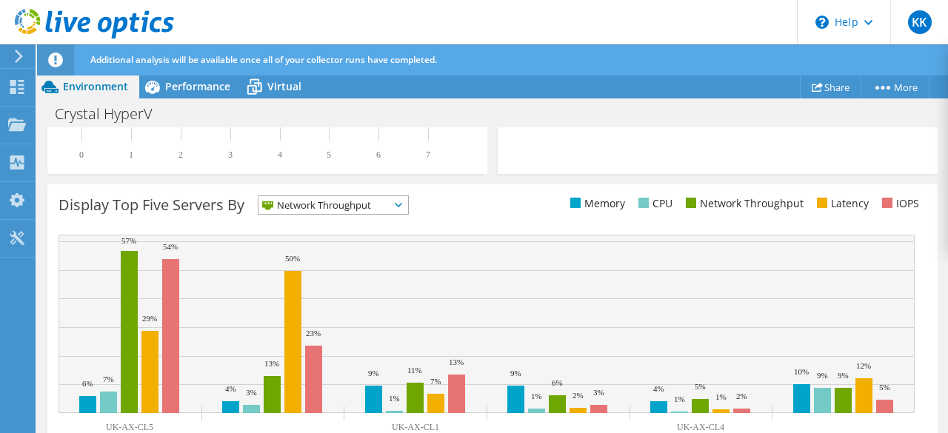
click at [389, 198] on span "Network Throughput" at bounding box center [323, 205] width 131 height 18
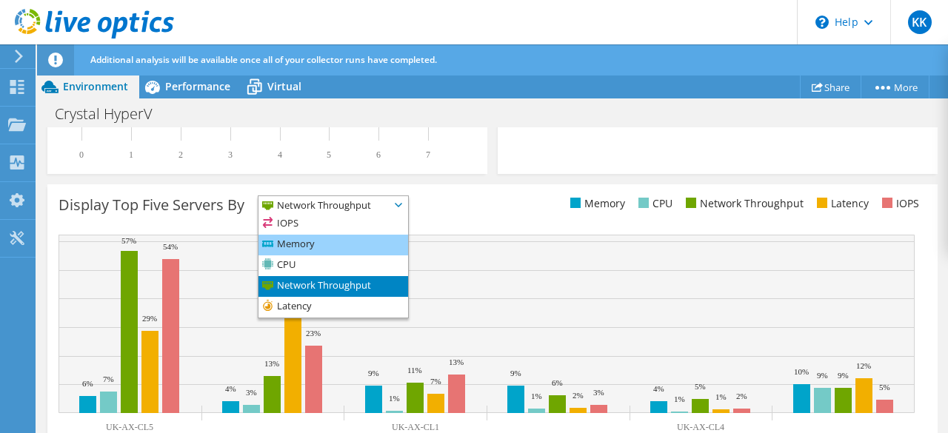
click at [326, 245] on li "Memory" at bounding box center [333, 245] width 150 height 21
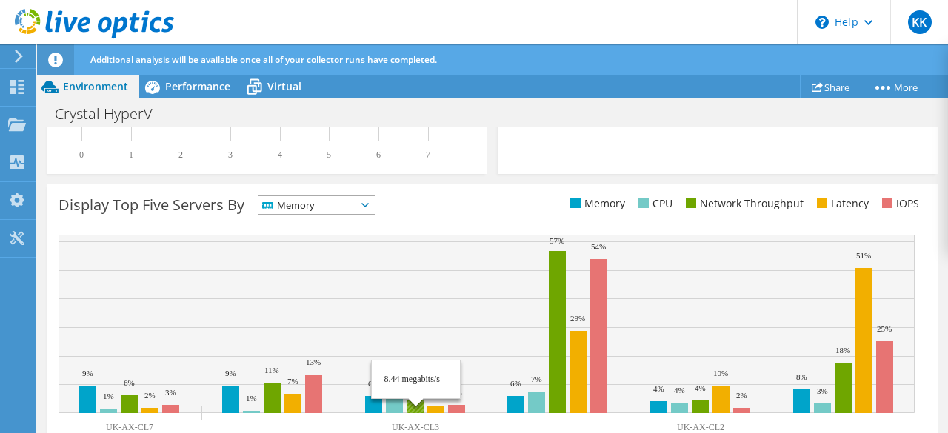
scroll to position [682, 0]
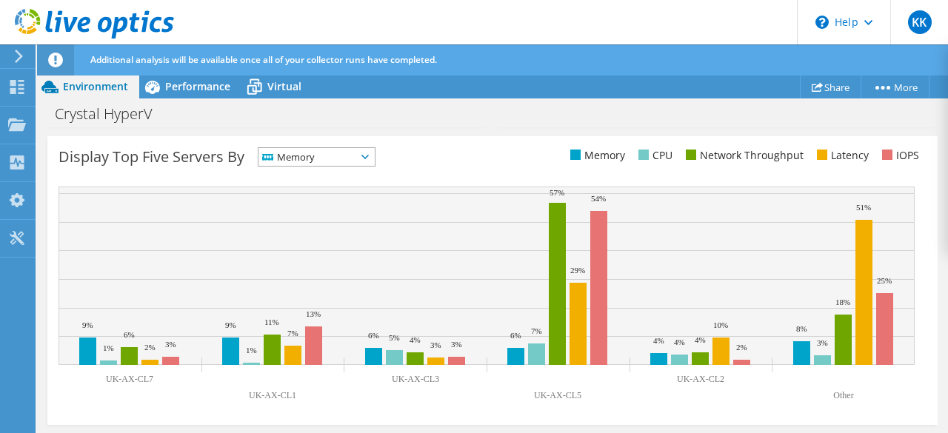
click at [373, 155] on span "Memory" at bounding box center [316, 157] width 116 height 18
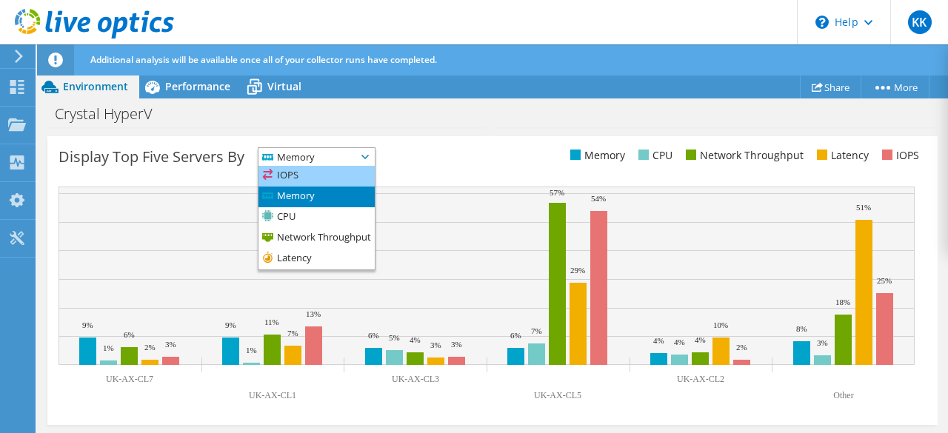
click at [321, 173] on li "IOPS" at bounding box center [316, 176] width 116 height 21
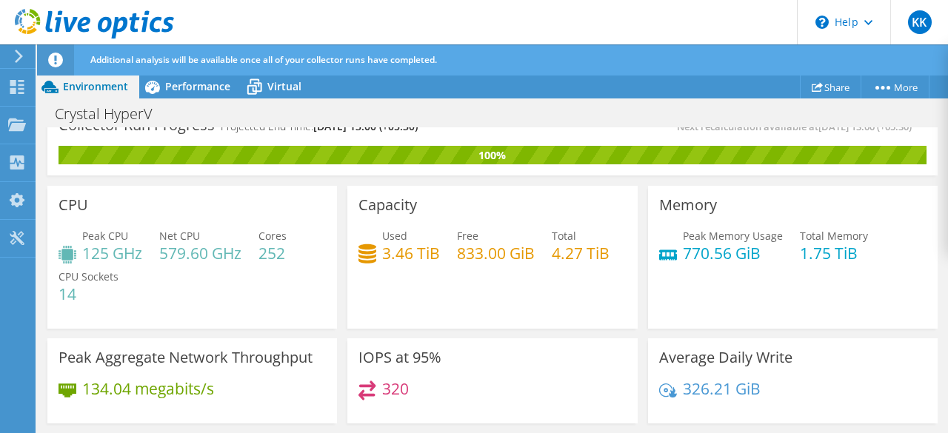
scroll to position [19, 0]
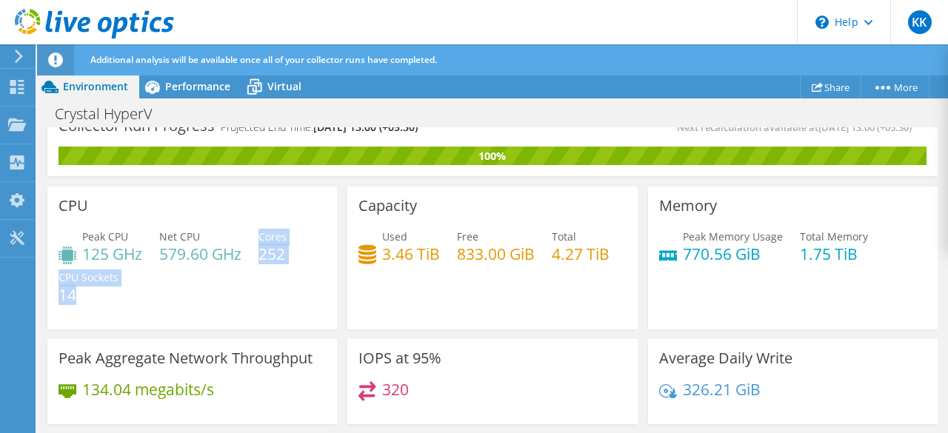
drag, startPoint x: 260, startPoint y: 237, endPoint x: 292, endPoint y: 273, distance: 48.3
click at [292, 273] on div "Peak CPU 125 GHz Net CPU 579.60 GHz Cores 252 CPU Sockets 14" at bounding box center [191, 273] width 267 height 89
click at [244, 300] on div "Peak CPU 125 GHz Net CPU 579.60 GHz Cores 252 CPU Sockets 14" at bounding box center [191, 273] width 267 height 89
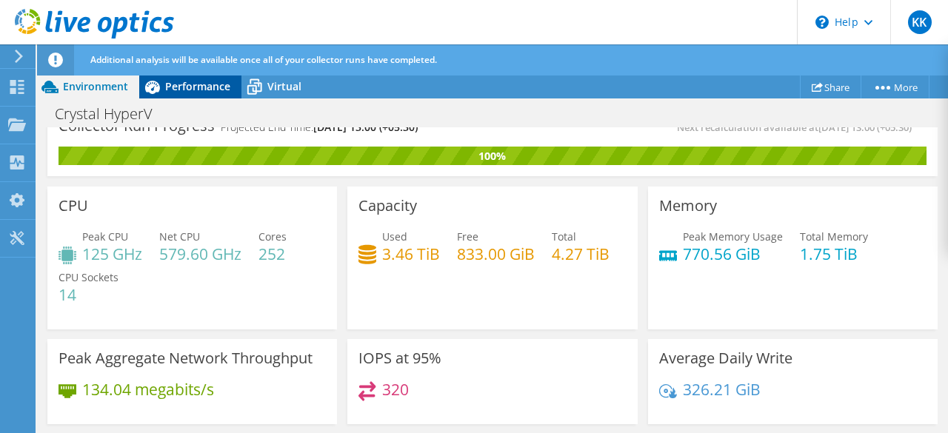
click at [207, 93] on span "Performance" at bounding box center [197, 86] width 65 height 14
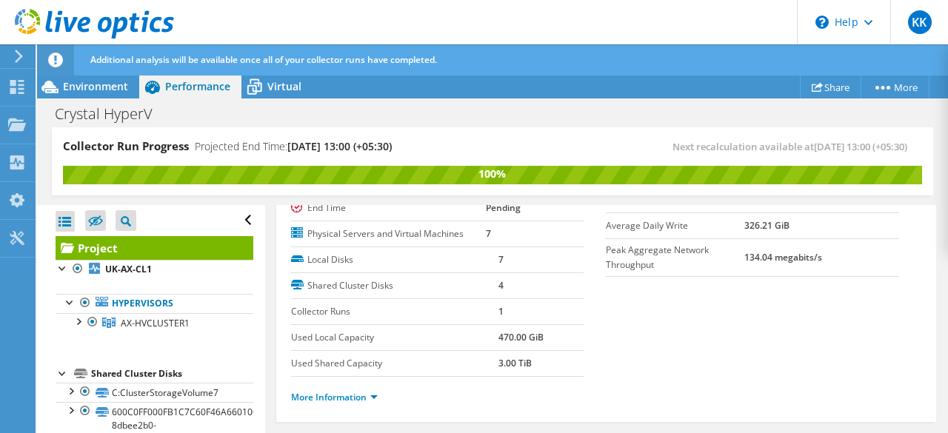
scroll to position [167, 0]
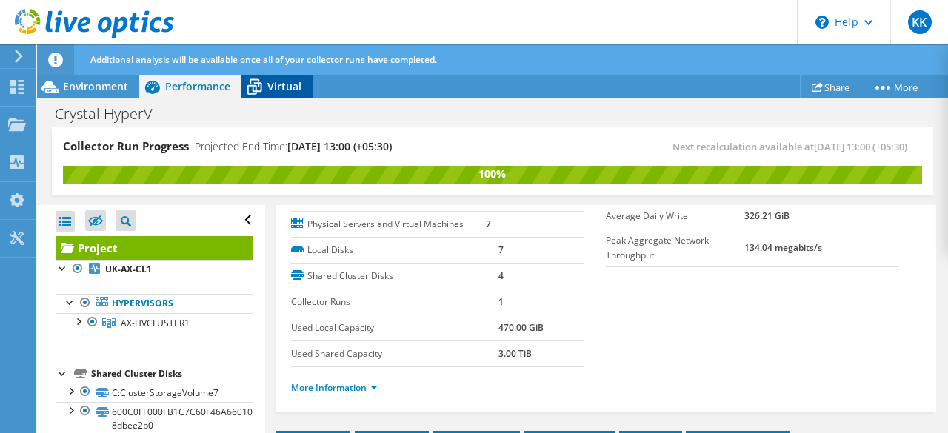
click at [290, 87] on span "Virtual" at bounding box center [284, 86] width 34 height 14
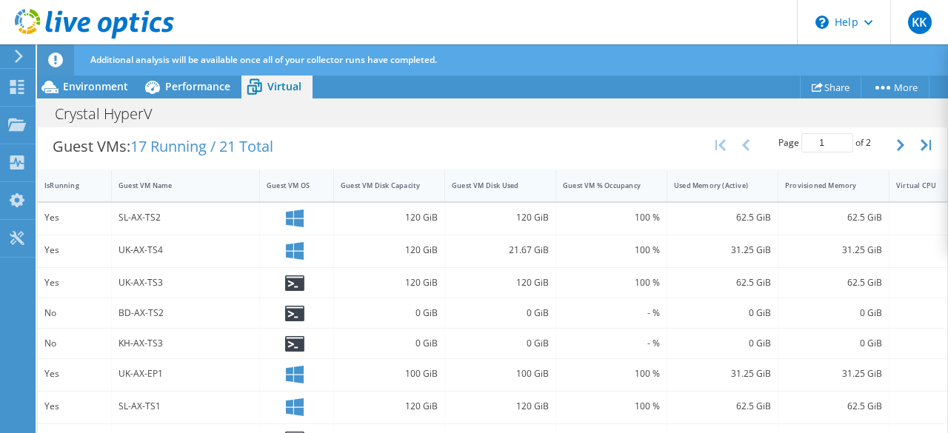
scroll to position [379, 0]
drag, startPoint x: 411, startPoint y: 342, endPoint x: 439, endPoint y: 343, distance: 28.1
click at [439, 343] on div "0 GiB" at bounding box center [389, 343] width 111 height 30
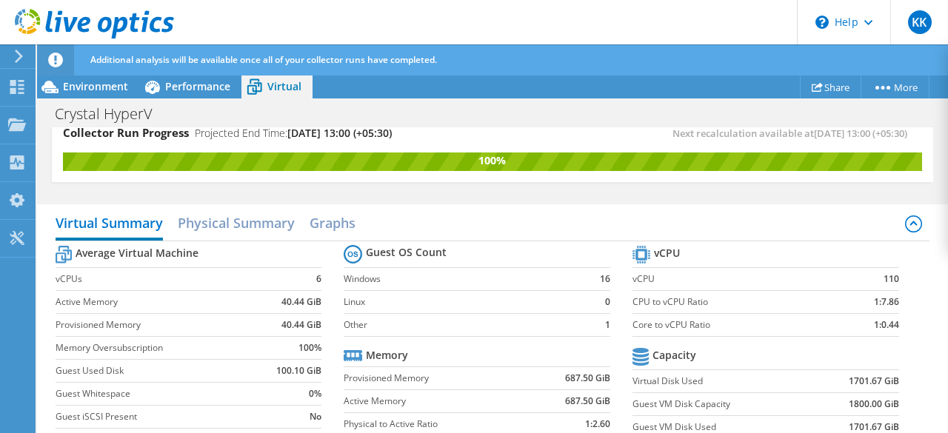
scroll to position [13, 0]
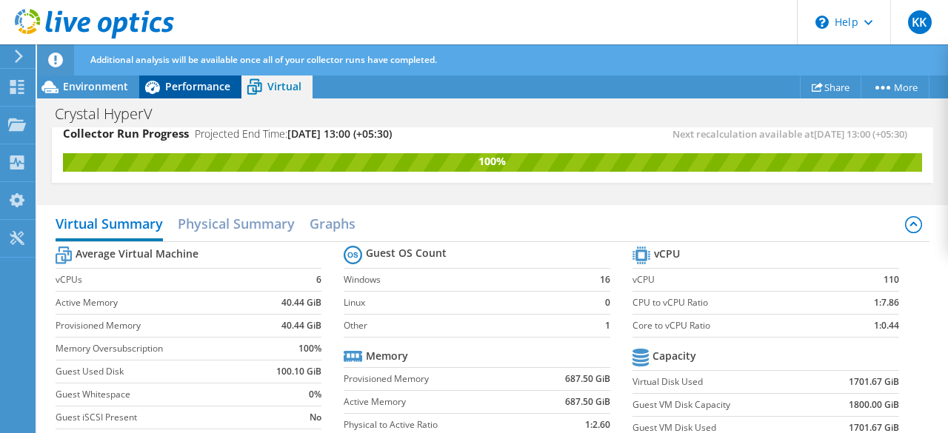
click at [192, 84] on span "Performance" at bounding box center [197, 86] width 65 height 14
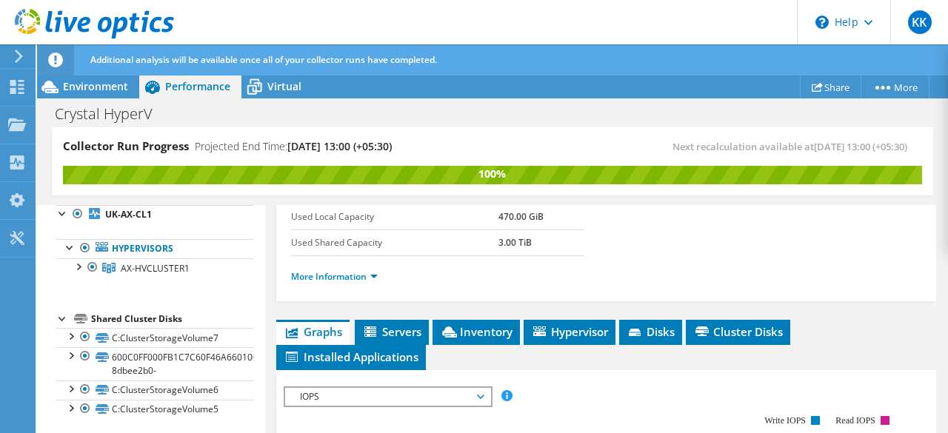
scroll to position [0, 0]
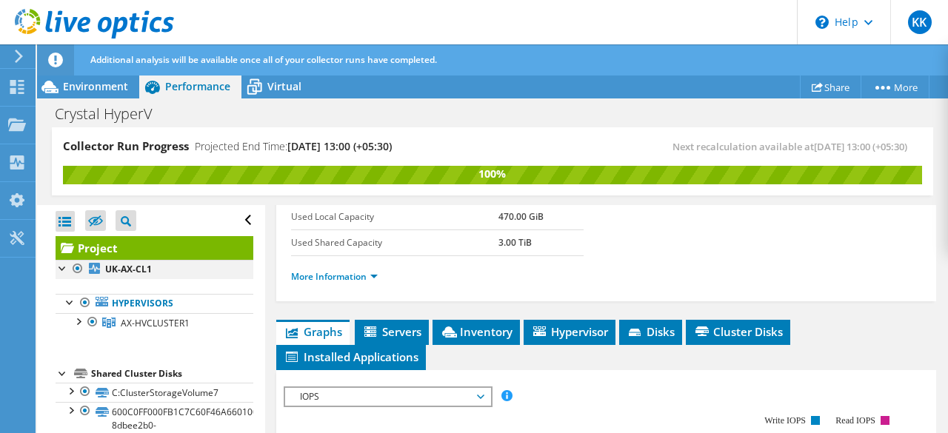
click at [58, 269] on div at bounding box center [63, 267] width 15 height 15
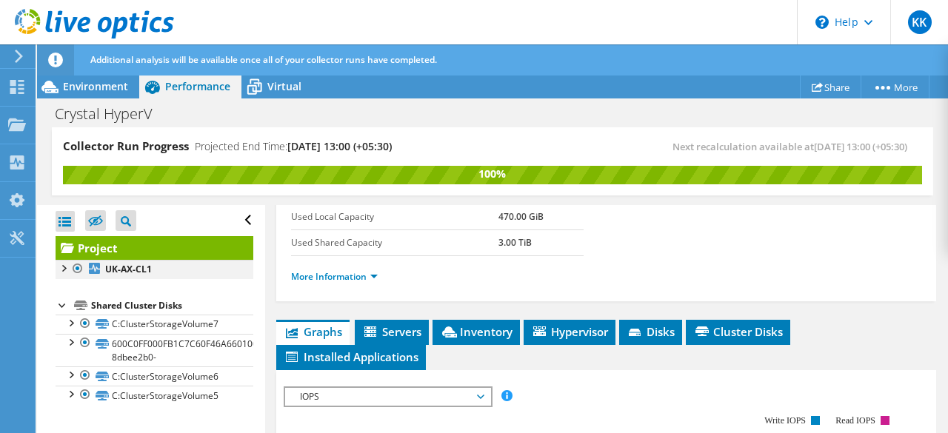
click at [58, 269] on div at bounding box center [63, 267] width 15 height 15
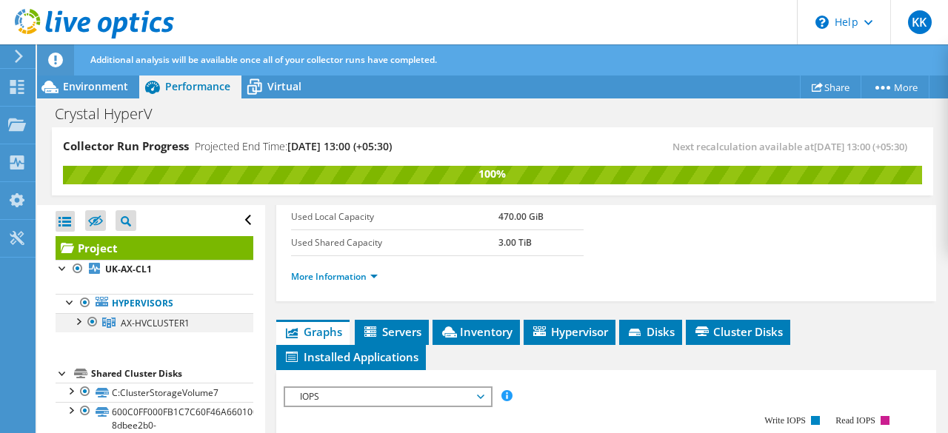
click at [78, 322] on div at bounding box center [77, 320] width 15 height 15
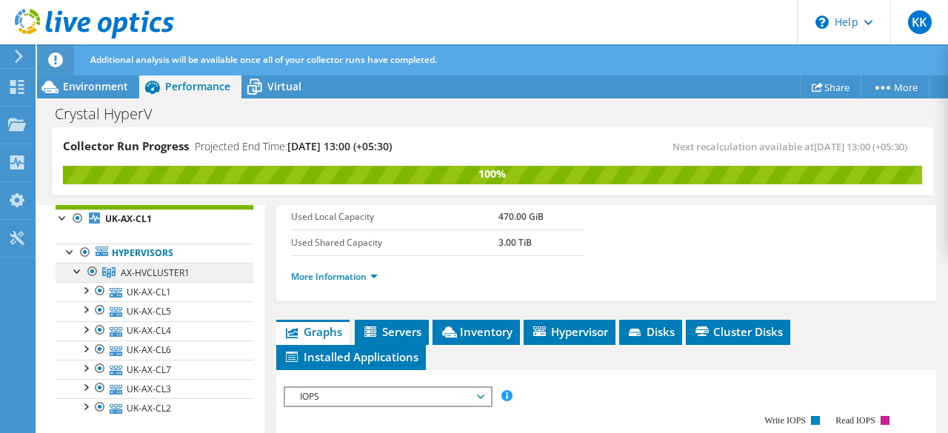
scroll to position [48, 0]
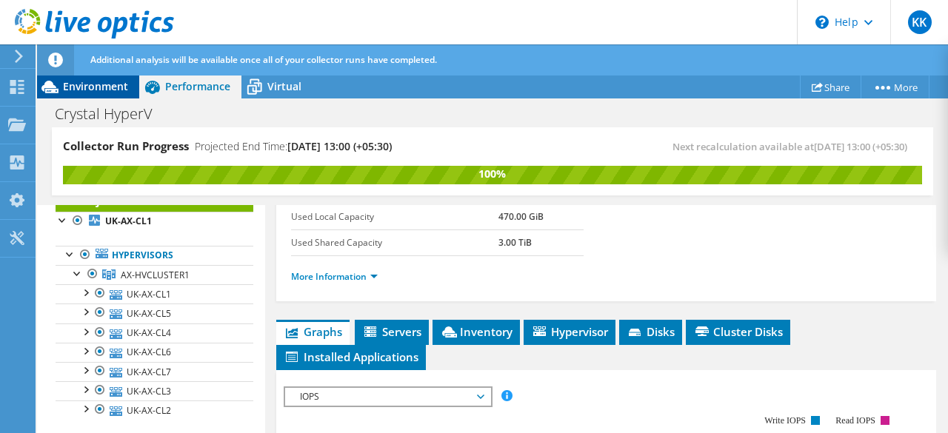
click at [105, 87] on span "Environment" at bounding box center [95, 86] width 65 height 14
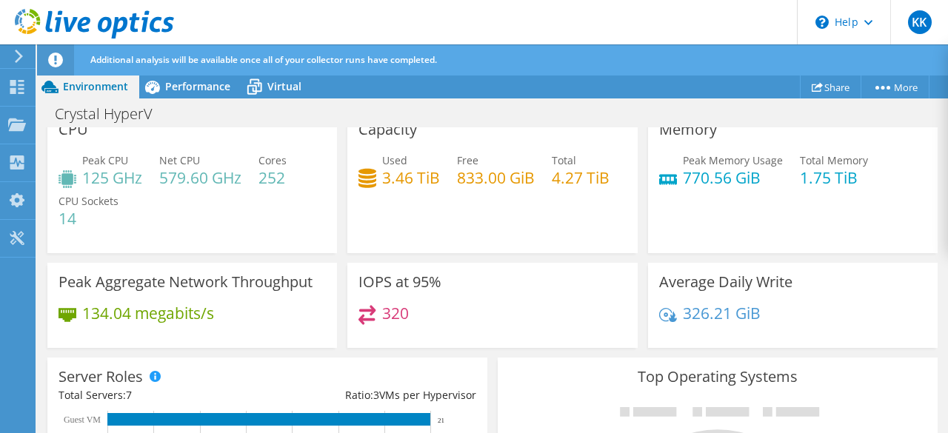
scroll to position [0, 0]
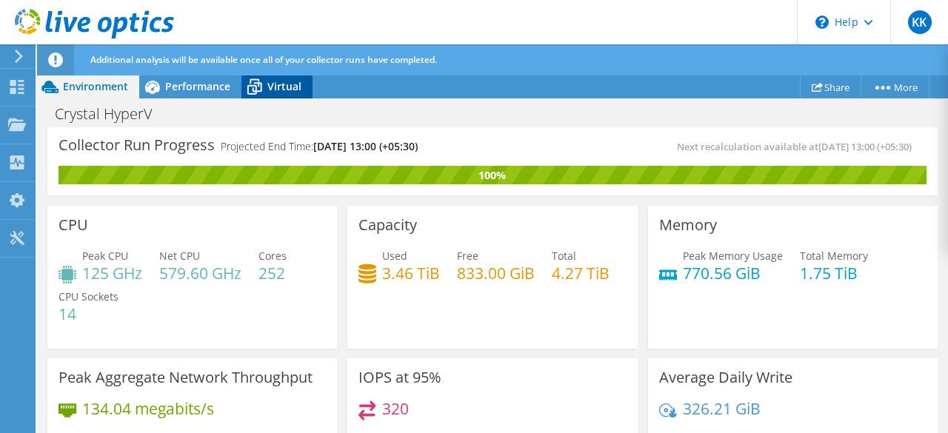
click at [275, 91] on span "Virtual" at bounding box center [284, 86] width 34 height 14
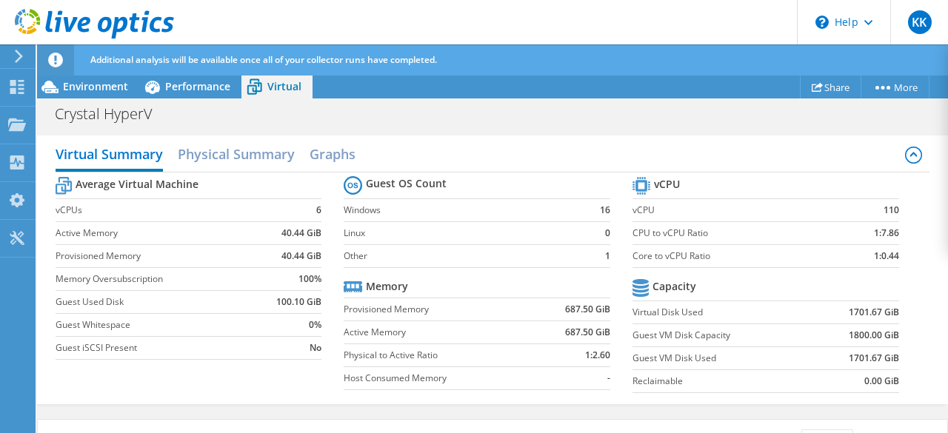
scroll to position [83, 0]
click at [255, 168] on h2 "Physical Summary" at bounding box center [236, 154] width 117 height 33
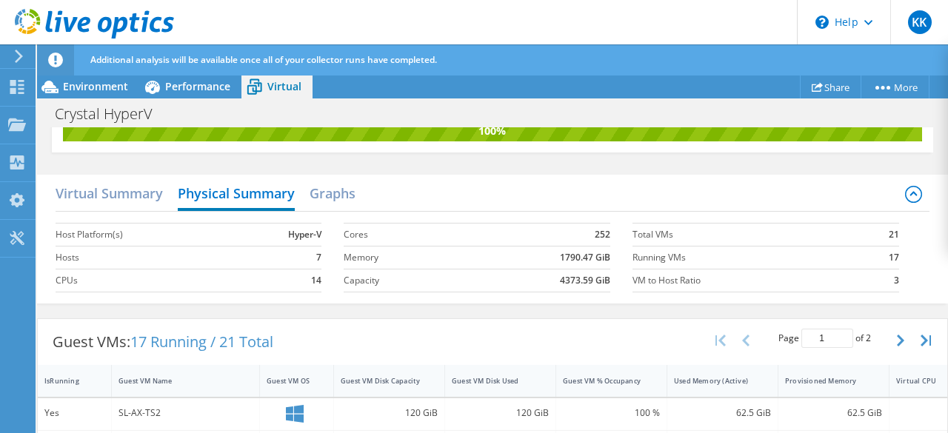
scroll to position [0, 0]
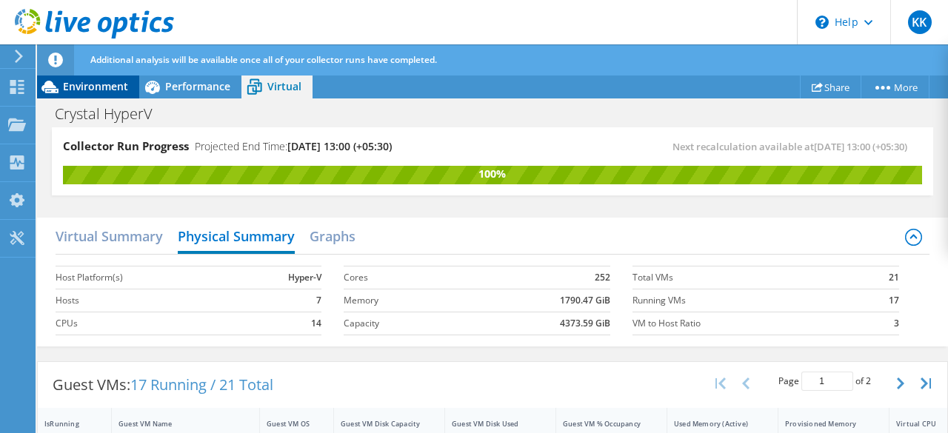
click at [84, 84] on span "Environment" at bounding box center [95, 86] width 65 height 14
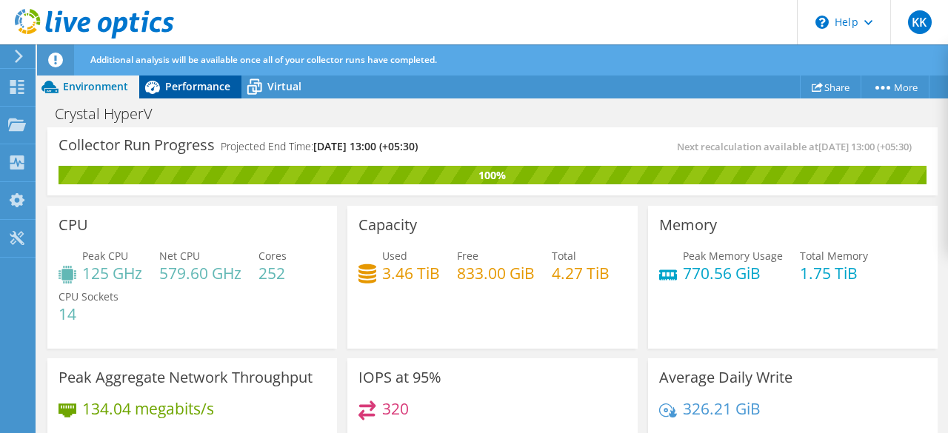
click at [197, 93] on span "Performance" at bounding box center [197, 86] width 65 height 14
